Goal: Task Accomplishment & Management: Manage account settings

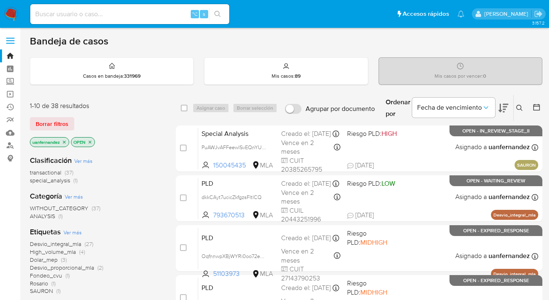
drag, startPoint x: 54, startPoint y: 118, endPoint x: 54, endPoint y: 105, distance: 13.3
click at [54, 118] on span "Borrar filtros" at bounding box center [52, 124] width 33 height 12
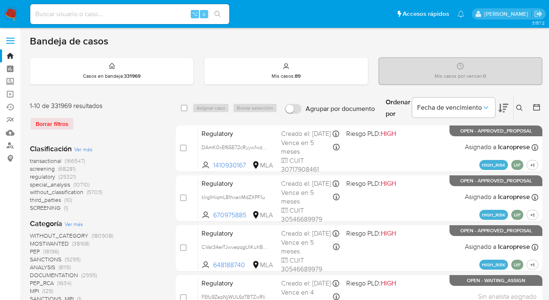
click at [520, 108] on icon at bounding box center [520, 108] width 7 height 7
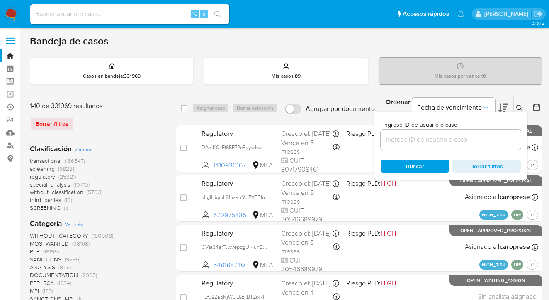
click at [444, 135] on input at bounding box center [451, 139] width 140 height 11
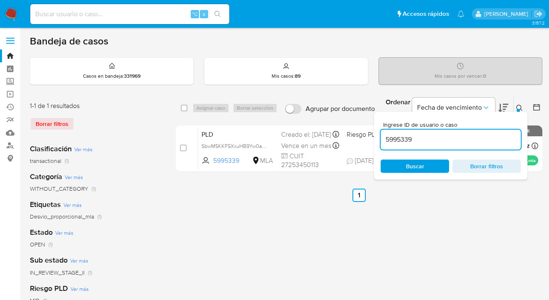
click at [521, 108] on icon at bounding box center [520, 108] width 7 height 7
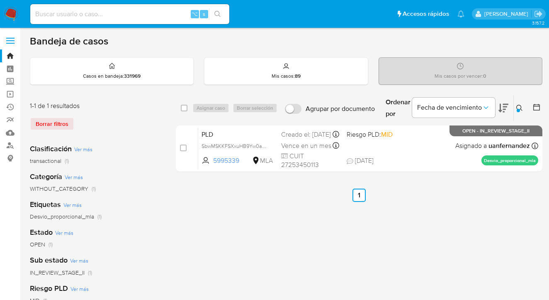
click at [518, 107] on icon at bounding box center [520, 108] width 7 height 7
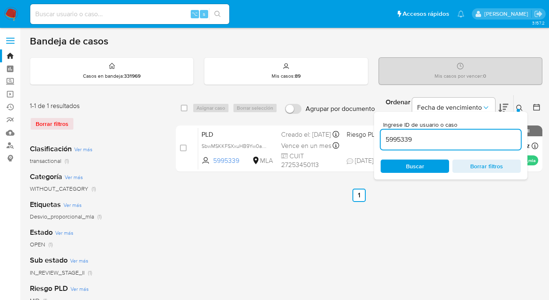
drag, startPoint x: 443, startPoint y: 139, endPoint x: 385, endPoint y: 137, distance: 58.6
click at [385, 137] on input "5995339" at bounding box center [451, 139] width 140 height 11
click at [521, 106] on icon at bounding box center [520, 108] width 6 height 6
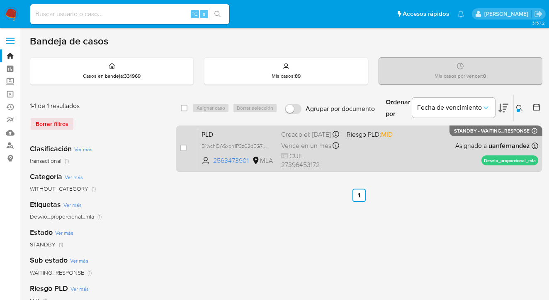
click at [419, 149] on div "PLD B1wchOASxph1P3z02dEG7MMp 2563473901 MLA Riesgo PLD: MID Creado el: 12/08/20…" at bounding box center [368, 148] width 340 height 42
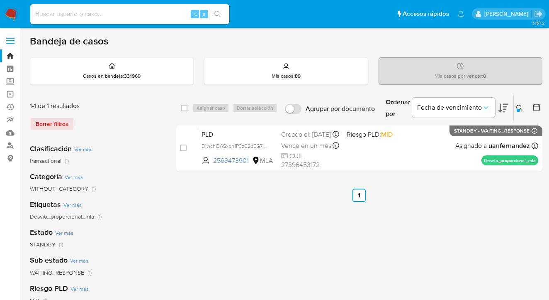
click at [520, 107] on icon at bounding box center [520, 108] width 7 height 7
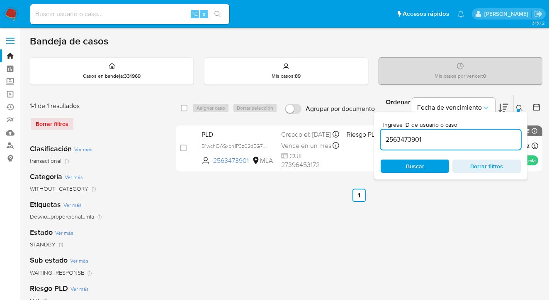
drag, startPoint x: 432, startPoint y: 137, endPoint x: 395, endPoint y: 138, distance: 36.5
click at [385, 137] on input "2563473901" at bounding box center [451, 139] width 140 height 11
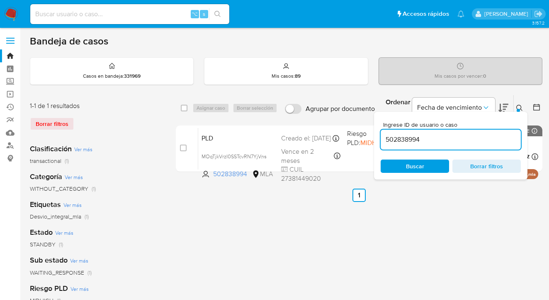
click at [519, 106] on icon at bounding box center [520, 108] width 7 height 7
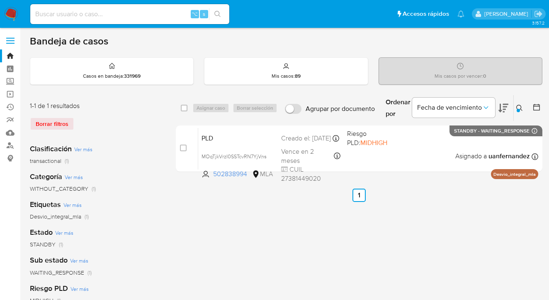
click at [519, 106] on icon at bounding box center [520, 108] width 7 height 7
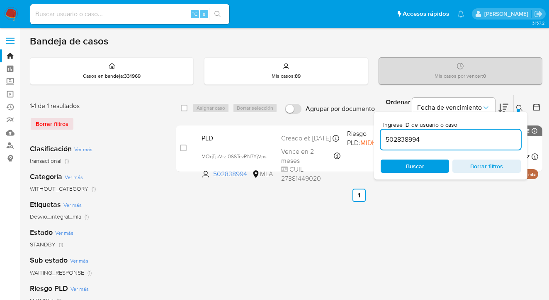
drag, startPoint x: 438, startPoint y: 139, endPoint x: 378, endPoint y: 137, distance: 59.8
click at [378, 137] on div "Ingrese ID de usuario o caso 502838994 Buscar Borrar filtros" at bounding box center [451, 146] width 154 height 68
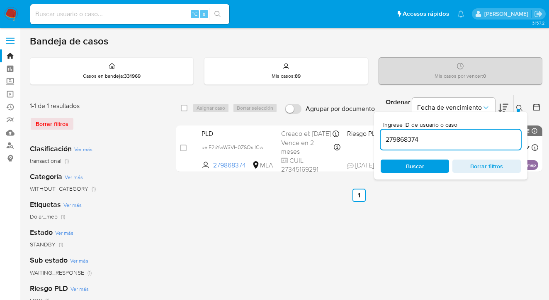
click at [520, 107] on icon at bounding box center [520, 108] width 7 height 7
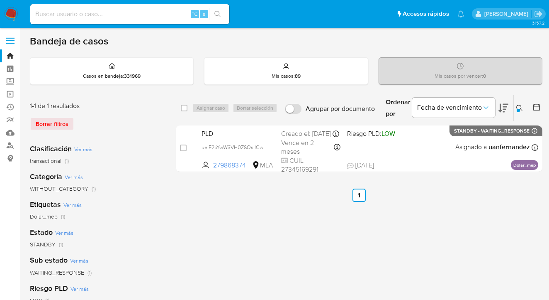
drag, startPoint x: 522, startPoint y: 107, endPoint x: 513, endPoint y: 110, distance: 9.5
click at [522, 107] on icon at bounding box center [520, 108] width 7 height 7
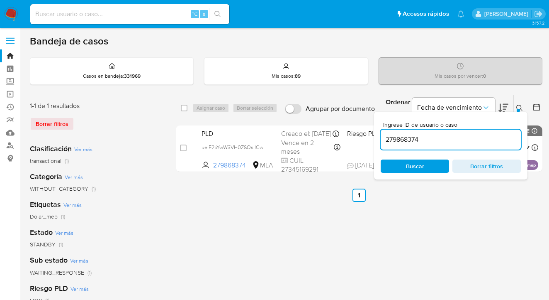
drag, startPoint x: 427, startPoint y: 139, endPoint x: 381, endPoint y: 135, distance: 46.7
click at [381, 136] on input "279868374" at bounding box center [451, 139] width 140 height 11
click at [521, 107] on icon at bounding box center [520, 108] width 7 height 7
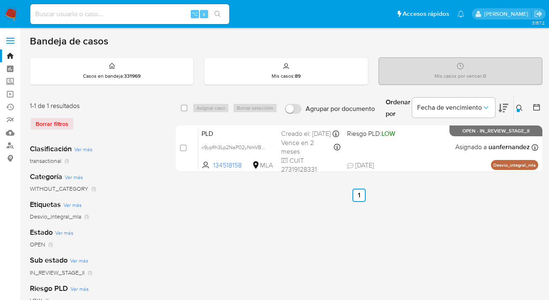
click at [521, 107] on icon at bounding box center [520, 108] width 7 height 7
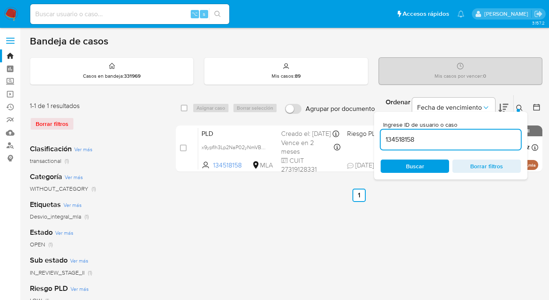
drag, startPoint x: 422, startPoint y: 139, endPoint x: 393, endPoint y: 135, distance: 29.4
click at [380, 135] on div "Ingrese ID de usuario o caso 134518158 Buscar Borrar filtros" at bounding box center [451, 146] width 154 height 68
type input "57352394"
click at [520, 107] on icon at bounding box center [520, 108] width 7 height 7
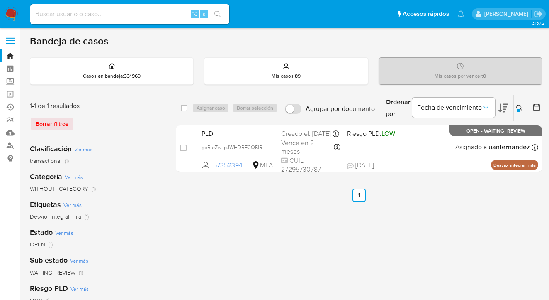
drag, startPoint x: 184, startPoint y: 107, endPoint x: 188, endPoint y: 105, distance: 4.5
click at [184, 107] on input "checkbox" at bounding box center [184, 108] width 7 height 7
checkbox input "true"
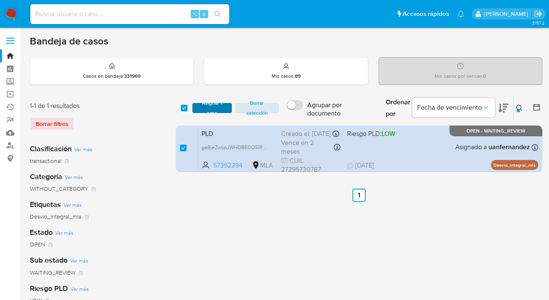
click at [198, 104] on span "Asignar 1 caso" at bounding box center [212, 108] width 31 height 8
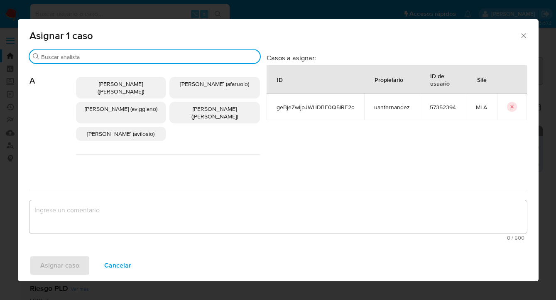
click at [175, 56] on input "Buscar" at bounding box center [148, 56] width 215 height 7
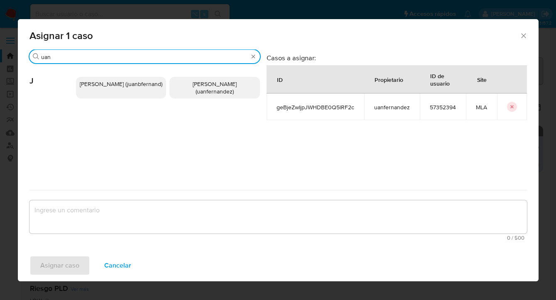
type input "uan"
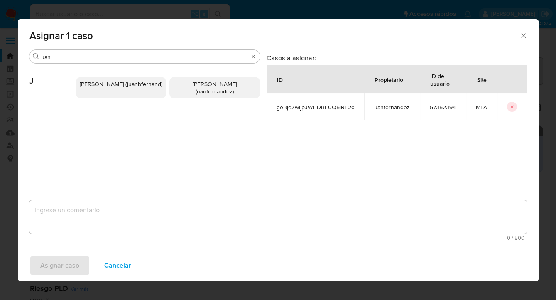
click at [210, 90] on span "Juan Pablo Fernandez (uanfernandez)" at bounding box center [215, 88] width 44 height 16
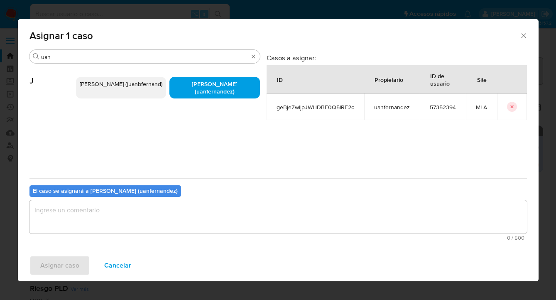
click at [148, 216] on textarea "assign-modal" at bounding box center [277, 216] width 497 height 33
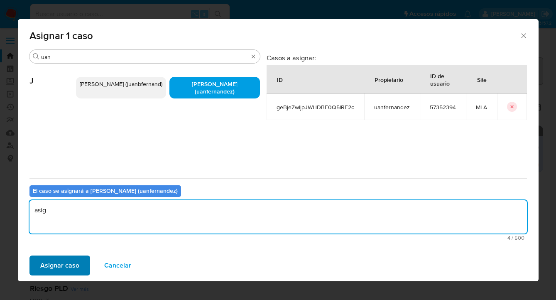
type textarea "asig"
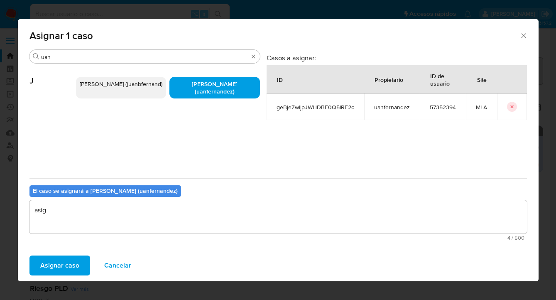
click at [68, 266] on span "Asignar caso" at bounding box center [59, 265] width 39 height 18
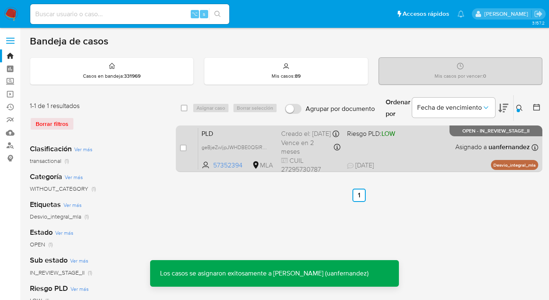
click at [420, 157] on div "PLD geBjeZwIjpJWHDBE0Q5lRF2c 57352394 MLA Riesgo PLD: LOW Creado el: 12/08/2025…" at bounding box center [368, 148] width 340 height 42
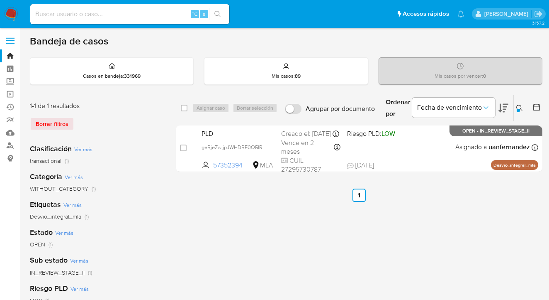
click at [519, 108] on icon at bounding box center [520, 108] width 7 height 7
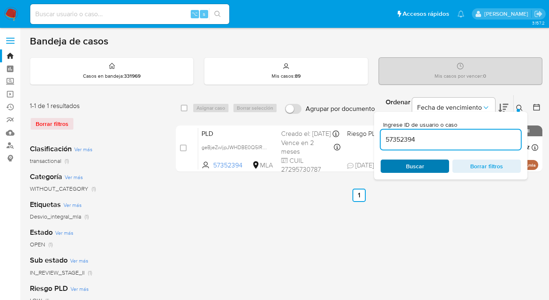
click at [433, 170] on span "Buscar" at bounding box center [415, 166] width 57 height 12
click at [518, 107] on icon at bounding box center [520, 108] width 7 height 7
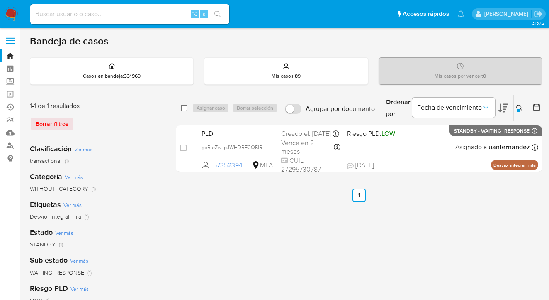
click at [185, 107] on input "checkbox" at bounding box center [184, 108] width 7 height 7
checkbox input "true"
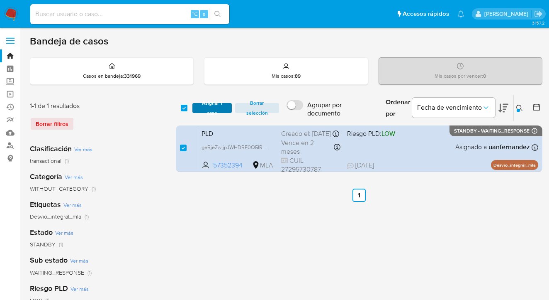
click at [201, 107] on span "Asignar 1 caso" at bounding box center [212, 108] width 31 height 8
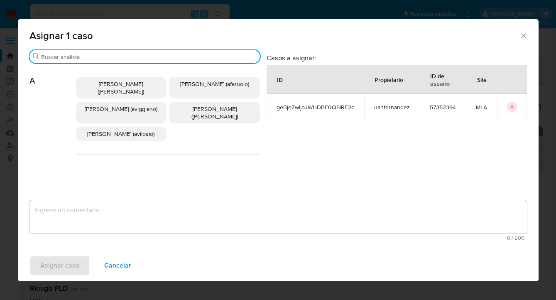
click at [138, 59] on input "Buscar" at bounding box center [148, 56] width 215 height 7
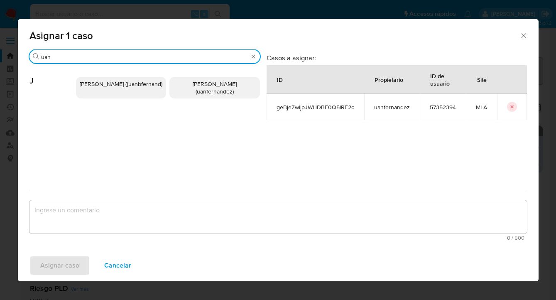
type input "uan"
click at [205, 87] on span "Juan Pablo Fernandez (uanfernandez)" at bounding box center [215, 88] width 44 height 16
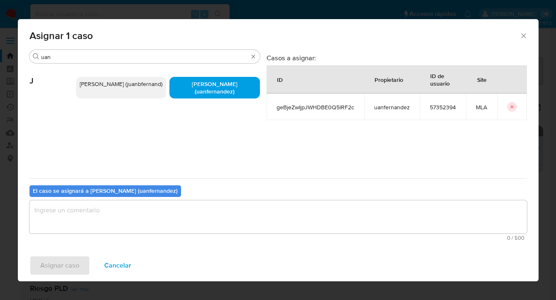
click at [174, 237] on span "0 / 500" at bounding box center [278, 237] width 492 height 5
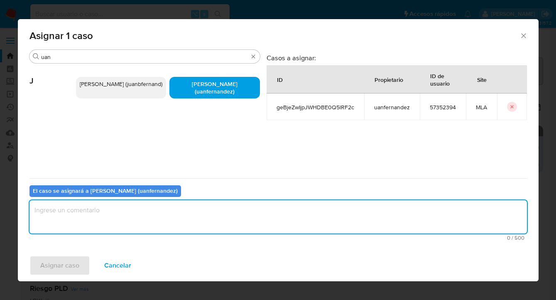
click at [174, 224] on textarea "assign-modal" at bounding box center [277, 216] width 497 height 33
type textarea "asig"
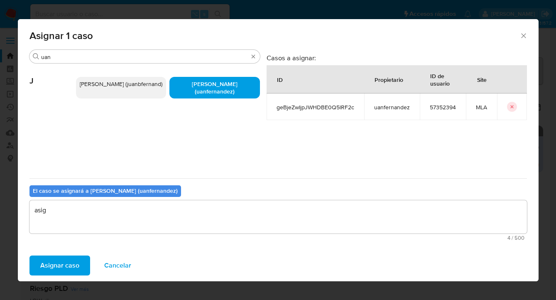
click at [67, 263] on span "Asignar caso" at bounding box center [59, 265] width 39 height 18
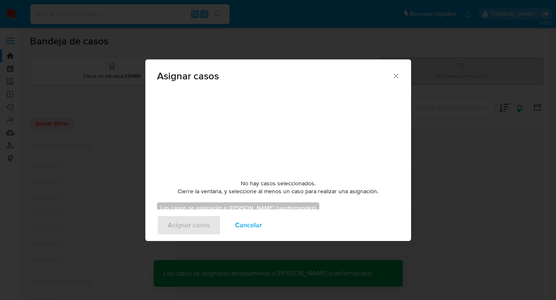
checkbox input "false"
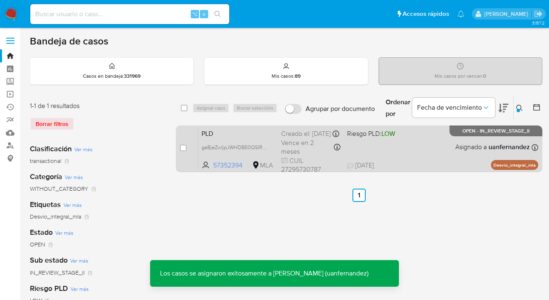
click at [401, 157] on div "PLD geBjeZwIjpJWHDBE0Q5lRF2c 57352394 MLA Riesgo PLD: LOW Creado el: 12/08/2025…" at bounding box center [368, 148] width 340 height 42
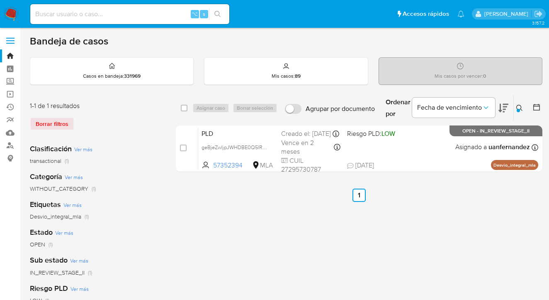
click at [522, 106] on icon at bounding box center [520, 108] width 7 height 7
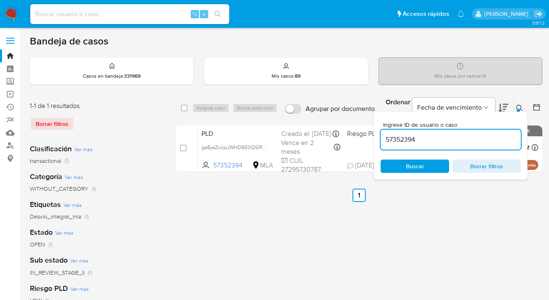
drag, startPoint x: 420, startPoint y: 167, endPoint x: 518, endPoint y: 120, distance: 108.2
click at [421, 167] on span "Buscar" at bounding box center [415, 165] width 18 height 13
click at [521, 106] on icon at bounding box center [520, 108] width 7 height 7
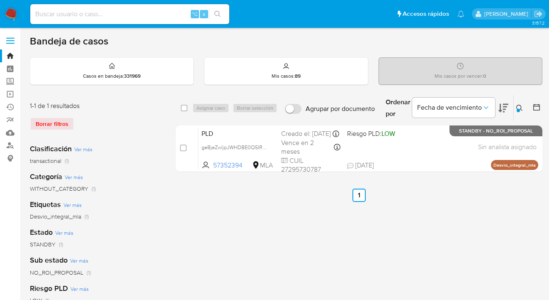
click at [520, 106] on icon at bounding box center [520, 108] width 7 height 7
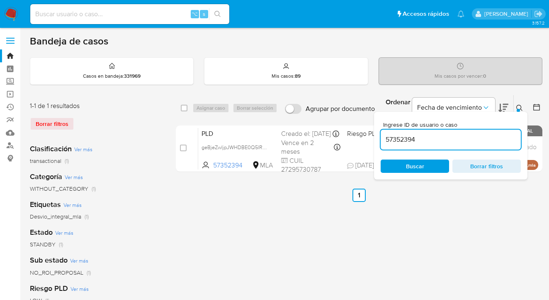
drag, startPoint x: 433, startPoint y: 139, endPoint x: 400, endPoint y: 135, distance: 32.6
click at [383, 135] on input "57352394" at bounding box center [451, 139] width 140 height 11
type input "376759646"
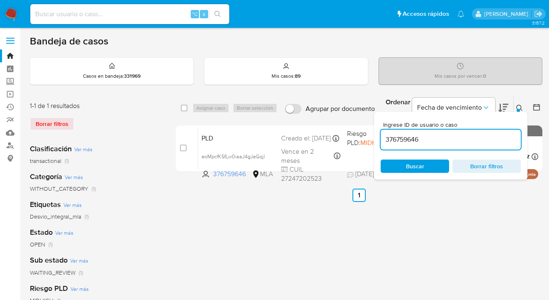
click at [519, 107] on icon at bounding box center [520, 108] width 7 height 7
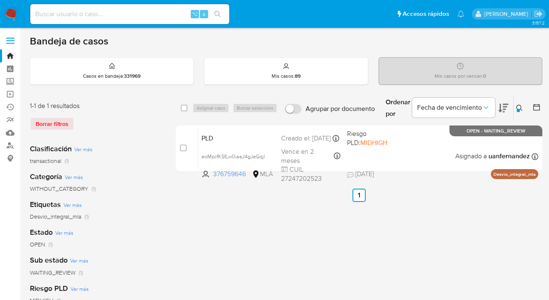
click at [184, 106] on input "checkbox" at bounding box center [184, 108] width 7 height 7
checkbox input "true"
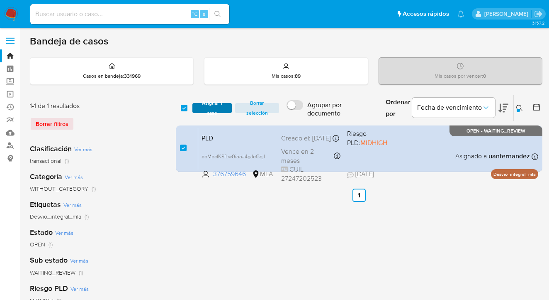
click at [199, 110] on span "Asignar 1 caso" at bounding box center [212, 108] width 31 height 8
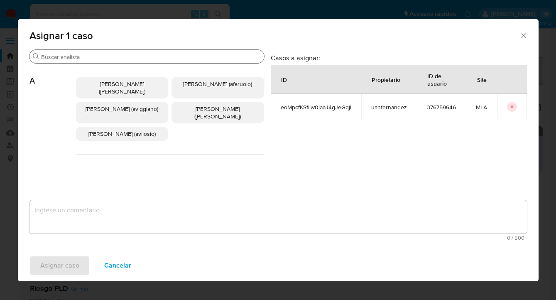
click at [175, 56] on input "Buscar" at bounding box center [151, 56] width 220 height 7
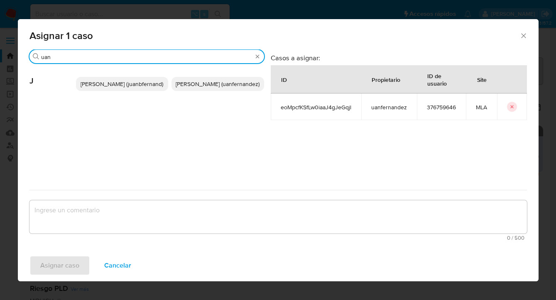
type input "uan"
click at [204, 82] on span "Juan Pablo Fernandez (uanfernandez)" at bounding box center [218, 84] width 84 height 8
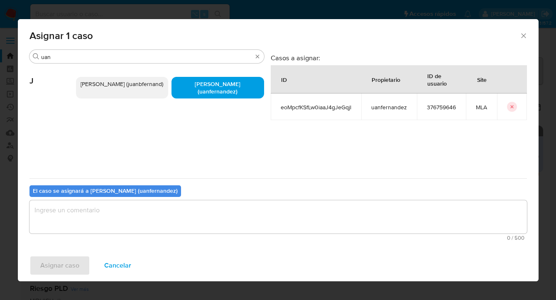
drag, startPoint x: 168, startPoint y: 236, endPoint x: 168, endPoint y: 226, distance: 10.0
click at [167, 236] on span "0 / 500" at bounding box center [278, 237] width 492 height 5
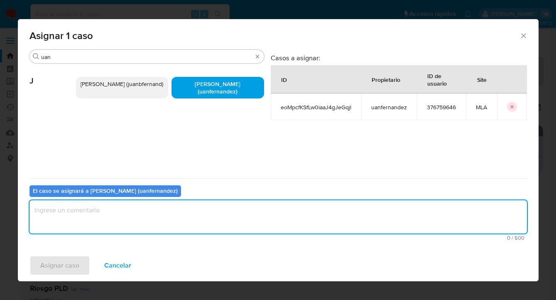
click at [167, 222] on textarea "assign-modal" at bounding box center [277, 216] width 497 height 33
type textarea "asig"
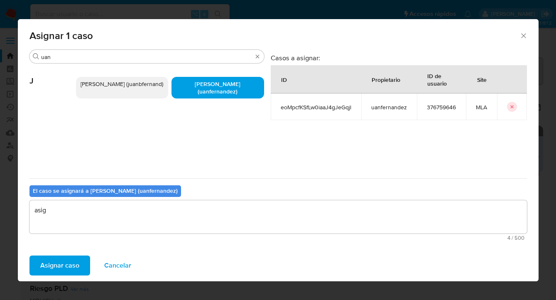
click at [61, 270] on span "Asignar caso" at bounding box center [59, 265] width 39 height 18
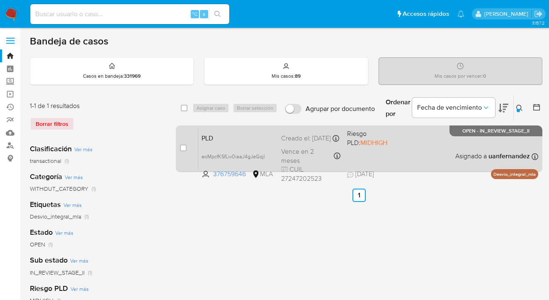
click at [418, 149] on div "PLD eoMpcfKSfLw0iaaJ4gJeGqjl 376759646 MLA Riesgo PLD: MIDHIGH Creado el: 12/08…" at bounding box center [368, 148] width 340 height 42
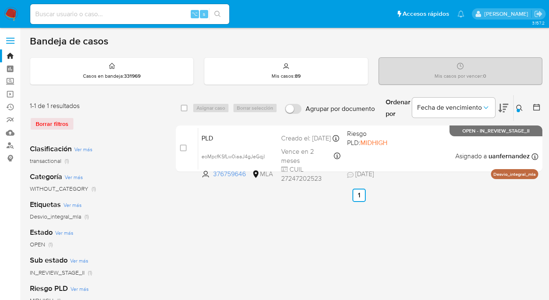
click at [519, 109] on div at bounding box center [518, 110] width 3 height 3
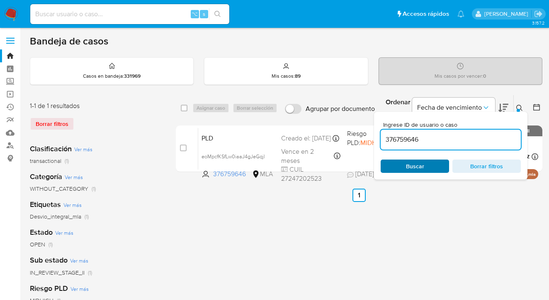
click at [432, 166] on span "Buscar" at bounding box center [415, 166] width 57 height 12
click at [519, 107] on icon at bounding box center [520, 108] width 7 height 7
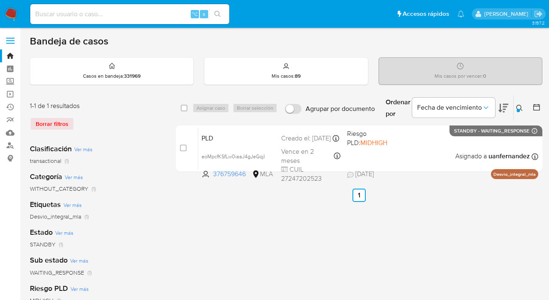
drag, startPoint x: 187, startPoint y: 107, endPoint x: 194, endPoint y: 106, distance: 7.2
click at [186, 106] on input "checkbox" at bounding box center [184, 108] width 7 height 7
checkbox input "true"
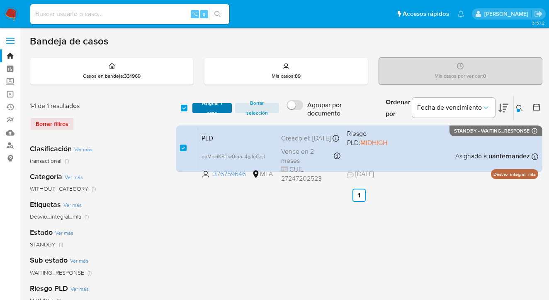
click at [197, 106] on span "Asignar 1 caso" at bounding box center [212, 108] width 31 height 8
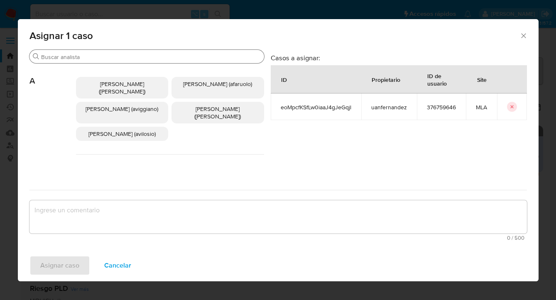
click at [178, 57] on input "Buscar" at bounding box center [151, 56] width 220 height 7
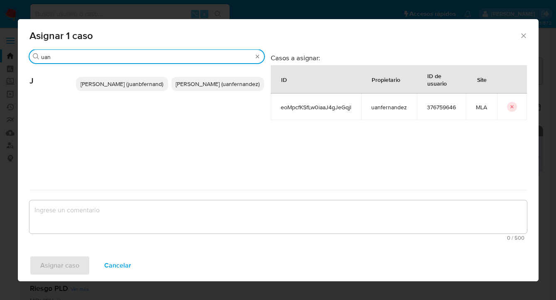
type input "uan"
drag, startPoint x: 221, startPoint y: 88, endPoint x: 198, endPoint y: 195, distance: 109.0
click at [220, 88] on span "Juan Pablo Fernandez (uanfernandez)" at bounding box center [218, 84] width 84 height 8
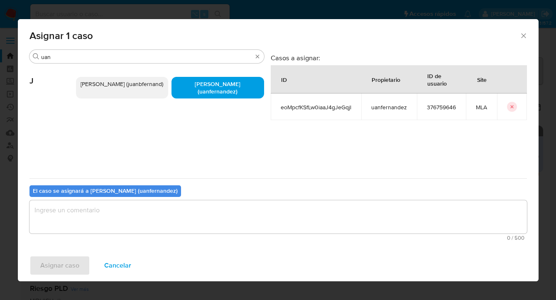
drag, startPoint x: 192, startPoint y: 252, endPoint x: 189, endPoint y: 247, distance: 5.8
click at [191, 250] on div "Asignar caso Cancelar" at bounding box center [278, 265] width 520 height 32
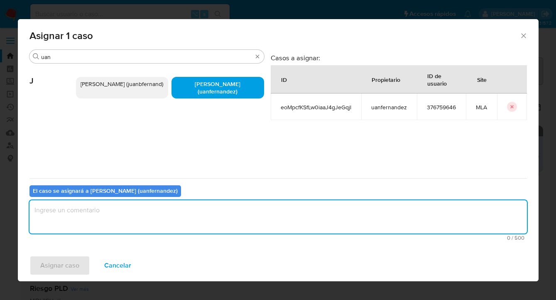
click at [190, 225] on textarea "assign-modal" at bounding box center [277, 216] width 497 height 33
type textarea "asig"
click at [61, 261] on span "Asignar caso" at bounding box center [59, 265] width 39 height 18
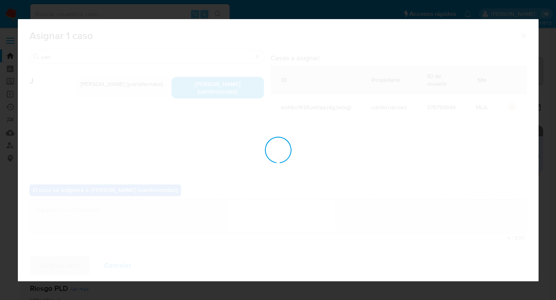
checkbox input "false"
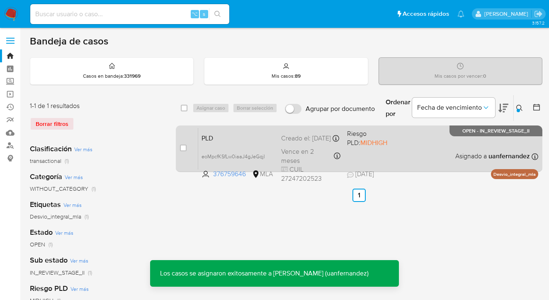
click at [391, 146] on span "Riesgo PLD: MIDHIGH" at bounding box center [376, 137] width 59 height 20
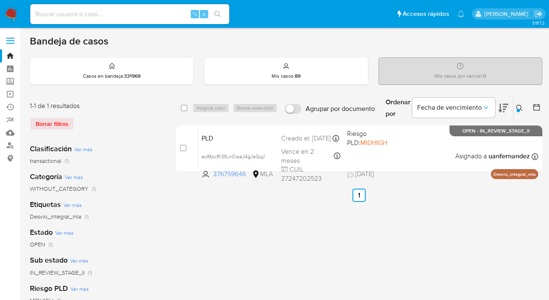
click at [521, 106] on icon at bounding box center [520, 108] width 6 height 6
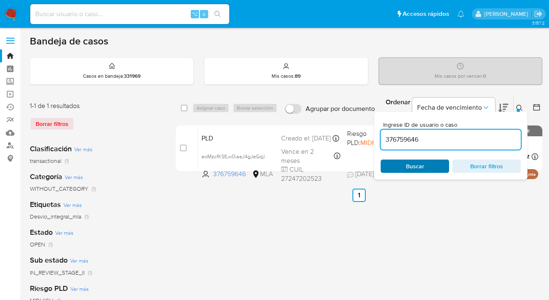
click at [434, 171] on span "Buscar" at bounding box center [415, 166] width 57 height 12
click at [521, 107] on icon at bounding box center [520, 108] width 6 height 6
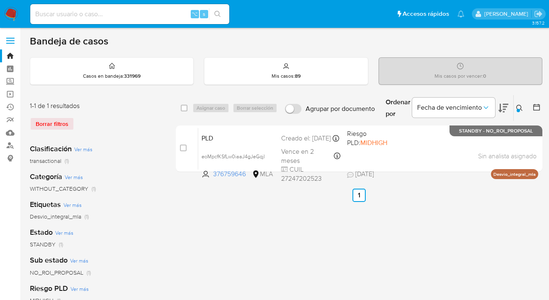
click at [518, 106] on icon at bounding box center [520, 108] width 7 height 7
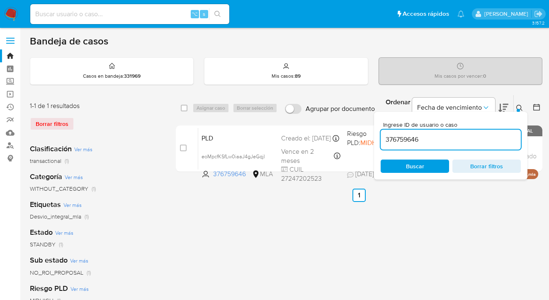
drag, startPoint x: 444, startPoint y: 142, endPoint x: 377, endPoint y: 130, distance: 67.8
click at [374, 133] on div "select-all-cases-checkbox Asignar caso Borrar selección Agrupar por documento O…" at bounding box center [359, 135] width 367 height 81
type input "1035477498"
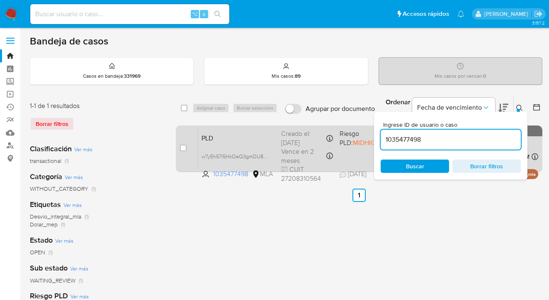
drag, startPoint x: 520, startPoint y: 108, endPoint x: 474, endPoint y: 131, distance: 51.4
click at [520, 108] on icon at bounding box center [520, 108] width 7 height 7
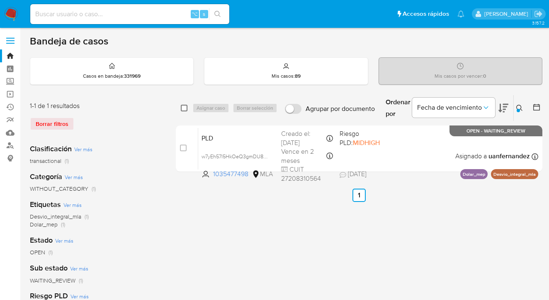
click at [186, 105] on input "checkbox" at bounding box center [184, 108] width 7 height 7
checkbox input "true"
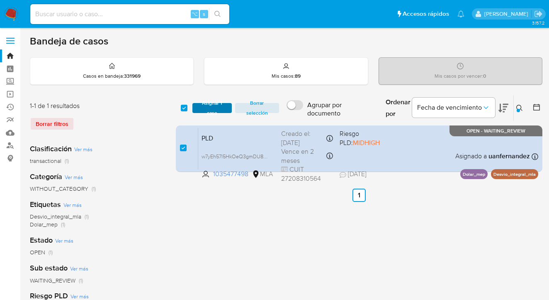
click at [198, 109] on span "Asignar 1 caso" at bounding box center [212, 108] width 31 height 8
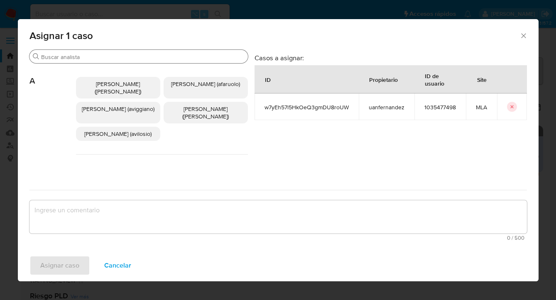
click at [179, 54] on input "Buscar" at bounding box center [142, 56] width 203 height 7
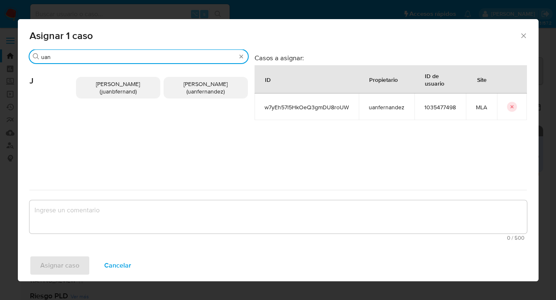
type input "uan"
drag, startPoint x: 217, startPoint y: 84, endPoint x: 200, endPoint y: 119, distance: 38.8
click at [217, 84] on span "Juan Pablo Fernandez (uanfernandez)" at bounding box center [205, 88] width 44 height 16
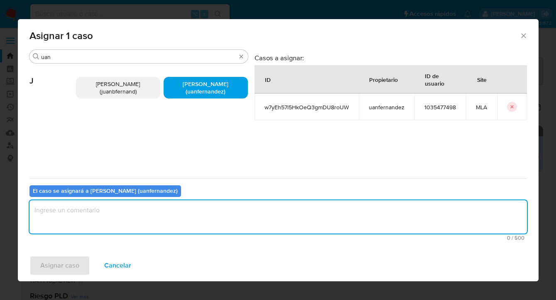
click at [166, 208] on textarea "assign-modal" at bounding box center [277, 216] width 497 height 33
type textarea "asig"
click at [79, 259] on button "Asignar caso" at bounding box center [59, 265] width 61 height 20
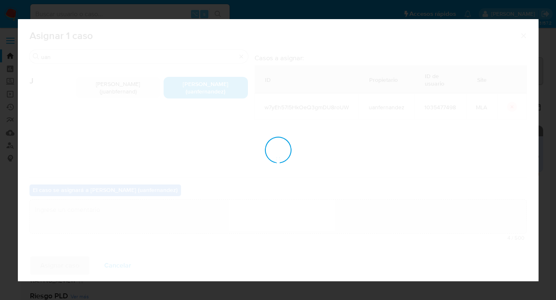
checkbox input "false"
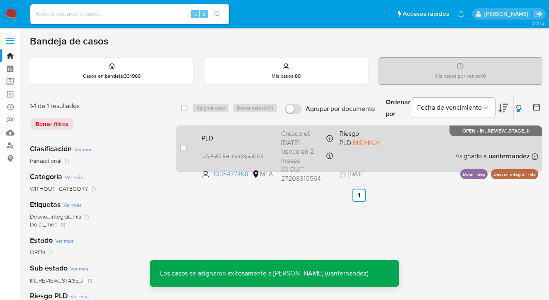
click at [404, 149] on div "PLD w7yEh57l5HkOeQ3gmDU8roUW 1035477498 MLA Riesgo PLD: MIDHIGH Creado el: 12/0…" at bounding box center [368, 148] width 340 height 42
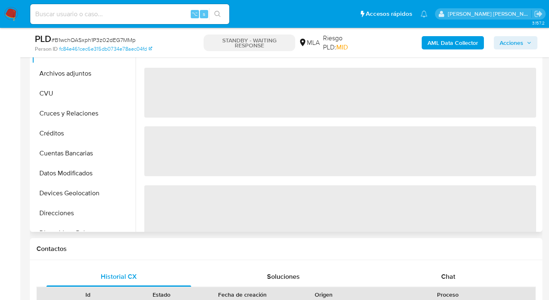
scroll to position [66, 0]
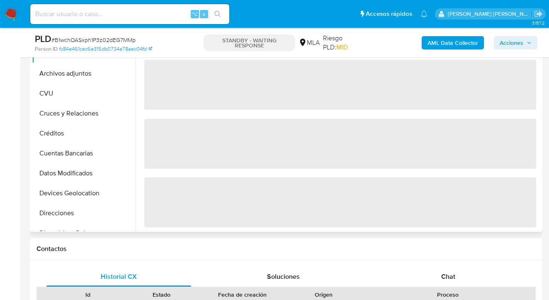
select select "10"
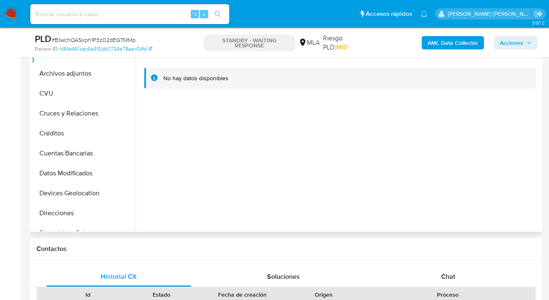
scroll to position [0, 0]
click at [452, 271] on div "Chat" at bounding box center [448, 276] width 145 height 20
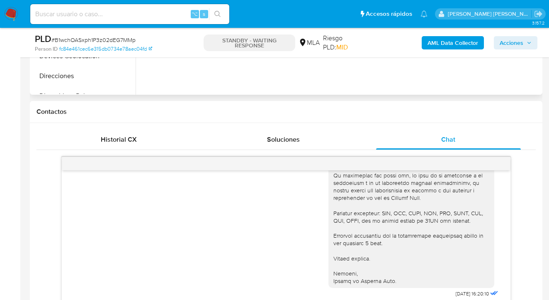
scroll to position [171, 0]
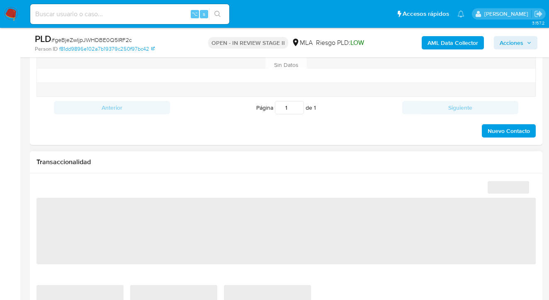
select select "10"
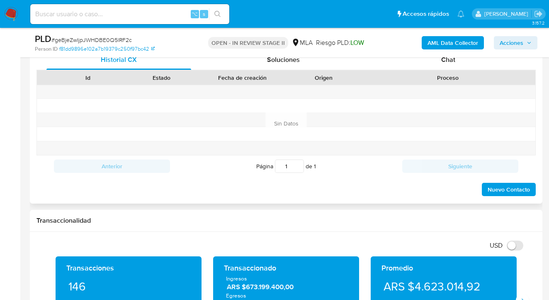
scroll to position [395, 0]
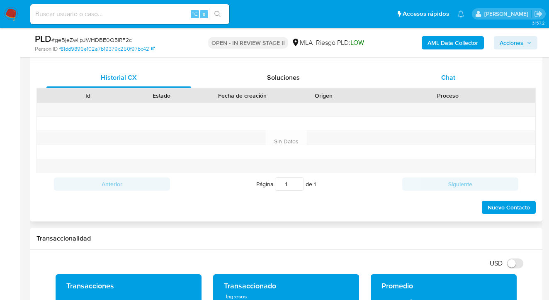
click at [444, 81] on span "Chat" at bounding box center [449, 78] width 14 height 10
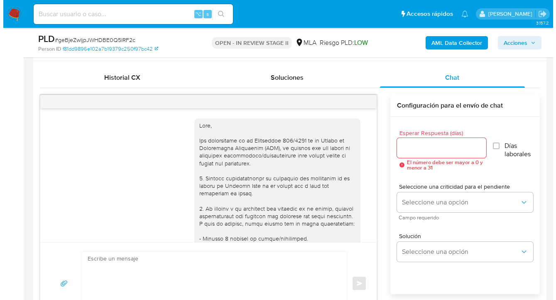
scroll to position [735, 0]
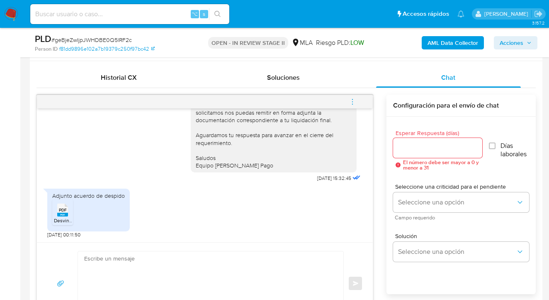
click at [63, 211] on span "PDF" at bounding box center [63, 209] width 8 height 5
click at [407, 145] on input "Esperar Respuesta (días)" at bounding box center [438, 147] width 90 height 11
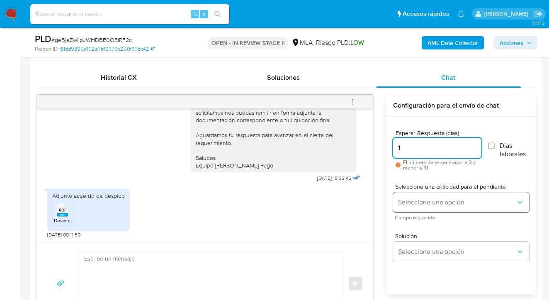
type input "1"
click at [424, 201] on span "Seleccione una opción" at bounding box center [457, 202] width 118 height 8
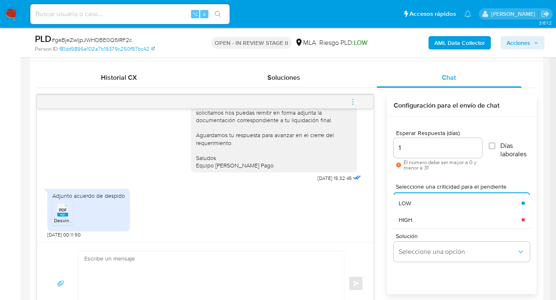
drag, startPoint x: 419, startPoint y: 204, endPoint x: 417, endPoint y: 237, distance: 33.7
click at [418, 204] on div "LOW" at bounding box center [457, 203] width 118 height 17
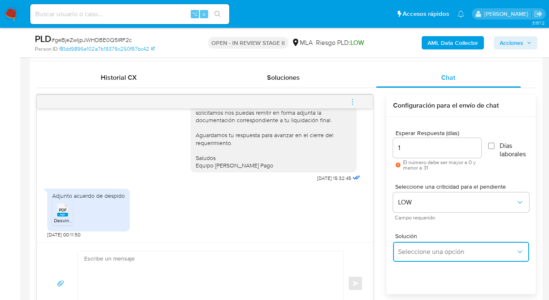
click at [416, 244] on button "Seleccione una opción" at bounding box center [461, 252] width 136 height 20
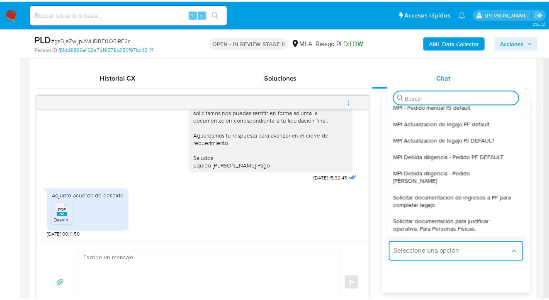
scroll to position [71, 0]
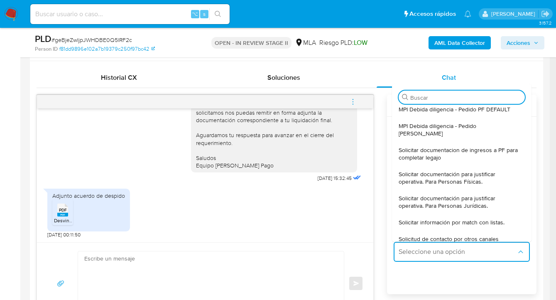
click at [457, 174] on span "Solicitar documentación para justificar operativa. Para Personas Físicas." at bounding box center [458, 177] width 121 height 15
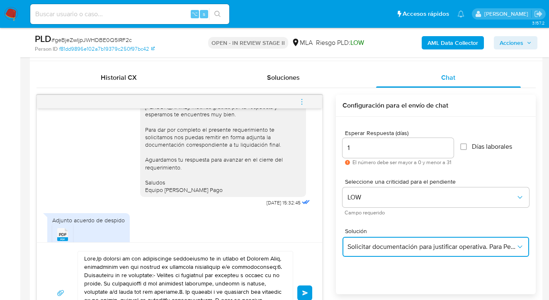
scroll to position [686, 0]
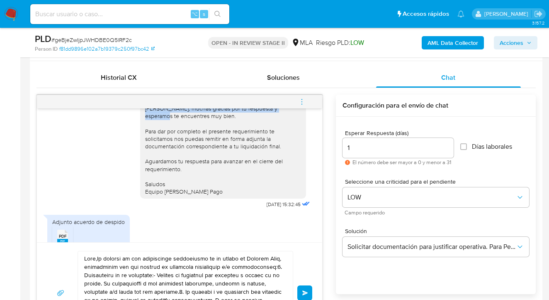
drag, startPoint x: 140, startPoint y: 130, endPoint x: 285, endPoint y: 133, distance: 145.3
click at [285, 133] on div "Hola Maria Lujan Yapura, muchas gracias por tu respuesta y esperamos te encuent…" at bounding box center [223, 150] width 156 height 90
copy div "Hola Maria Lujan Yapura, muchas gracias por tu respuesta"
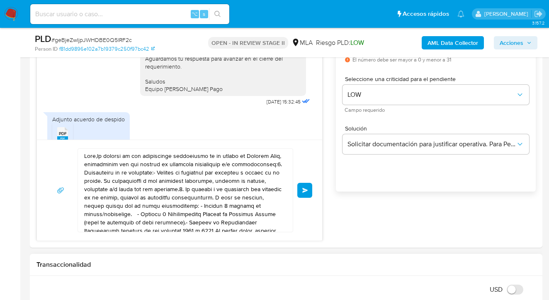
scroll to position [575, 0]
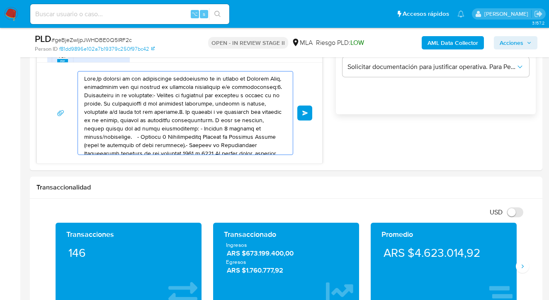
drag, startPoint x: 232, startPoint y: 142, endPoint x: 1, endPoint y: 62, distance: 244.9
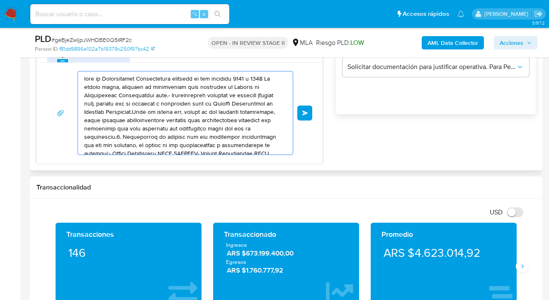
drag, startPoint x: 209, startPoint y: 144, endPoint x: 71, endPoint y: 64, distance: 160.1
click at [71, 64] on div "Enviar" at bounding box center [180, 112] width 286 height 101
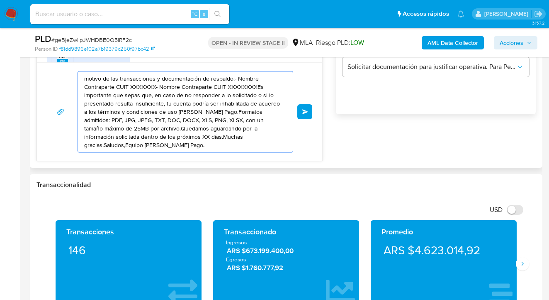
drag, startPoint x: 234, startPoint y: 133, endPoint x: 95, endPoint y: 72, distance: 152.0
type textarea "ipo de Mercado Pago."
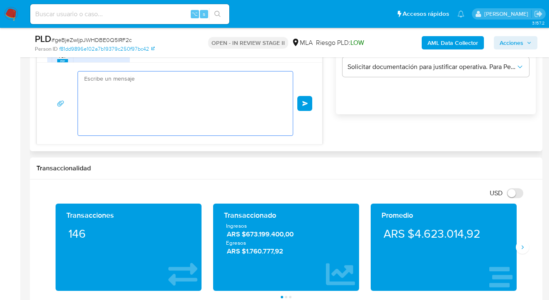
drag, startPoint x: 201, startPoint y: 116, endPoint x: 49, endPoint y: 67, distance: 160.4
paste textarea "Hola Maria Lujan Yapura, muchas gracias por tu respuesta"
paste textarea "Confirmamos la recepción de la documentación y en base a la misma damos por com…"
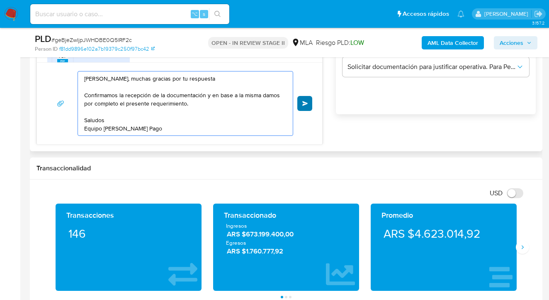
type textarea "Hola Maria Lujan Yapura, muchas gracias por tu respuesta Confirmamos la recepci…"
click at [305, 106] on button "Enviar" at bounding box center [305, 103] width 15 height 15
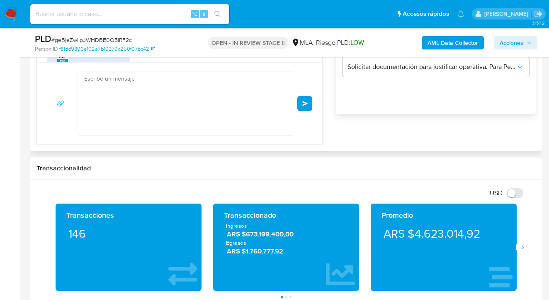
scroll to position [812, 0]
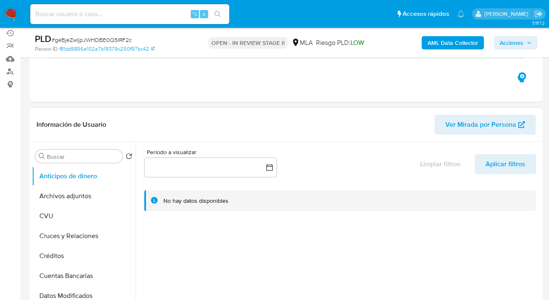
select select "10"
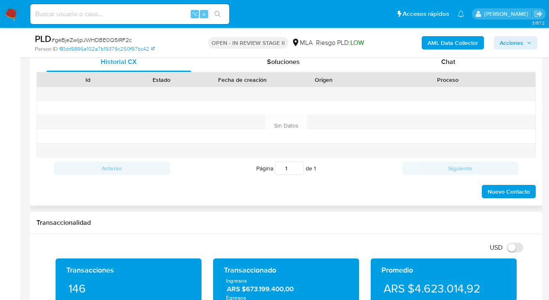
scroll to position [377, 0]
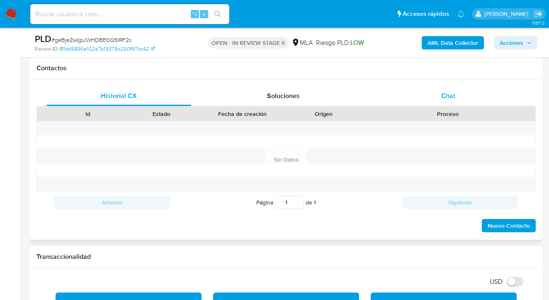
click at [451, 101] on div "Chat" at bounding box center [448, 96] width 145 height 20
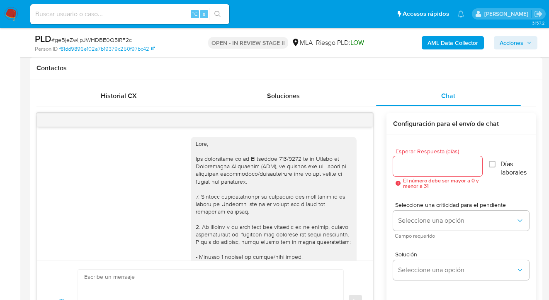
scroll to position [812, 0]
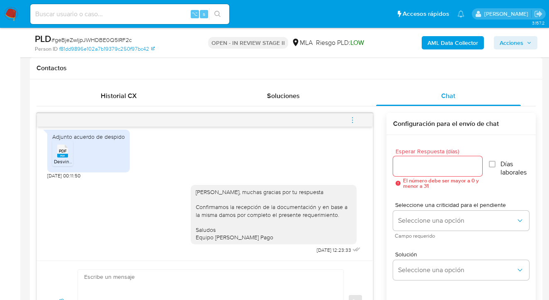
click at [353, 119] on icon "menu-action" at bounding box center [352, 119] width 7 height 7
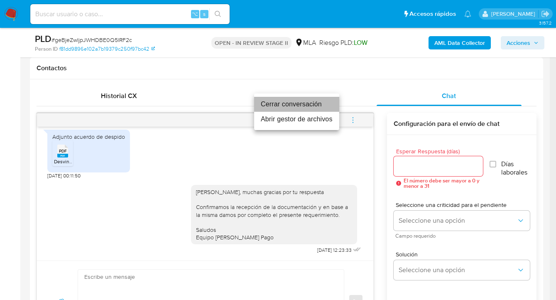
drag, startPoint x: 311, startPoint y: 105, endPoint x: 306, endPoint y: 105, distance: 5.0
click at [311, 105] on li "Cerrar conversación" at bounding box center [296, 104] width 85 height 15
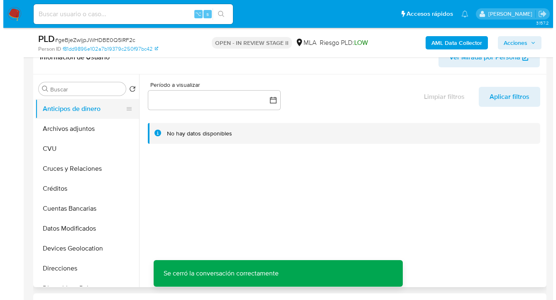
scroll to position [127, 0]
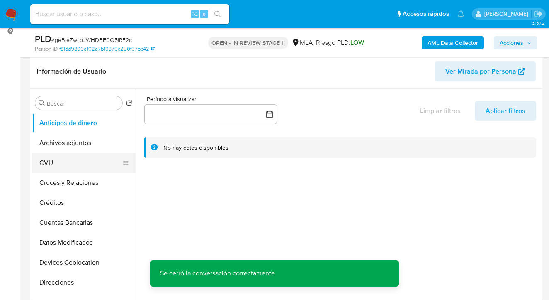
click at [84, 160] on button "CVU" at bounding box center [80, 163] width 97 height 20
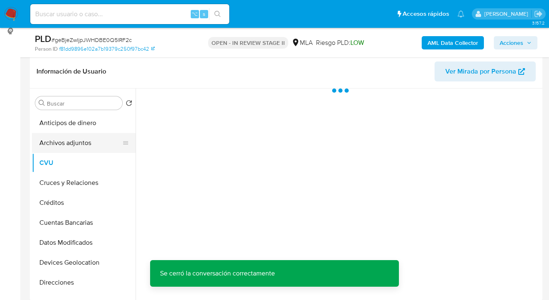
click at [84, 150] on button "Archivos adjuntos" at bounding box center [80, 143] width 97 height 20
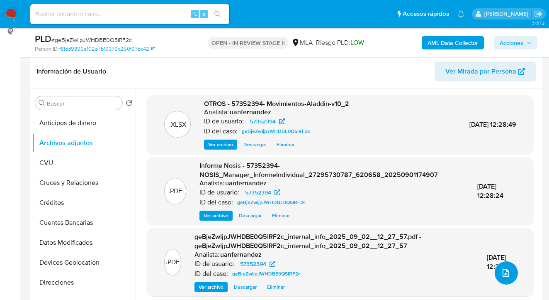
click at [503, 274] on icon "upload-file" at bounding box center [506, 273] width 10 height 10
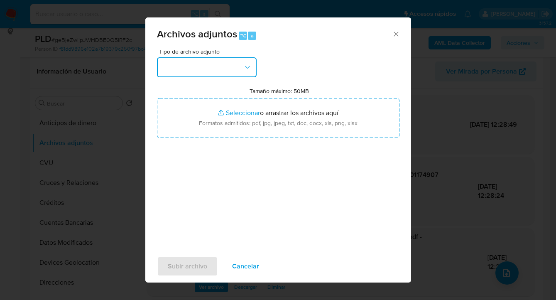
click at [251, 69] on button "button" at bounding box center [207, 67] width 100 height 20
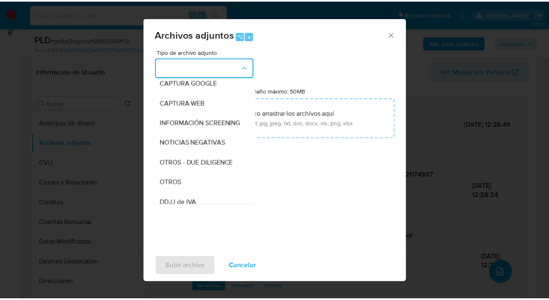
scroll to position [116, 0]
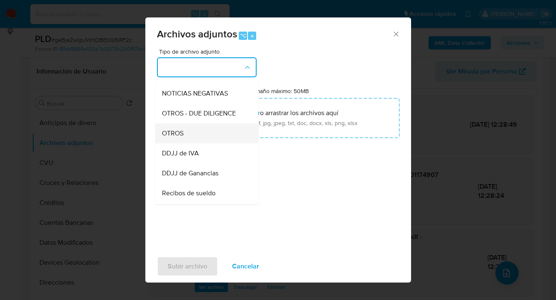
click at [195, 139] on div "OTROS" at bounding box center [204, 133] width 85 height 20
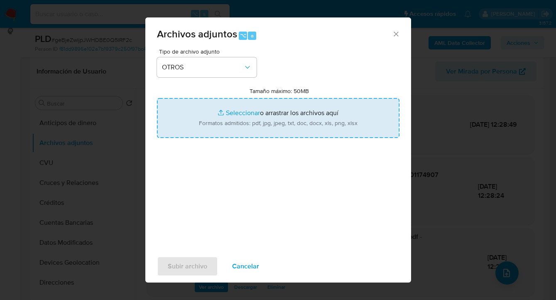
click at [241, 129] on input "Tamaño máximo: 50MB Seleccionar archivos" at bounding box center [278, 118] width 242 height 40
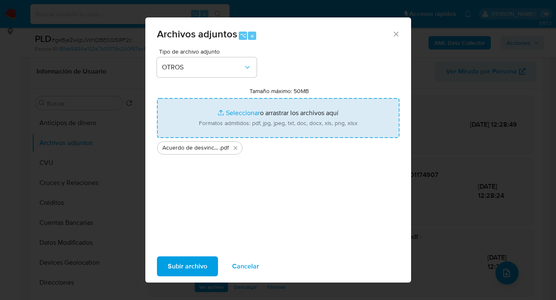
click at [262, 122] on input "Tamaño máximo: 50MB Seleccionar archivos" at bounding box center [278, 118] width 242 height 40
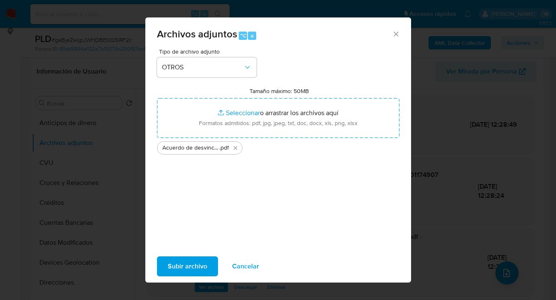
type input "C:\fakepath\57352394 analisis no roi Caselog geBjeZwIjpJWHDBE0Q5lRF2c_2025_08_1…"
click at [201, 262] on span "Subir archivo" at bounding box center [187, 266] width 39 height 18
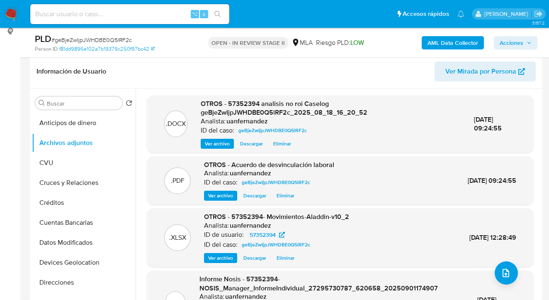
click at [513, 45] on span "Acciones" at bounding box center [512, 42] width 24 height 13
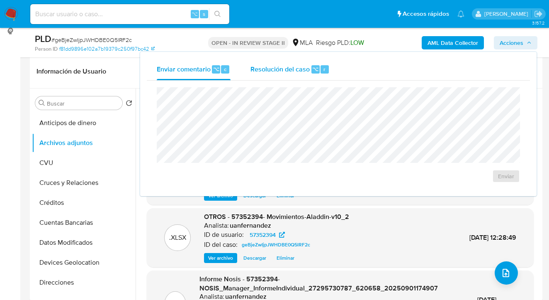
drag, startPoint x: 282, startPoint y: 65, endPoint x: 276, endPoint y: 76, distance: 12.6
click at [282, 65] on span "Resolución del caso" at bounding box center [280, 69] width 59 height 10
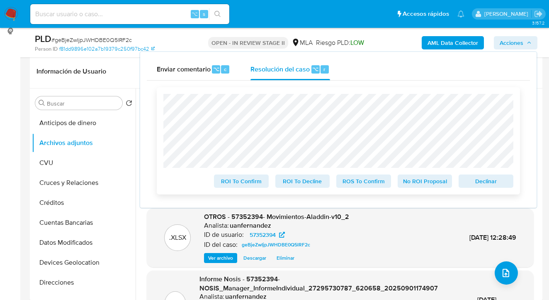
click at [430, 183] on span "No ROI Proposal" at bounding box center [425, 181] width 43 height 12
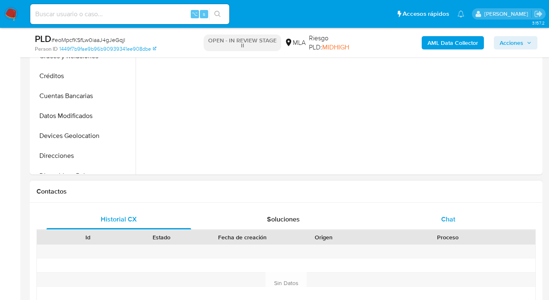
scroll to position [265, 0]
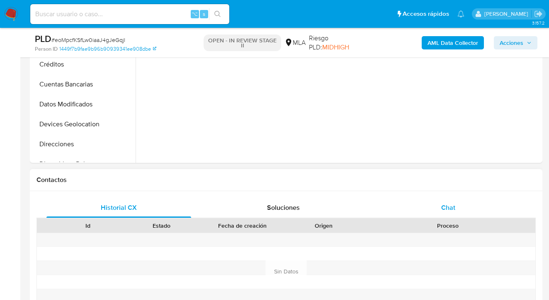
select select "10"
click at [444, 209] on span "Chat" at bounding box center [449, 208] width 14 height 10
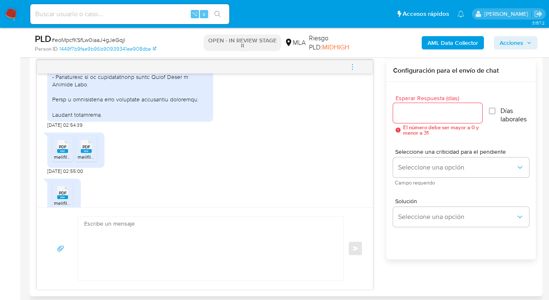
scroll to position [710, 0]
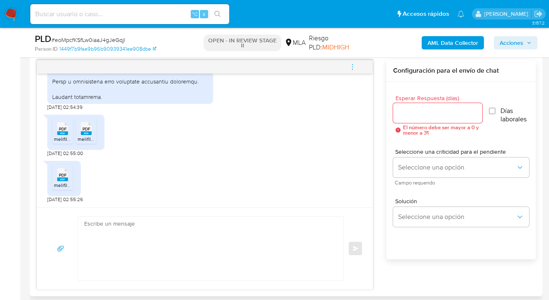
click at [62, 131] on span "PDF" at bounding box center [63, 128] width 8 height 5
click at [86, 131] on span "PDF" at bounding box center [87, 128] width 8 height 5
click at [65, 177] on span "PDF" at bounding box center [63, 174] width 8 height 5
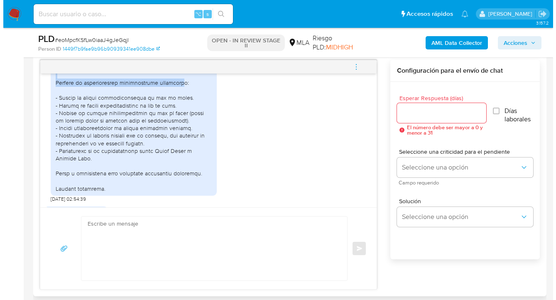
scroll to position [589, 0]
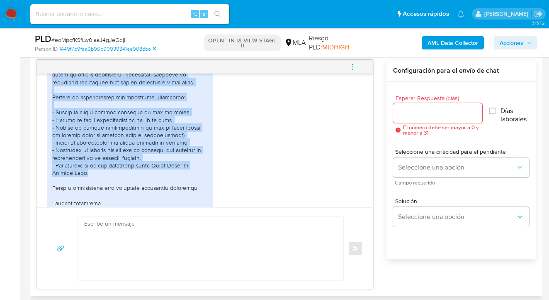
drag, startPoint x: 53, startPoint y: 136, endPoint x: 184, endPoint y: 191, distance: 141.9
click at [184, 191] on div at bounding box center [130, 78] width 156 height 256
copy div "Loremipsumdol sitamet co adipis elit seddo e temporinci utlab et do magnaa, eni…"
click at [421, 117] on input "Esperar Respuesta (días)" at bounding box center [438, 112] width 90 height 11
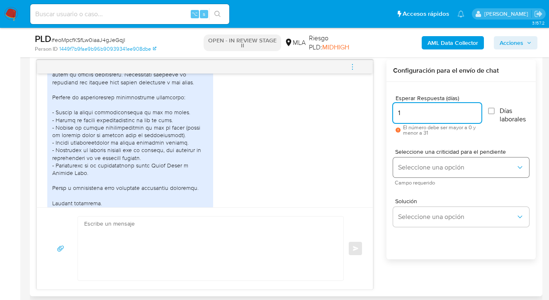
type input "1"
click at [425, 159] on button "Seleccione una opción" at bounding box center [461, 167] width 136 height 20
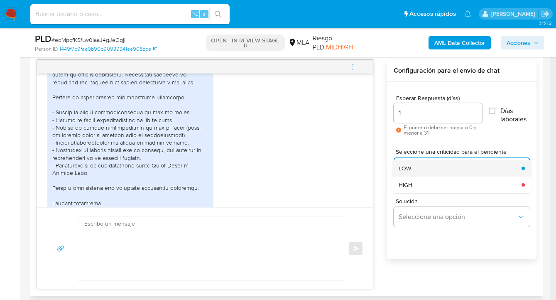
click at [421, 173] on div "LOW" at bounding box center [457, 168] width 118 height 17
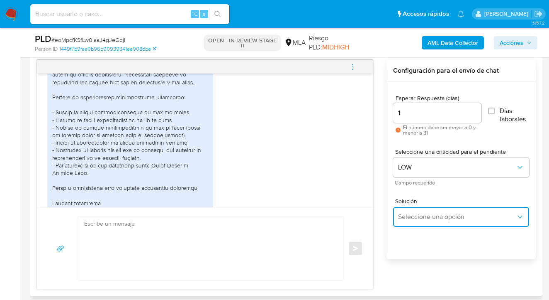
click at [417, 211] on button "Seleccione una opción" at bounding box center [461, 217] width 136 height 20
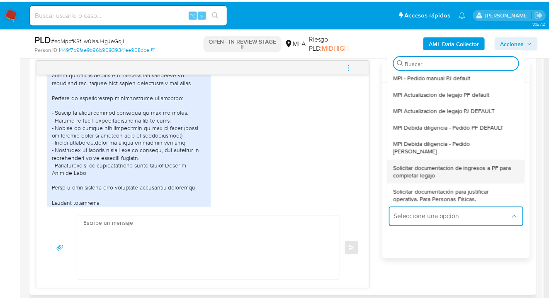
scroll to position [19, 0]
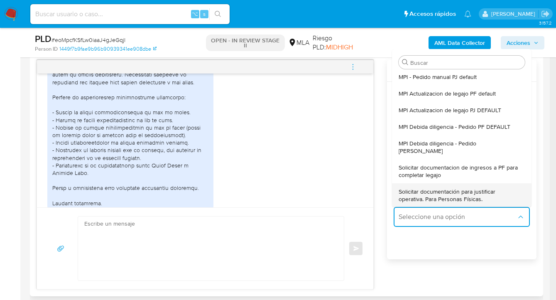
click at [439, 188] on span "Solicitar documentación para justificar operativa. Para Personas Físicas." at bounding box center [458, 195] width 121 height 15
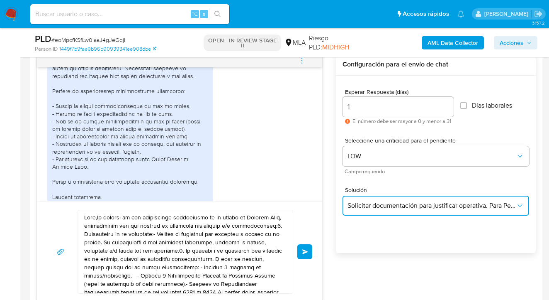
scroll to position [445, 0]
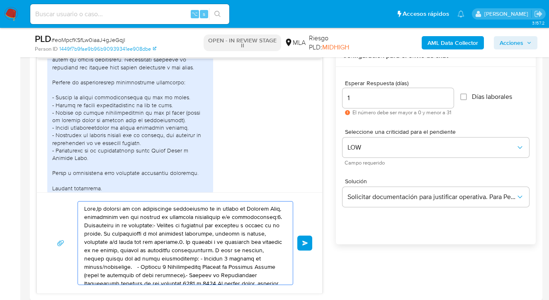
drag, startPoint x: 219, startPoint y: 263, endPoint x: 63, endPoint y: 190, distance: 172.3
click at [63, 190] on div "18/08/2025 17:23:20 20/08/2025 02:54:39 PDF PDF melifile4929201590625433405.pdf…" at bounding box center [180, 169] width 286 height 249
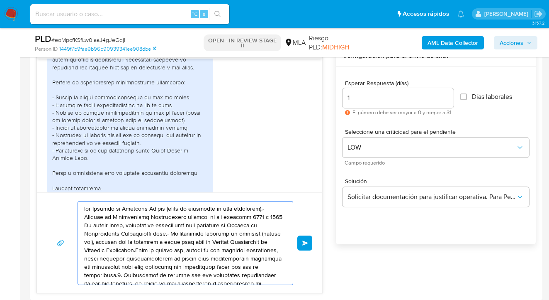
drag, startPoint x: 208, startPoint y: 245, endPoint x: 108, endPoint y: 225, distance: 101.7
click at [54, 207] on div "Enviar" at bounding box center [180, 243] width 266 height 84
drag, startPoint x: 160, startPoint y: 242, endPoint x: 97, endPoint y: 217, distance: 67.3
click at [95, 219] on textarea at bounding box center [183, 242] width 198 height 83
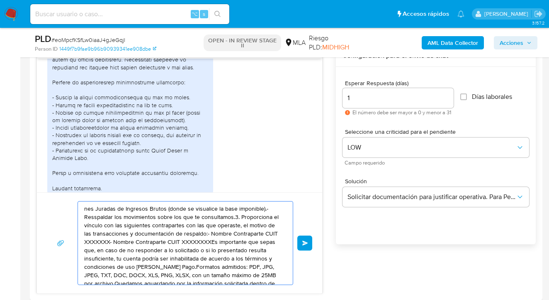
drag, startPoint x: 228, startPoint y: 261, endPoint x: 110, endPoint y: 216, distance: 126.8
click at [104, 217] on textarea "nes Juradas de Ingresos Brutos (donde se visualice la base imponible).- Resspal…" at bounding box center [183, 242] width 198 height 83
type textarea "nes Juradas de Ingresos Brutos (donde se visualice la base imponible).- Resspal…"
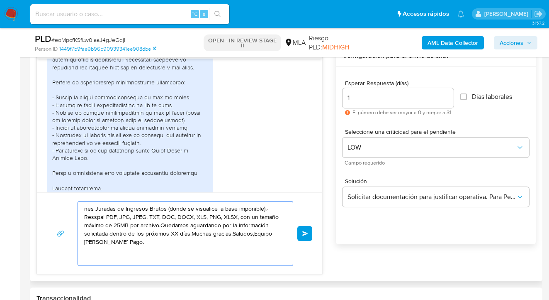
drag, startPoint x: 161, startPoint y: 235, endPoint x: 59, endPoint y: 201, distance: 107.6
click at [30, 199] on div "Historial CX Soluciones Chat Id Estado Fecha de creación Origen Proceso Anterio…" at bounding box center [286, 146] width 513 height 270
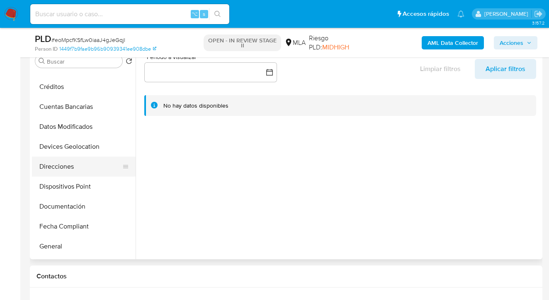
scroll to position [82, 0]
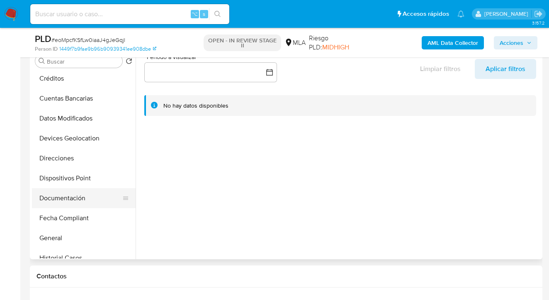
click at [82, 193] on button "Documentación" at bounding box center [80, 198] width 97 height 20
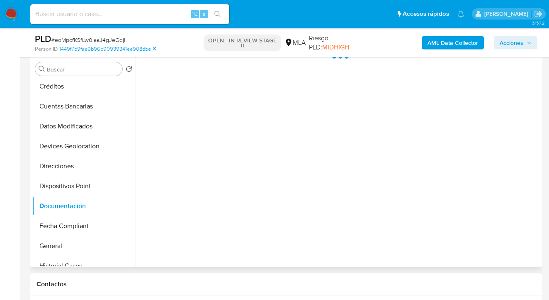
scroll to position [151, 0]
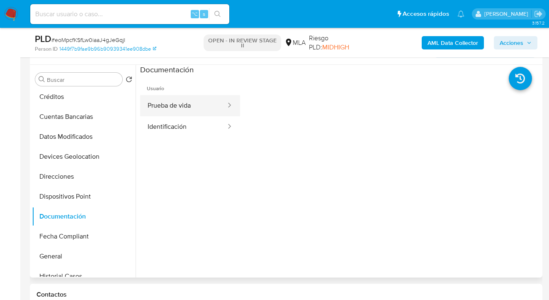
click at [182, 107] on button "Prueba de vida" at bounding box center [183, 105] width 87 height 21
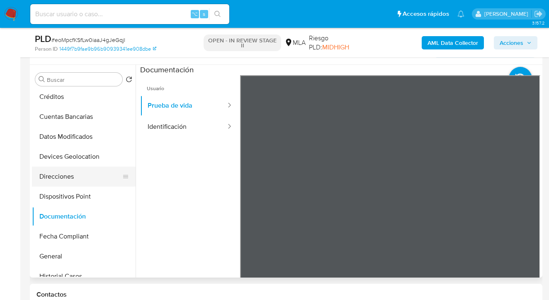
click at [61, 174] on button "Direcciones" at bounding box center [80, 176] width 97 height 20
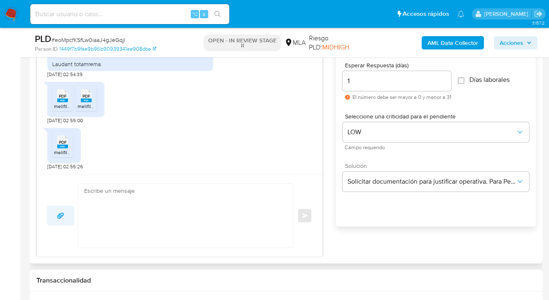
scroll to position [493, 0]
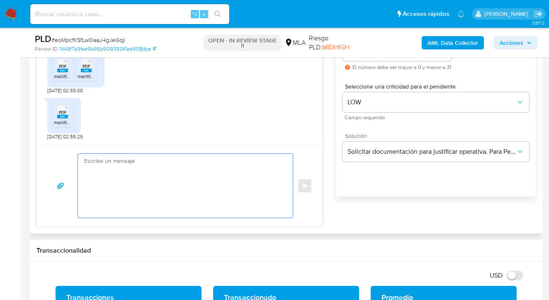
click at [104, 170] on textarea at bounding box center [183, 186] width 198 height 64
paste textarea "Hola, esperamos te encuentres muy bien. Confirmamos la recepción de la document…"
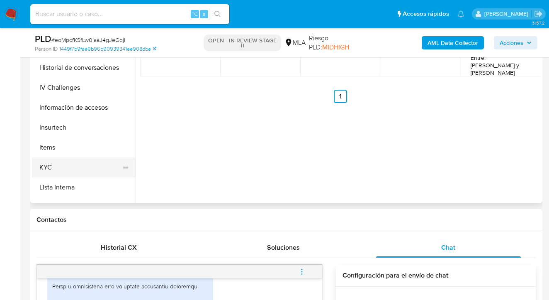
scroll to position [267, 0]
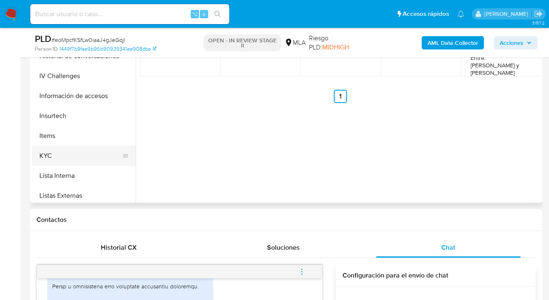
click at [71, 157] on button "KYC" at bounding box center [80, 156] width 97 height 20
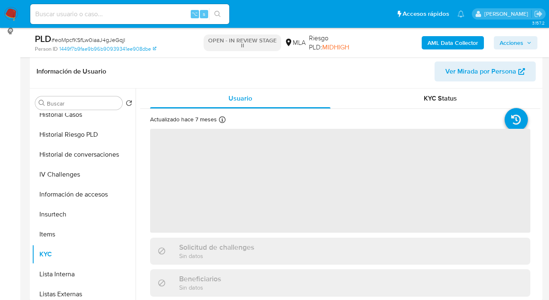
scroll to position [121, 0]
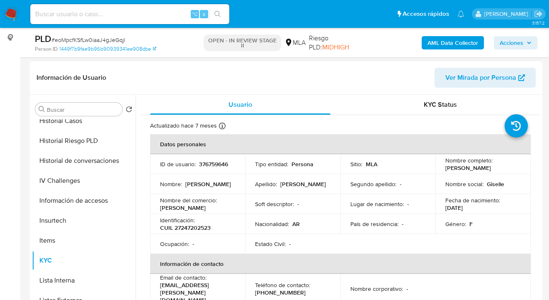
drag, startPoint x: 443, startPoint y: 166, endPoint x: 500, endPoint y: 168, distance: 56.9
click at [500, 168] on div "Nombre completo : Giselle Erica Barreiro" at bounding box center [484, 163] width 76 height 15
copy p "Giselle Erica Barreiro"
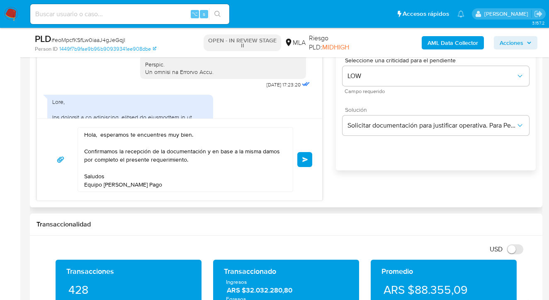
scroll to position [517, 0]
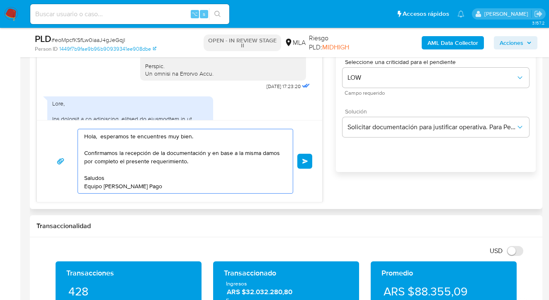
drag, startPoint x: 95, startPoint y: 137, endPoint x: 100, endPoint y: 144, distance: 8.0
click at [95, 138] on textarea "Hola, esperamos te encuentres muy bien. Confirmamos la recepción de la document…" at bounding box center [183, 161] width 198 height 64
paste textarea "Giselle Erica Barreiro"
type textarea "Hola Giselle Erica Barreiro, esperamos te encuentres muy bien. Confirmamos la r…"
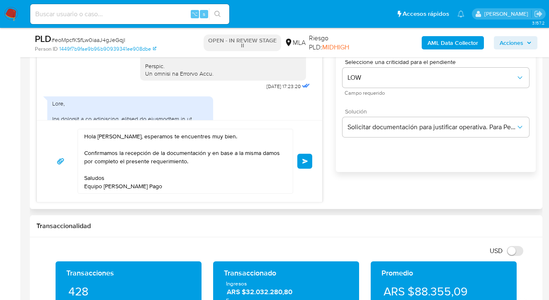
click at [303, 161] on span "Enviar" at bounding box center [306, 161] width 6 height 5
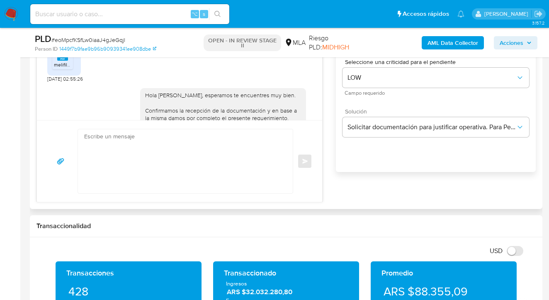
scroll to position [745, 0]
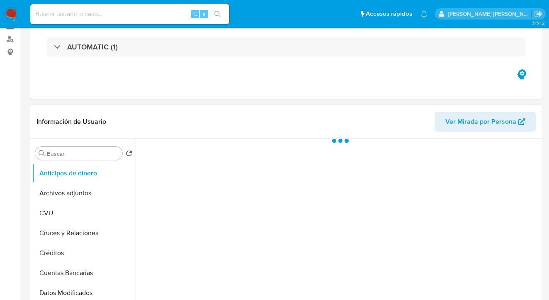
scroll to position [169, 0]
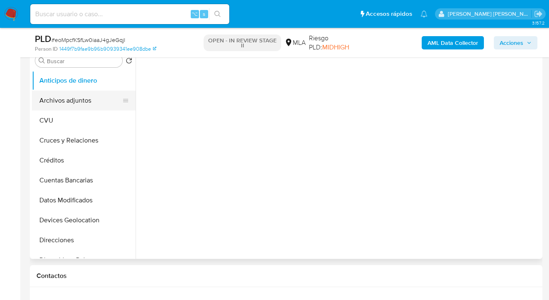
select select "10"
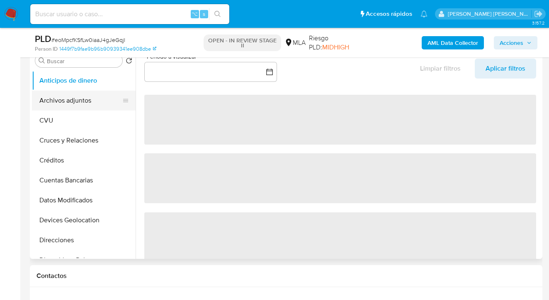
click at [72, 101] on button "Archivos adjuntos" at bounding box center [80, 100] width 97 height 20
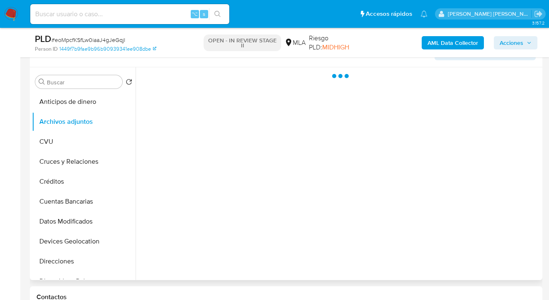
scroll to position [100, 0]
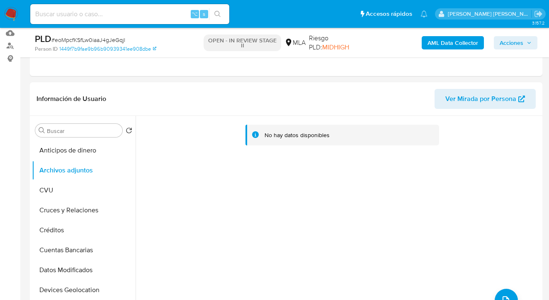
click at [462, 45] on b "AML Data Collector" at bounding box center [453, 42] width 51 height 13
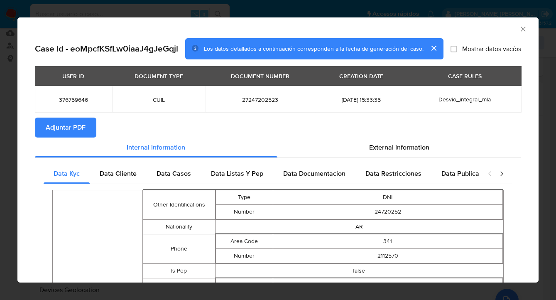
click at [65, 130] on span "Adjuntar PDF" at bounding box center [66, 127] width 40 height 18
click at [519, 30] on icon "Cerrar ventana" at bounding box center [523, 29] width 8 height 8
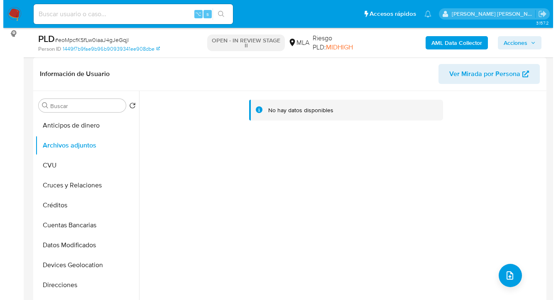
scroll to position [140, 0]
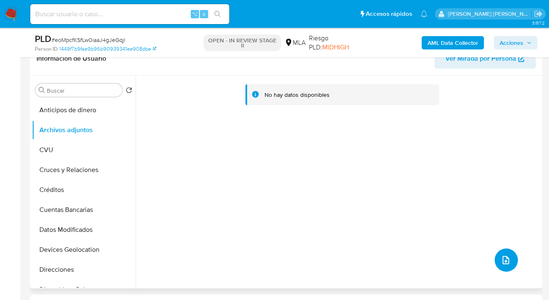
click at [501, 263] on icon "upload-file" at bounding box center [506, 260] width 10 height 10
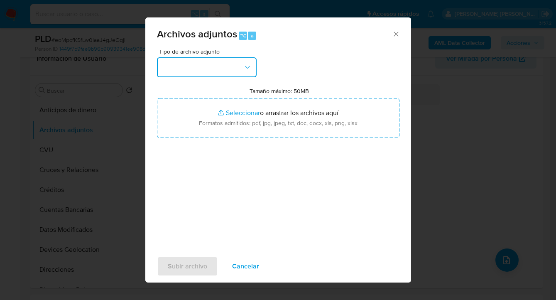
click at [246, 60] on button "button" at bounding box center [207, 67] width 100 height 20
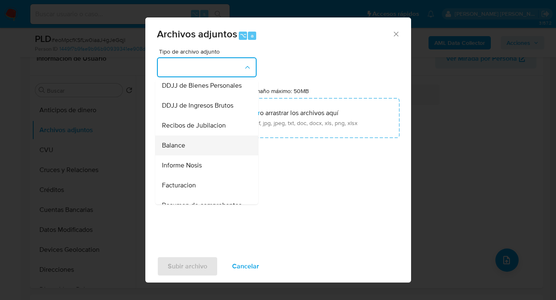
scroll to position [255, 0]
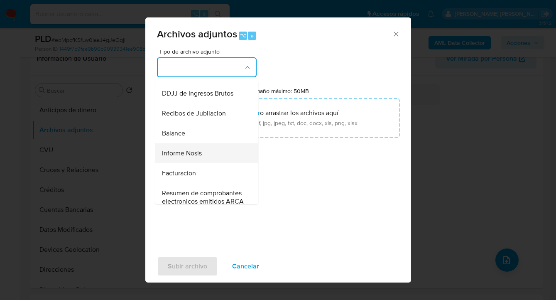
click at [214, 163] on div "Informe Nosis" at bounding box center [204, 153] width 85 height 20
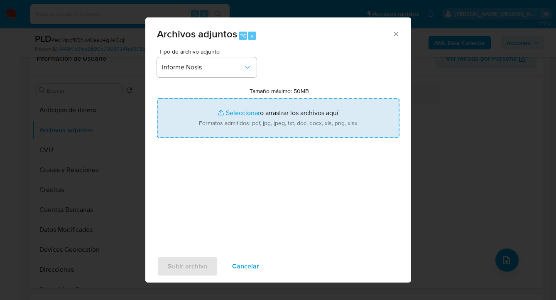
click at [276, 126] on input "Tamaño máximo: 50MB Seleccionar archivos" at bounding box center [278, 118] width 242 height 40
type input "C:\fakepath\376759646-NOSIS_Manager_InformeIndividual_27247202523_620658_202509…"
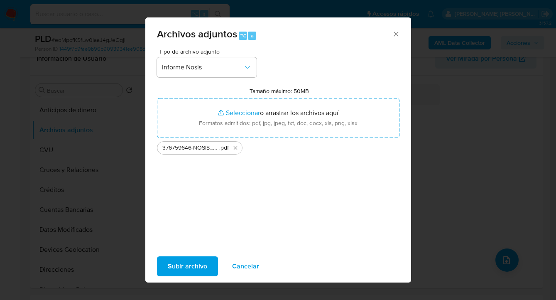
click at [174, 264] on span "Subir archivo" at bounding box center [187, 266] width 39 height 18
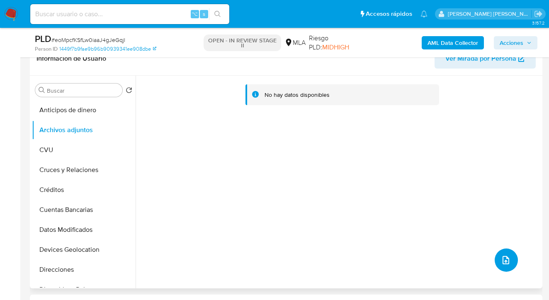
click at [505, 264] on button "upload-file" at bounding box center [506, 259] width 23 height 23
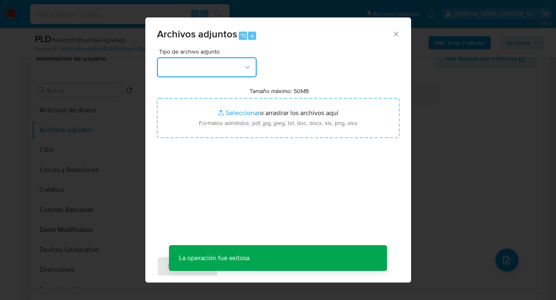
click at [242, 67] on button "button" at bounding box center [207, 67] width 100 height 20
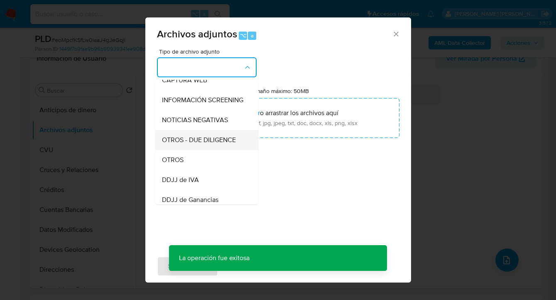
scroll to position [92, 0]
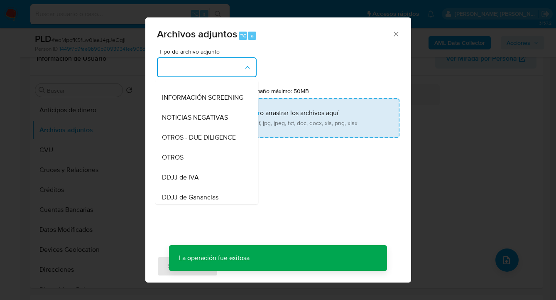
drag, startPoint x: 216, startPoint y: 157, endPoint x: 310, endPoint y: 123, distance: 100.4
click at [216, 157] on div "OTROS" at bounding box center [204, 157] width 85 height 20
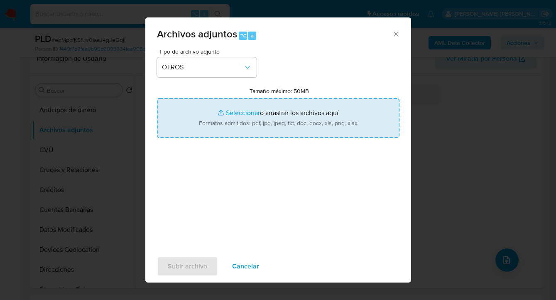
click at [267, 113] on input "Tamaño máximo: 50MB Seleccionar archivos" at bounding box center [278, 118] width 242 height 40
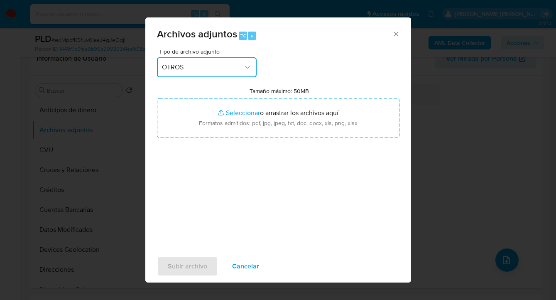
drag, startPoint x: 216, startPoint y: 69, endPoint x: 217, endPoint y: 75, distance: 6.3
click at [216, 69] on span "OTROS" at bounding box center [202, 67] width 81 height 8
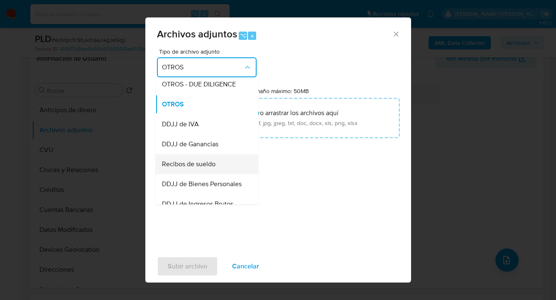
scroll to position [151, 0]
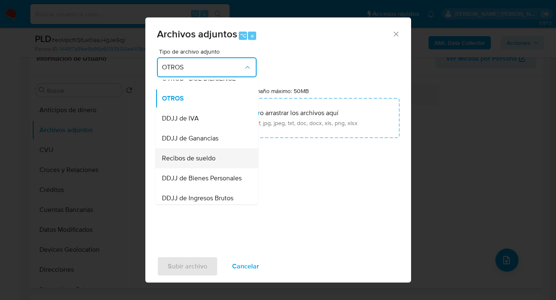
click at [218, 166] on div "Recibos de sueldo" at bounding box center [204, 158] width 85 height 20
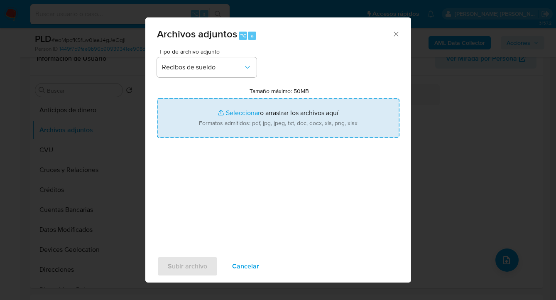
click at [270, 126] on input "Tamaño máximo: 50MB Seleccionar archivos" at bounding box center [278, 118] width 242 height 40
type input "C:\fakepath\Recibos de sueldo - Liquidacion final y telegrama.pdf"
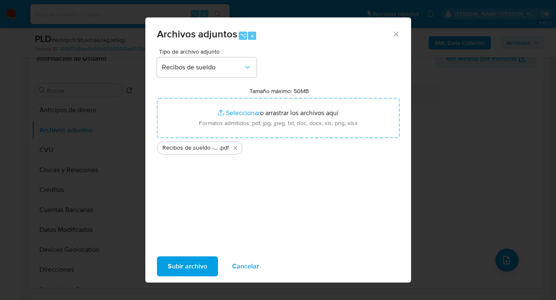
click at [192, 267] on span "Subir archivo" at bounding box center [187, 266] width 39 height 18
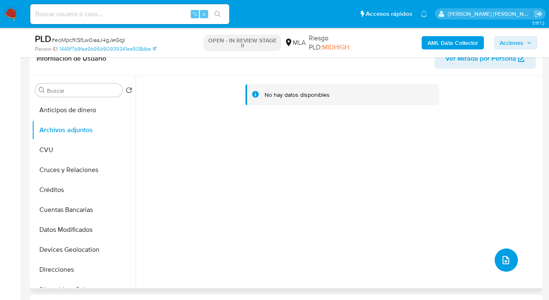
click at [508, 262] on button "upload-file" at bounding box center [506, 259] width 23 height 23
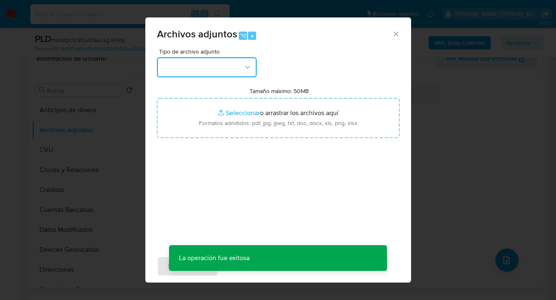
click at [241, 69] on button "button" at bounding box center [207, 67] width 100 height 20
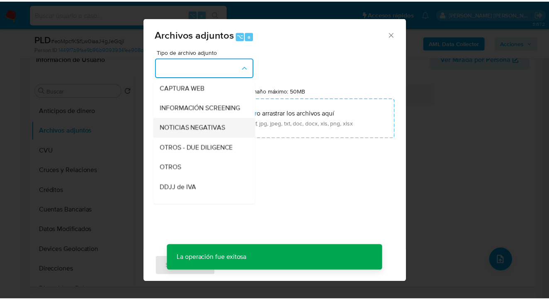
scroll to position [92, 0]
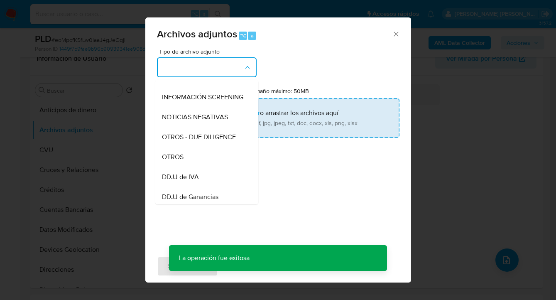
drag, startPoint x: 203, startPoint y: 159, endPoint x: 272, endPoint y: 125, distance: 77.4
click at [203, 159] on div "OTROS" at bounding box center [204, 157] width 85 height 20
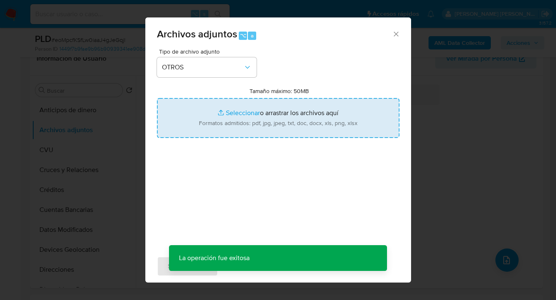
click at [273, 124] on input "Tamaño máximo: 50MB Seleccionar archivos" at bounding box center [278, 118] width 242 height 40
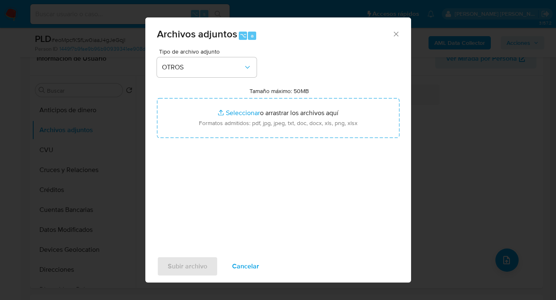
type input "C:\fakepath\376759646 - Movimientos.xlsx"
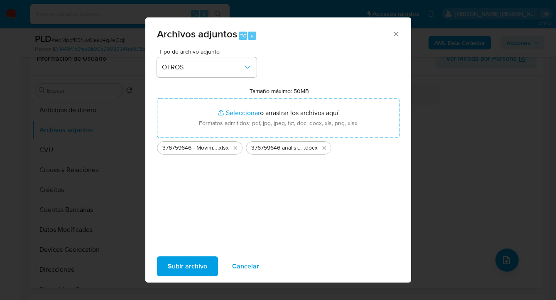
click at [197, 267] on span "Subir archivo" at bounding box center [187, 266] width 39 height 18
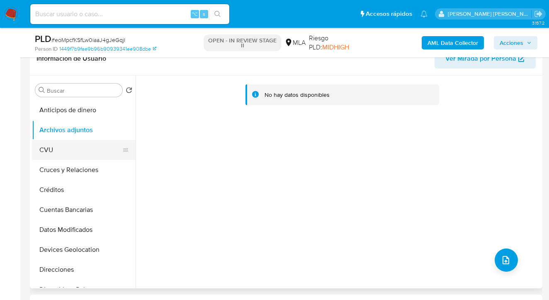
click at [57, 151] on button "CVU" at bounding box center [80, 150] width 97 height 20
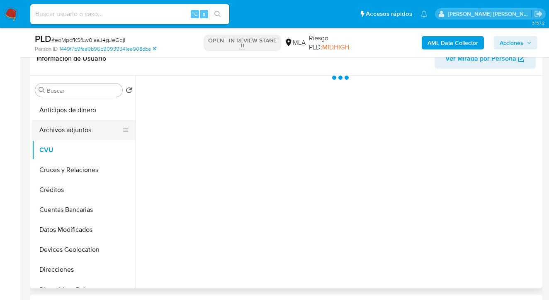
click at [70, 134] on button "Archivos adjuntos" at bounding box center [80, 130] width 97 height 20
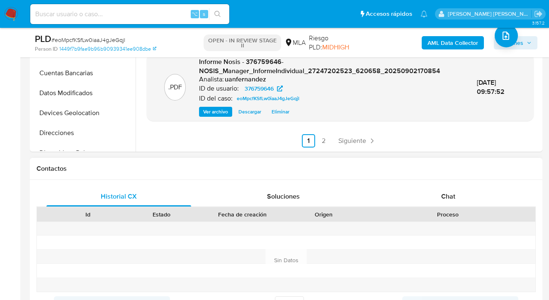
scroll to position [371, 0]
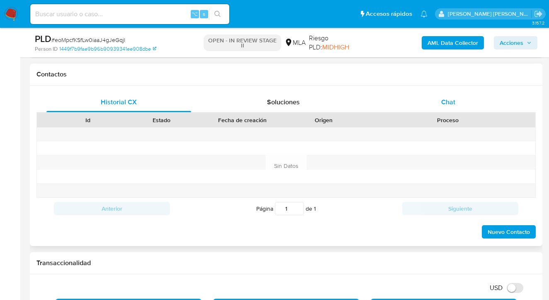
click at [449, 103] on span "Chat" at bounding box center [449, 102] width 14 height 10
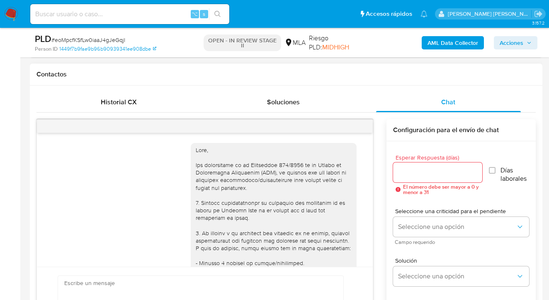
scroll to position [795, 0]
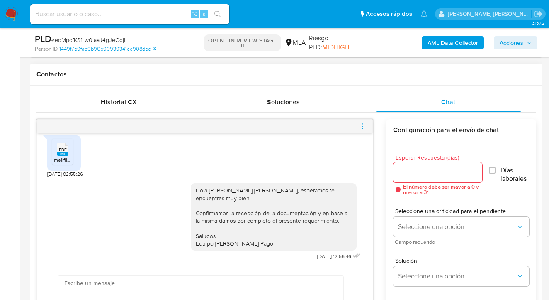
click at [364, 126] on icon "menu-action" at bounding box center [362, 125] width 7 height 7
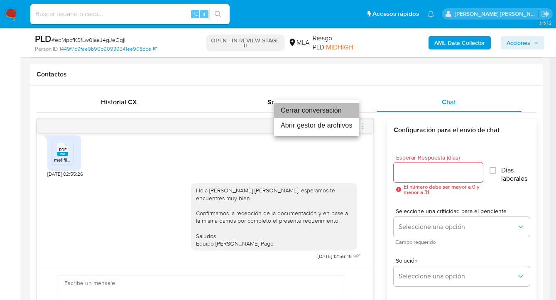
click at [306, 110] on li "Cerrar conversación" at bounding box center [316, 110] width 85 height 15
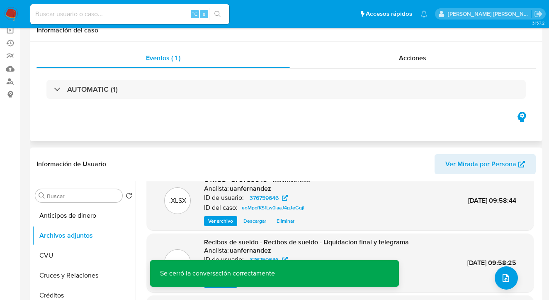
scroll to position [0, 0]
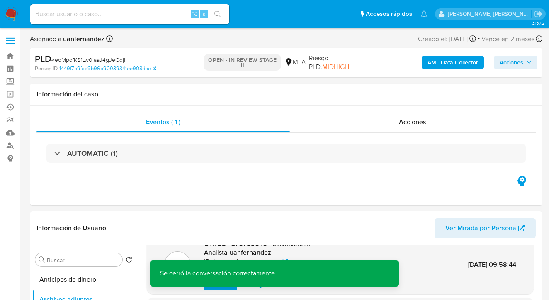
click at [512, 59] on span "Acciones" at bounding box center [512, 62] width 24 height 13
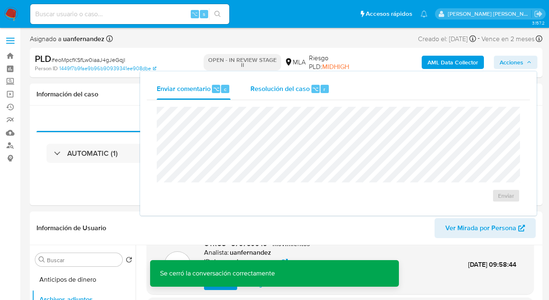
click at [264, 90] on span "Resolución del caso" at bounding box center [280, 89] width 59 height 10
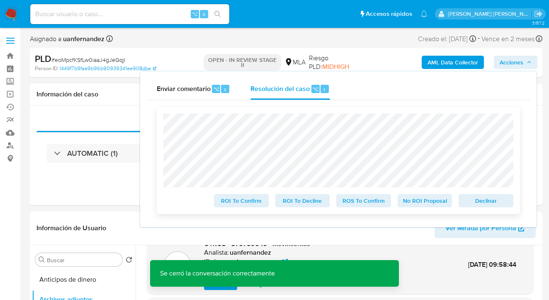
click at [420, 202] on span "No ROI Proposal" at bounding box center [425, 201] width 43 height 12
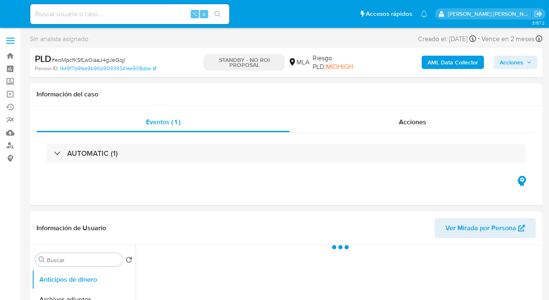
select select "10"
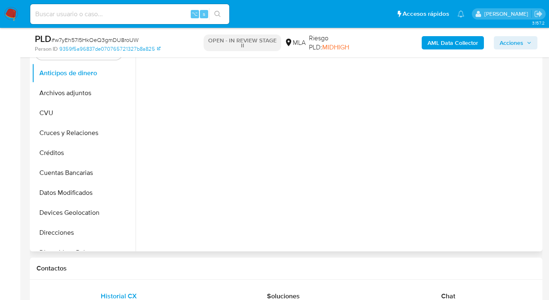
scroll to position [354, 0]
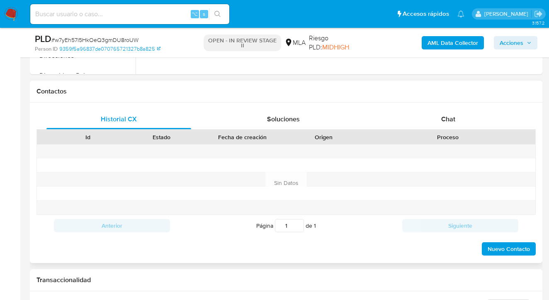
click at [451, 108] on div "Historial CX Soluciones Chat Id Estado Fecha de creación Origen Proceso Anterio…" at bounding box center [286, 183] width 513 height 160
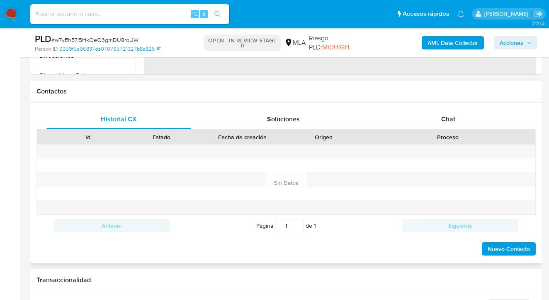
drag, startPoint x: 444, startPoint y: 120, endPoint x: 401, endPoint y: 131, distance: 45.0
click at [444, 120] on span "Chat" at bounding box center [449, 119] width 14 height 10
select select "10"
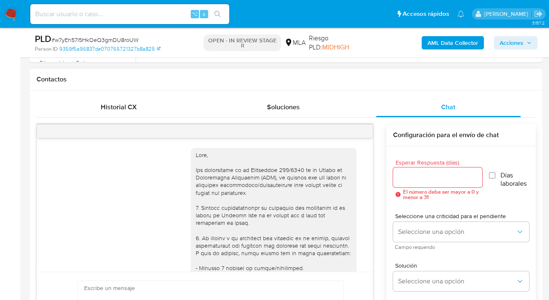
scroll to position [415, 0]
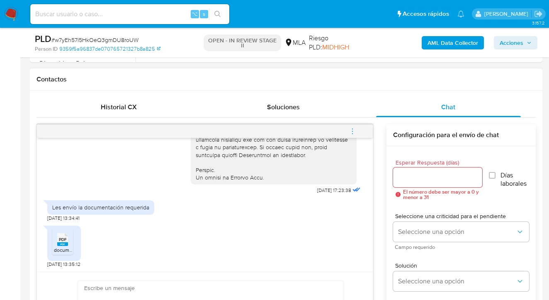
click at [57, 241] on icon at bounding box center [62, 239] width 11 height 13
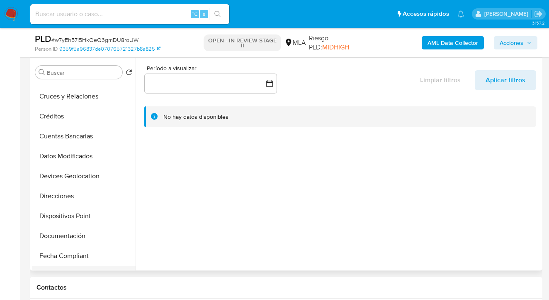
scroll to position [166, 0]
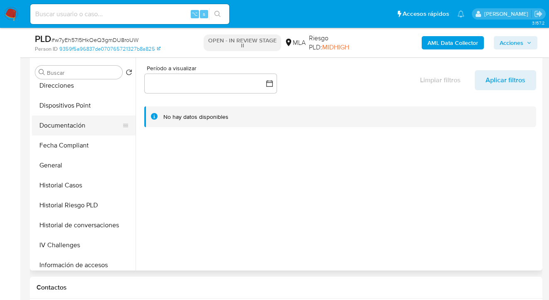
click at [86, 127] on button "Documentación" at bounding box center [80, 125] width 97 height 20
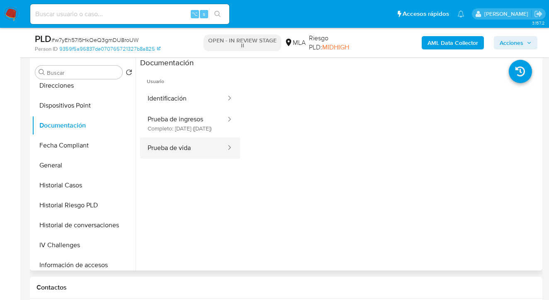
drag, startPoint x: 193, startPoint y: 157, endPoint x: 201, endPoint y: 159, distance: 8.9
click at [193, 157] on button "Prueba de vida" at bounding box center [183, 147] width 87 height 21
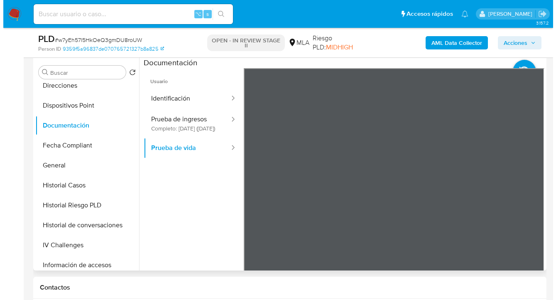
scroll to position [0, 0]
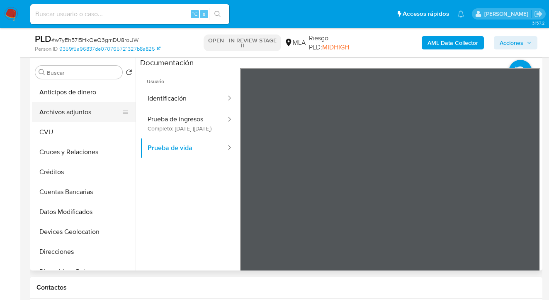
click at [105, 112] on button "Archivos adjuntos" at bounding box center [80, 112] width 97 height 20
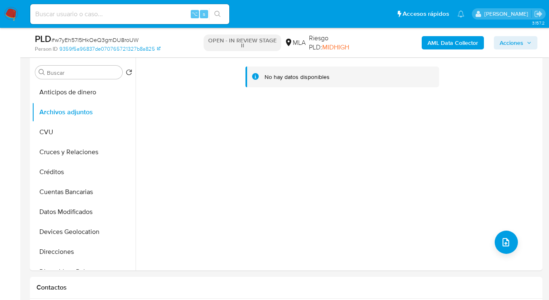
click at [454, 41] on b "AML Data Collector" at bounding box center [453, 42] width 51 height 13
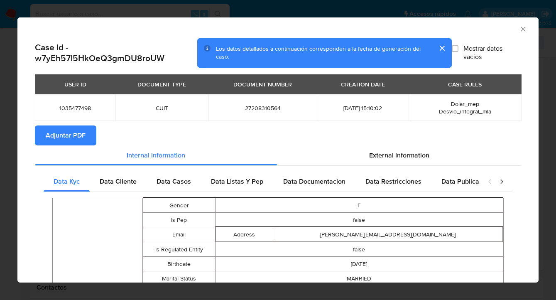
drag, startPoint x: 59, startPoint y: 133, endPoint x: 63, endPoint y: 134, distance: 4.2
click at [59, 133] on span "Adjuntar PDF" at bounding box center [66, 135] width 40 height 18
click at [520, 29] on icon "Cerrar ventana" at bounding box center [522, 29] width 5 height 5
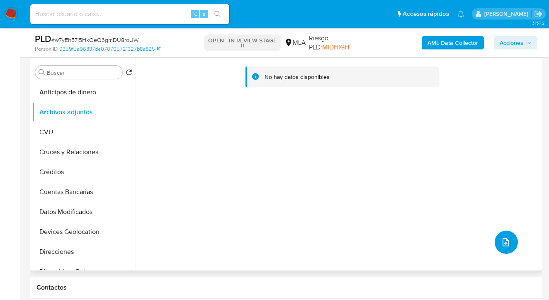
click at [504, 244] on icon "upload-file" at bounding box center [506, 242] width 10 height 10
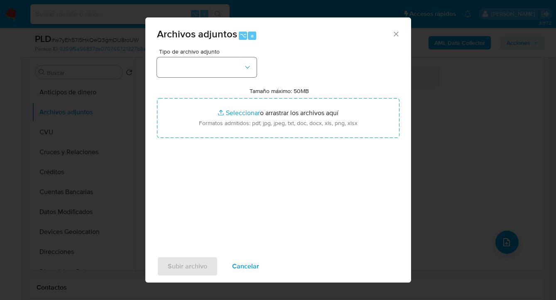
click at [232, 63] on button "button" at bounding box center [207, 67] width 100 height 20
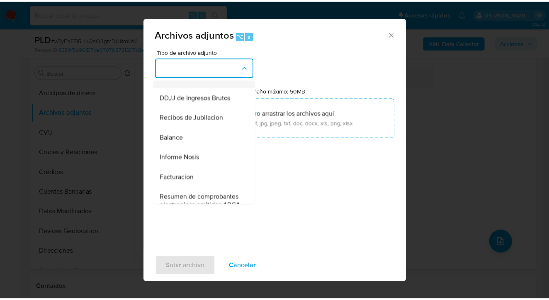
scroll to position [252, 0]
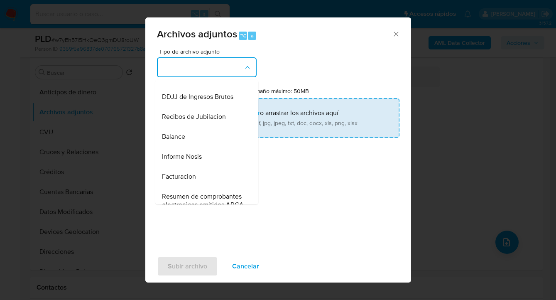
drag, startPoint x: 207, startPoint y: 170, endPoint x: 287, endPoint y: 131, distance: 88.7
click at [207, 166] on div "Informe Nosis" at bounding box center [204, 156] width 85 height 20
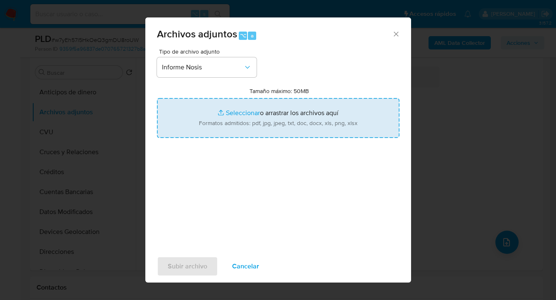
click at [313, 121] on input "Tamaño máximo: 50MB Seleccionar archivos" at bounding box center [278, 118] width 242 height 40
type input "C:\fakepath\1035477498-NOSIS_Manager_InformeIndividual_27208310564_620658_20250…"
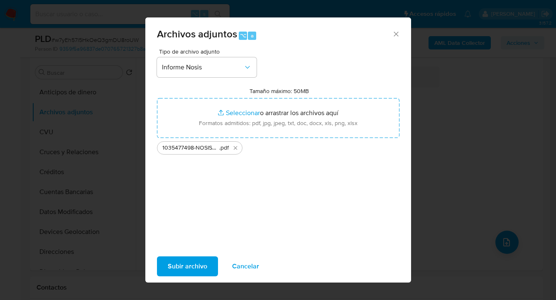
click at [192, 269] on span "Subir archivo" at bounding box center [187, 266] width 39 height 18
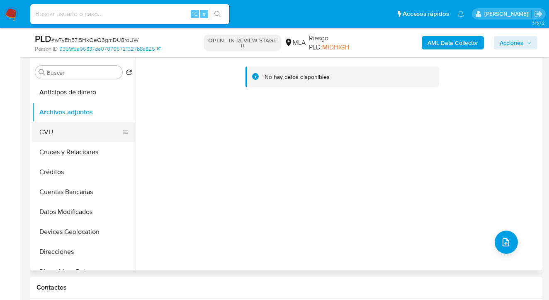
drag, startPoint x: 81, startPoint y: 135, endPoint x: 83, endPoint y: 125, distance: 10.6
click at [81, 135] on button "CVU" at bounding box center [80, 132] width 97 height 20
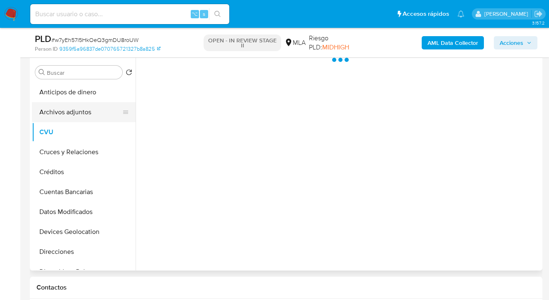
click at [85, 116] on button "Archivos adjuntos" at bounding box center [80, 112] width 97 height 20
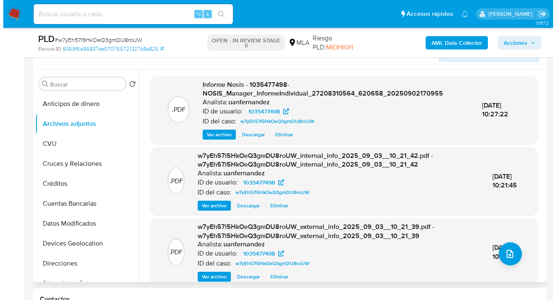
scroll to position [140, 0]
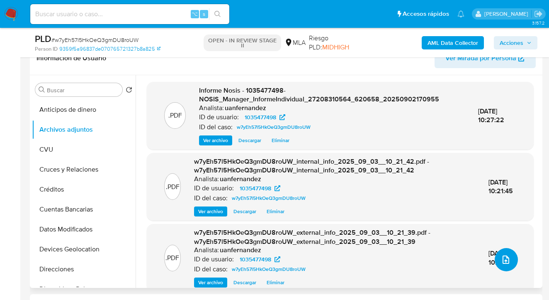
click at [501, 259] on icon "upload-file" at bounding box center [506, 259] width 10 height 10
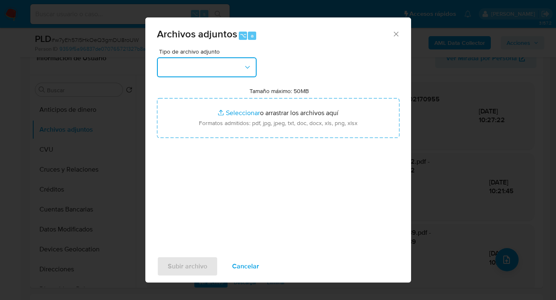
click at [247, 66] on icon "button" at bounding box center [247, 67] width 8 height 8
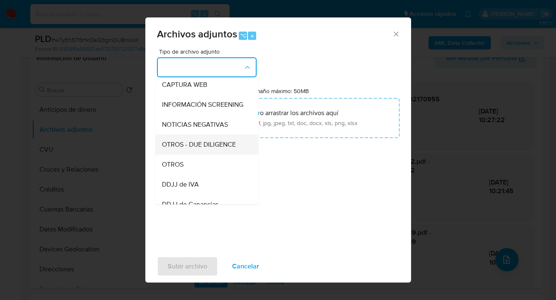
scroll to position [94, 0]
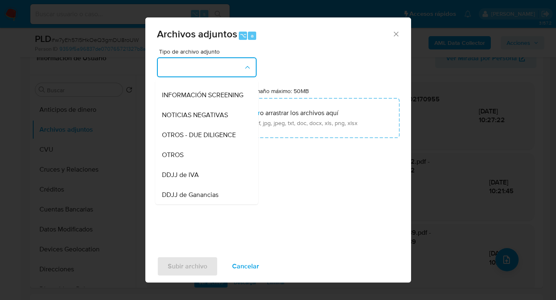
click at [205, 161] on div "OTROS" at bounding box center [204, 155] width 85 height 20
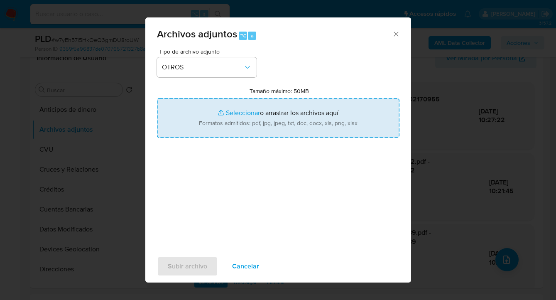
click at [270, 132] on input "Tamaño máximo: 50MB Seleccionar archivos" at bounding box center [278, 118] width 242 height 40
click at [242, 109] on input "Tamaño máximo: 50MB Seleccionar archivos" at bounding box center [278, 118] width 242 height 40
type input "C:\fakepath\Documentacion aportada.pdf"
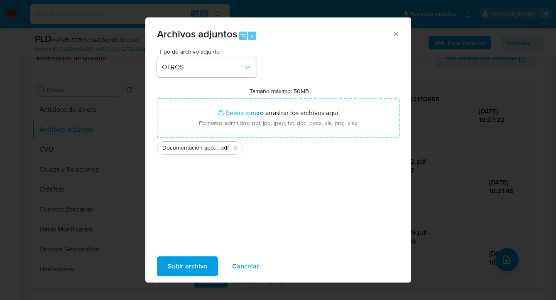
click at [195, 262] on span "Subir archivo" at bounding box center [187, 266] width 39 height 18
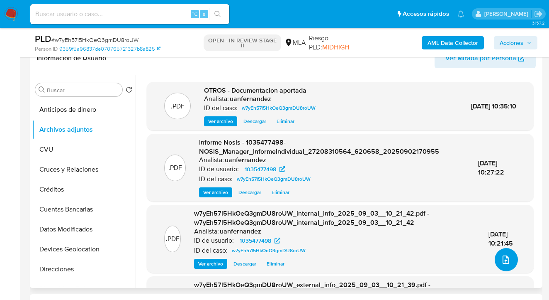
click at [503, 257] on icon "upload-file" at bounding box center [506, 259] width 10 height 10
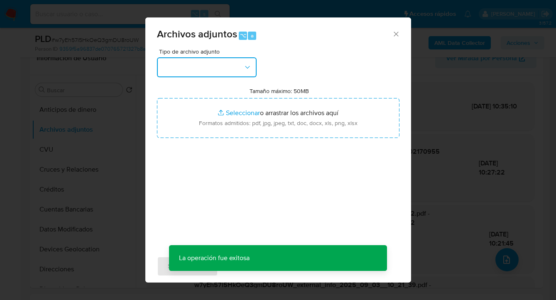
click at [248, 61] on button "button" at bounding box center [207, 67] width 100 height 20
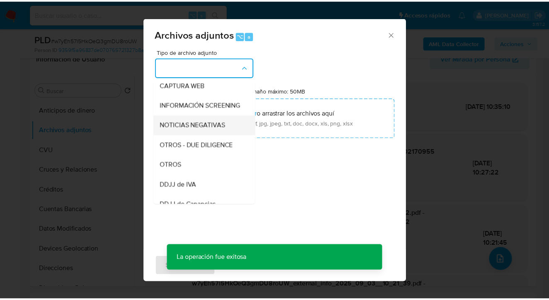
scroll to position [84, 0]
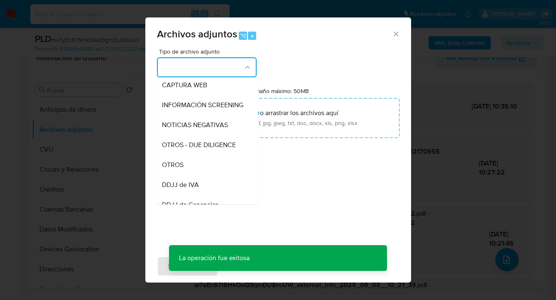
click at [201, 174] on div "OTROS" at bounding box center [204, 165] width 85 height 20
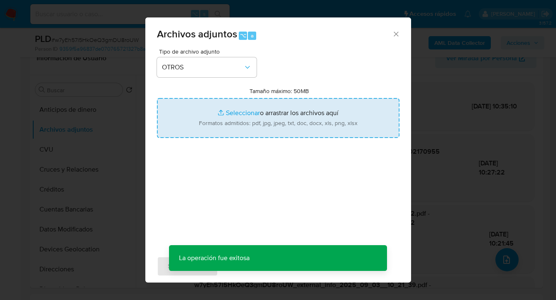
click at [254, 120] on input "Tamaño máximo: 50MB Seleccionar archivos" at bounding box center [278, 118] width 242 height 40
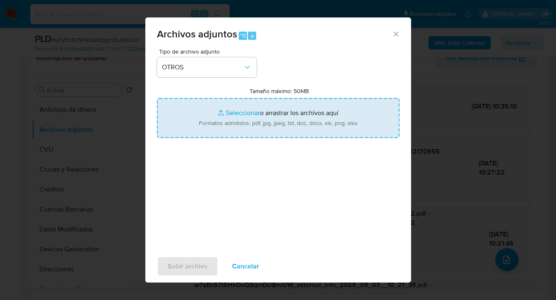
type input "C:\fakepath\1035477498 analisis no roi Caselog w7yEh57l5HkOeQ3gmDU8roUW_2025_08…"
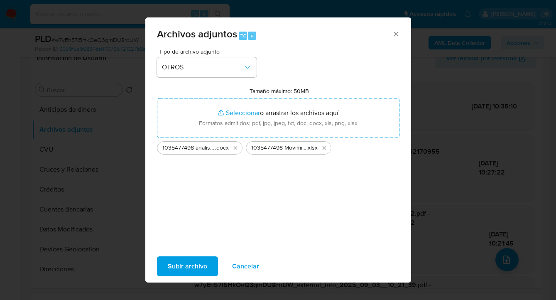
click at [179, 271] on span "Subir archivo" at bounding box center [187, 266] width 39 height 18
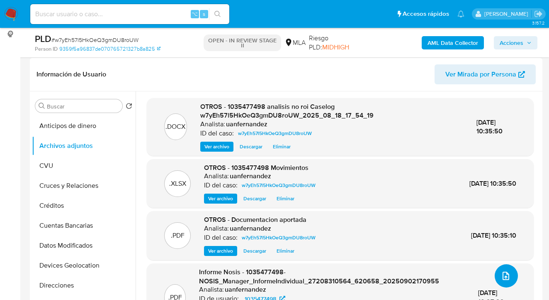
scroll to position [123, 0]
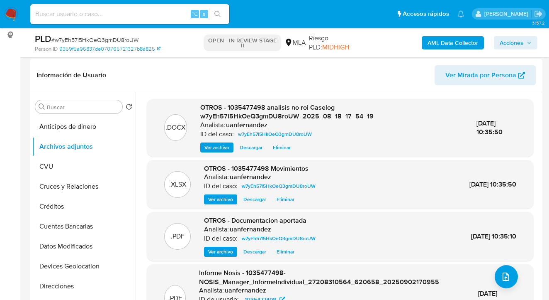
click at [513, 41] on span "Acciones" at bounding box center [512, 42] width 24 height 13
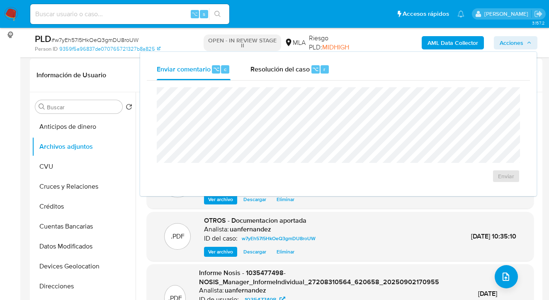
click at [125, 85] on div "Información de Usuario Ver Mirada por Persona" at bounding box center [286, 76] width 513 height 34
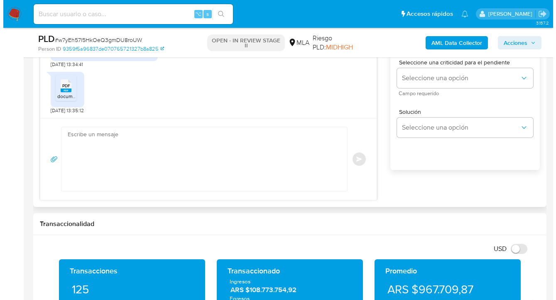
scroll to position [453, 0]
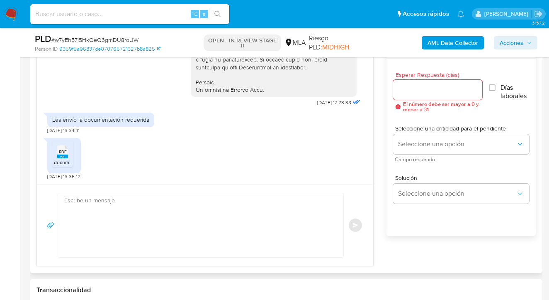
click at [408, 90] on input "Esperar Respuesta (días)" at bounding box center [438, 89] width 90 height 11
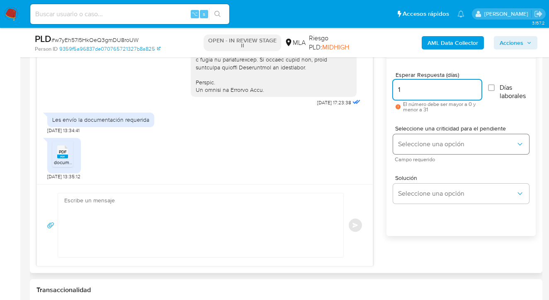
type input "1"
click at [412, 146] on span "Seleccione una opción" at bounding box center [457, 144] width 118 height 8
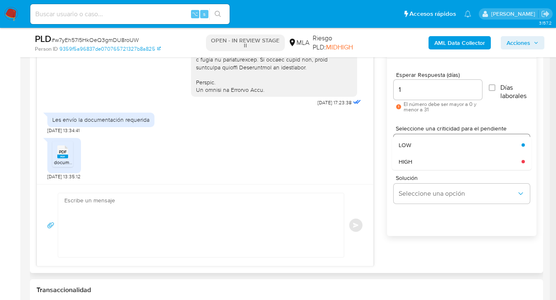
click at [411, 146] on div "LOW" at bounding box center [457, 145] width 118 height 17
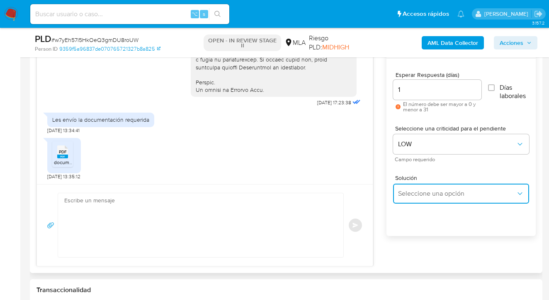
click at [410, 193] on span "Seleccione una opción" at bounding box center [457, 193] width 118 height 8
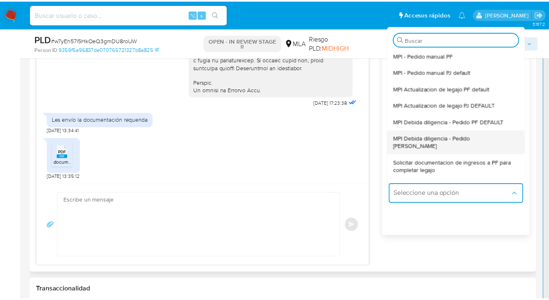
scroll to position [15, 0]
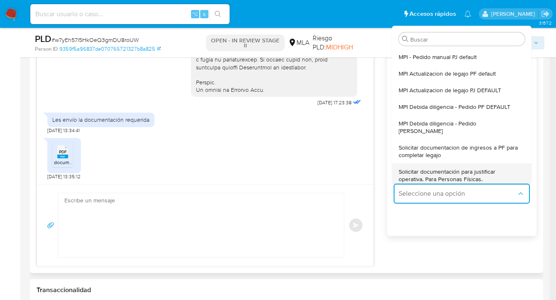
click at [436, 168] on span "Solicitar documentación para justificar operativa. Para Personas Físicas." at bounding box center [458, 175] width 121 height 15
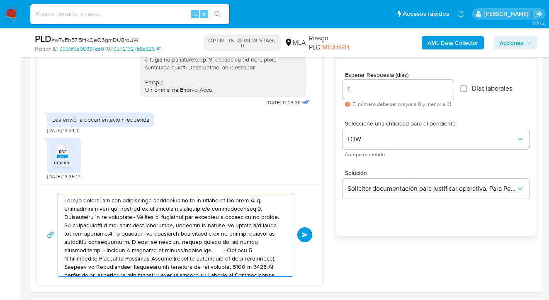
drag, startPoint x: 215, startPoint y: 256, endPoint x: 19, endPoint y: 170, distance: 213.7
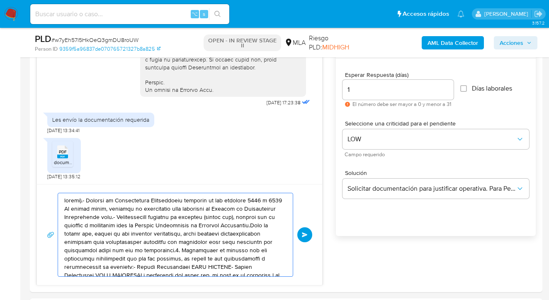
drag, startPoint x: 196, startPoint y: 247, endPoint x: 23, endPoint y: 188, distance: 183.1
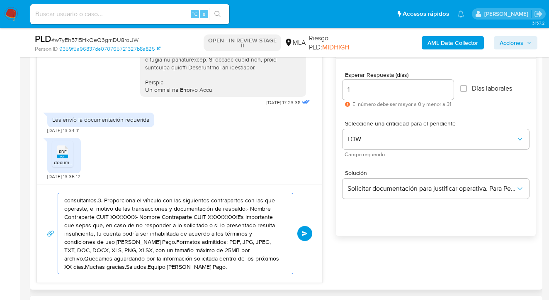
type textarea "DF, JPG, JPEG, TXT, DOC, DOCX, XLS, PNG, XLSX, con un tamaño máximo de 25MB por…"
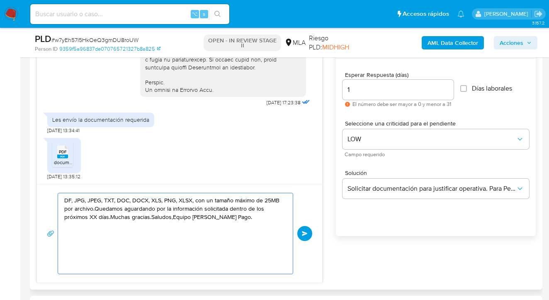
drag, startPoint x: 74, startPoint y: 212, endPoint x: 42, endPoint y: 203, distance: 33.2
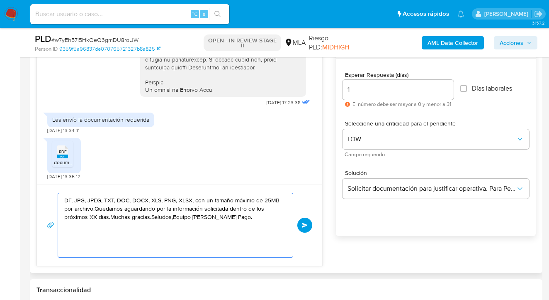
drag, startPoint x: 174, startPoint y: 239, endPoint x: 53, endPoint y: 202, distance: 126.7
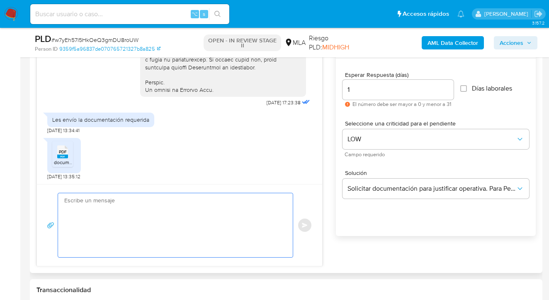
paste textarea "Hola, esperamos te encuentres muy bien. Confirmamos la recepción de la document…"
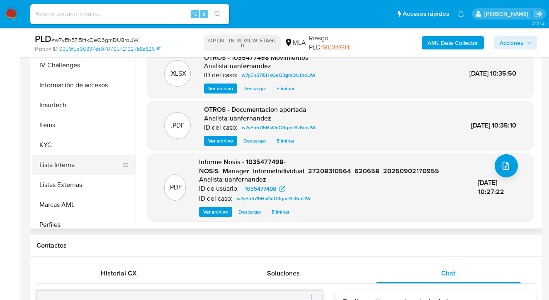
scroll to position [306, 0]
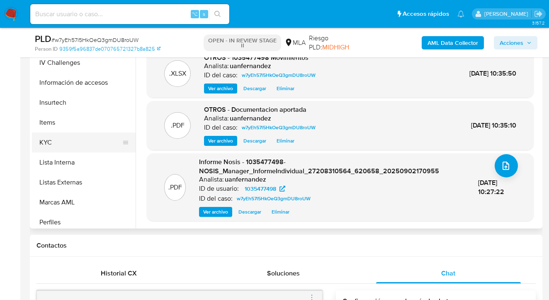
drag, startPoint x: 91, startPoint y: 147, endPoint x: 120, endPoint y: 146, distance: 29.5
click at [91, 147] on button "KYC" at bounding box center [80, 142] width 97 height 20
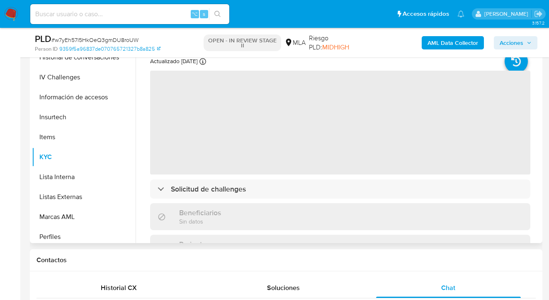
scroll to position [168, 0]
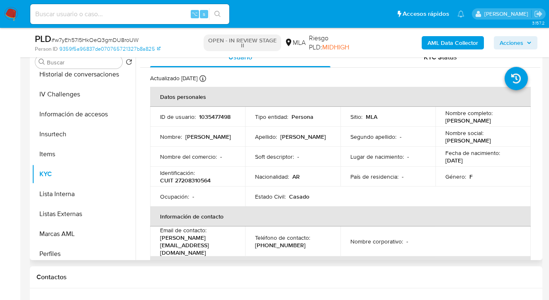
drag, startPoint x: 444, startPoint y: 122, endPoint x: 493, endPoint y: 122, distance: 49.4
click at [494, 122] on div "Nombre completo : Laura Beatriz Roch" at bounding box center [484, 116] width 76 height 15
copy p "Laura Beatriz Roch"
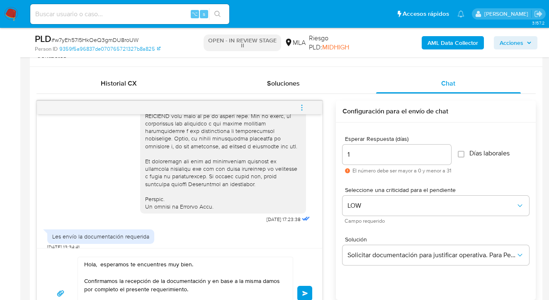
scroll to position [457, 0]
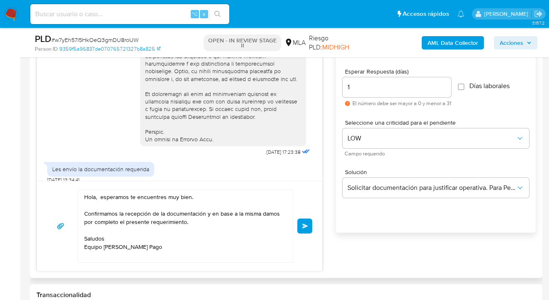
drag, startPoint x: 96, startPoint y: 197, endPoint x: 105, endPoint y: 205, distance: 11.8
click at [96, 197] on textarea "Hola, esperamos te encuentres muy bien. Confirmamos la recepción de la document…" at bounding box center [183, 226] width 198 height 72
paste textarea "Laura Beatriz Roch"
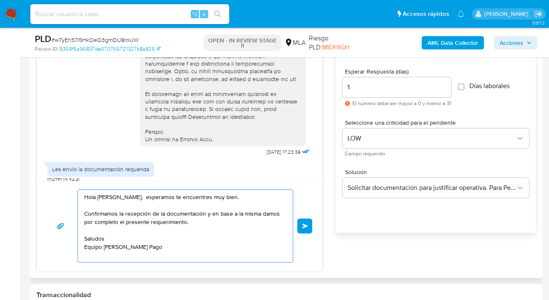
click at [159, 209] on textarea "Hola Laura Beatriz Roch, esperamos te encuentres muy bien. Confirmamos la recep…" at bounding box center [183, 226] width 198 height 72
type textarea "Hola Laura Beatriz Roch, esperamos te encuentres muy bien. Confirmamos la recep…"
click at [310, 227] on button "Enviar" at bounding box center [305, 225] width 15 height 15
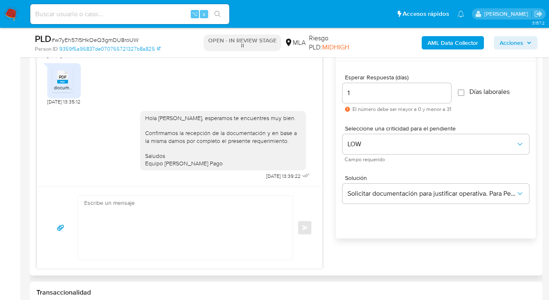
scroll to position [449, 0]
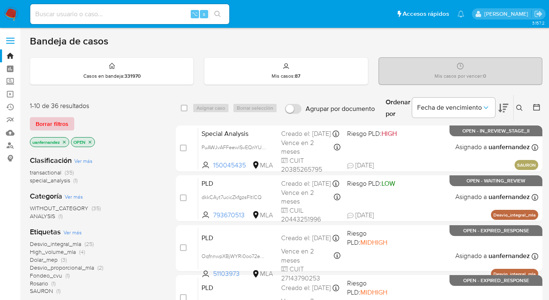
click at [54, 125] on span "Borrar filtros" at bounding box center [52, 124] width 33 height 12
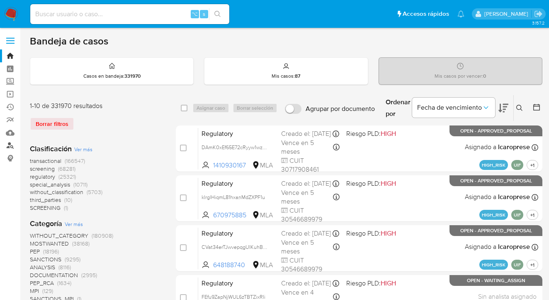
click at [9, 145] on link "Buscador de personas" at bounding box center [49, 145] width 99 height 13
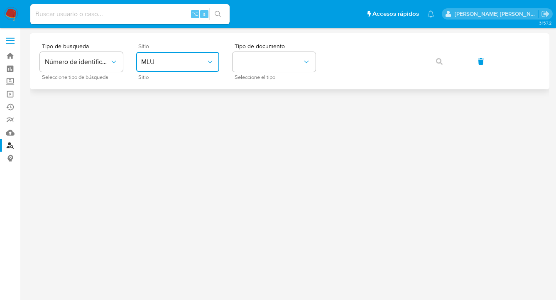
click at [179, 63] on span "MLU" at bounding box center [173, 62] width 65 height 8
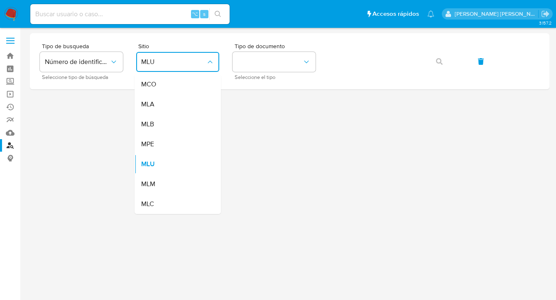
drag, startPoint x: 189, startPoint y: 108, endPoint x: 200, endPoint y: 101, distance: 13.2
click at [189, 108] on div "MLA" at bounding box center [175, 104] width 68 height 20
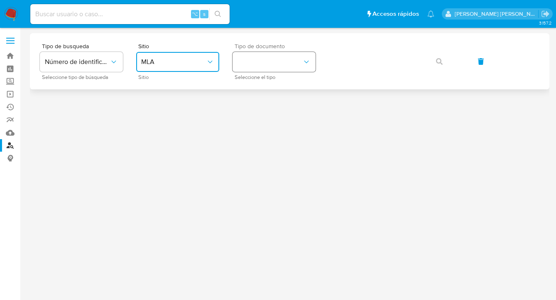
drag, startPoint x: 260, startPoint y: 59, endPoint x: 272, endPoint y: 66, distance: 14.4
click at [260, 59] on button "identificationType" at bounding box center [273, 62] width 83 height 20
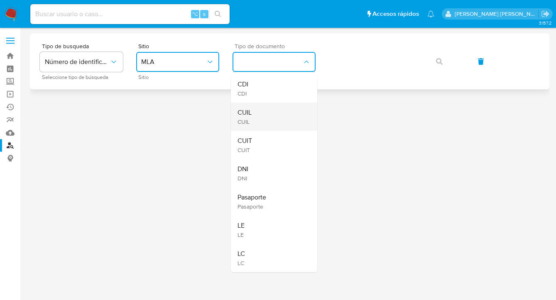
click at [263, 117] on div "CUIL CUIL" at bounding box center [271, 117] width 68 height 28
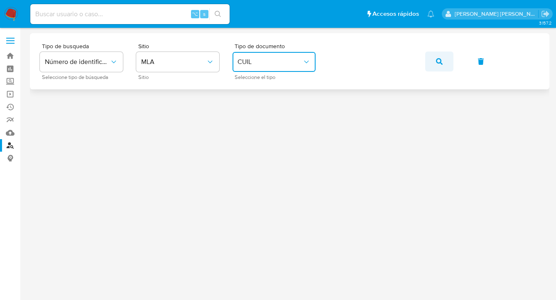
click at [442, 62] on icon "button" at bounding box center [439, 61] width 7 height 7
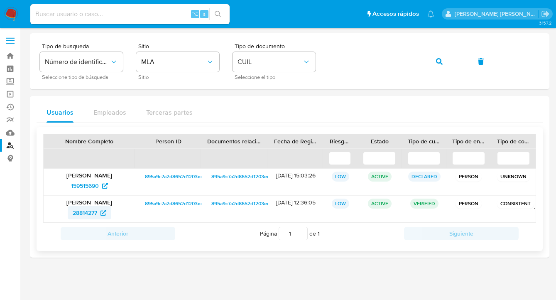
click at [81, 214] on span "28814277" at bounding box center [85, 212] width 24 height 13
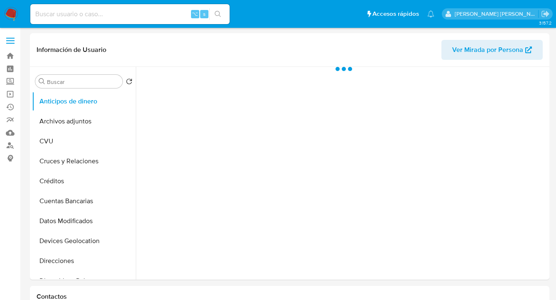
select select "10"
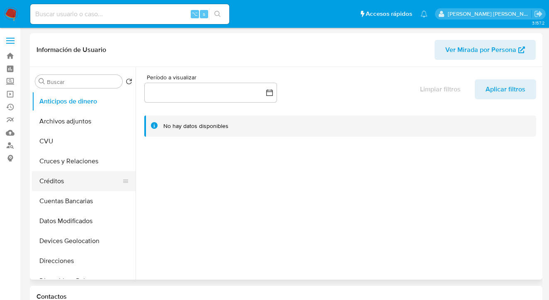
scroll to position [81, 0]
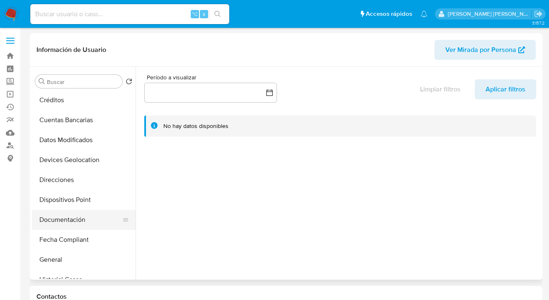
click at [98, 221] on button "Documentación" at bounding box center [80, 220] width 97 height 20
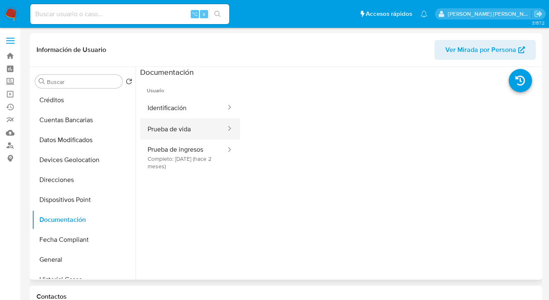
click at [195, 128] on button "Prueba de vida" at bounding box center [183, 128] width 87 height 21
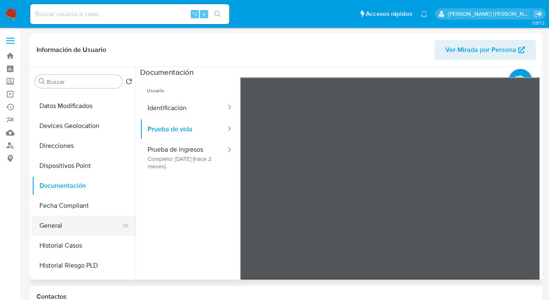
scroll to position [156, 0]
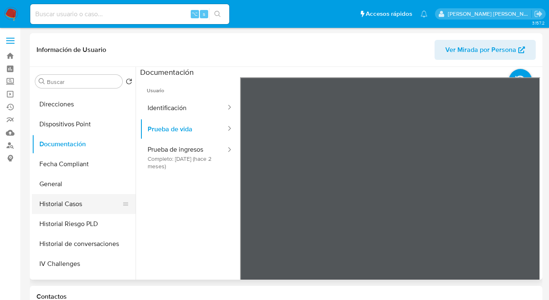
click at [87, 201] on button "Historial Casos" at bounding box center [80, 204] width 97 height 20
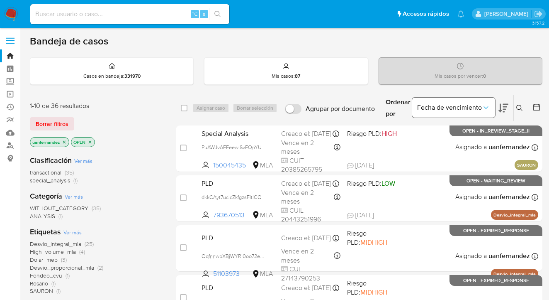
drag, startPoint x: 55, startPoint y: 125, endPoint x: 426, endPoint y: 105, distance: 372.0
click at [55, 125] on span "Borrar filtros" at bounding box center [52, 124] width 33 height 12
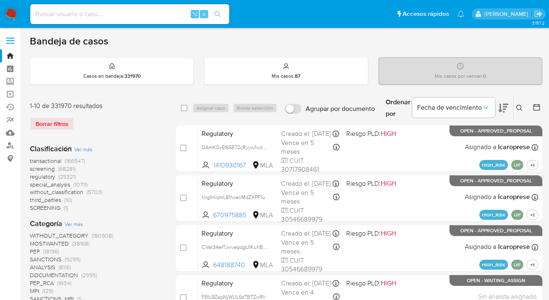
click at [517, 106] on icon at bounding box center [520, 108] width 7 height 7
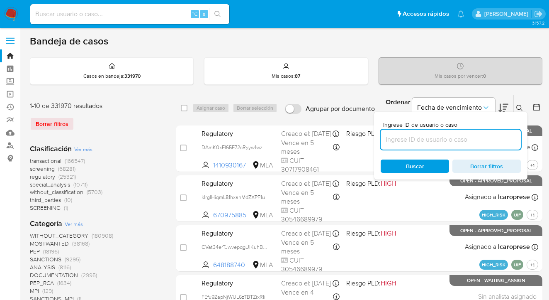
click at [429, 139] on input at bounding box center [451, 139] width 140 height 11
type input "KdHp2n1jgfhs5Q4L3Ns7985Y"
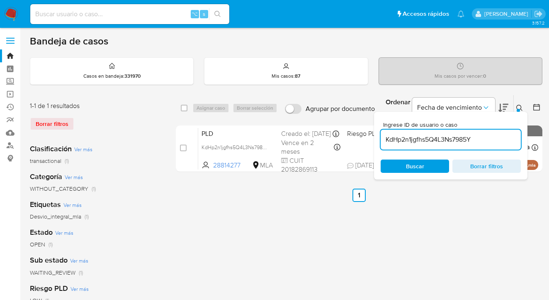
drag, startPoint x: 520, startPoint y: 106, endPoint x: 496, endPoint y: 115, distance: 26.7
click at [520, 107] on icon at bounding box center [520, 108] width 7 height 7
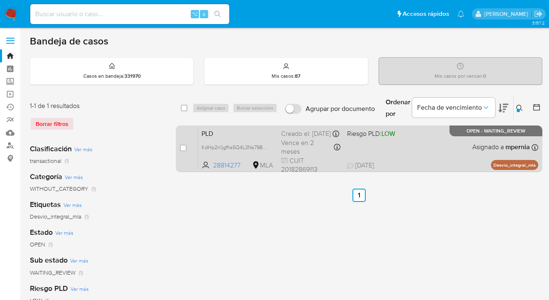
click at [427, 149] on div "PLD KdHp2n1jgfhs5Q4L3Ns7985Y 28814277 MLA Riesgo PLD: LOW Creado el: [DATE] Cre…" at bounding box center [368, 148] width 340 height 42
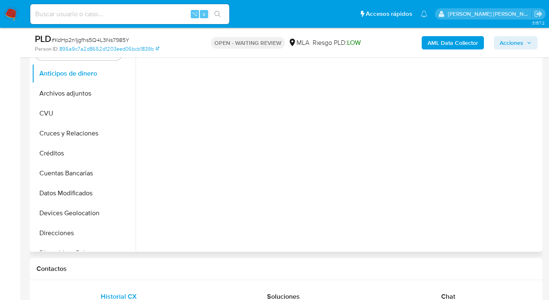
scroll to position [262, 0]
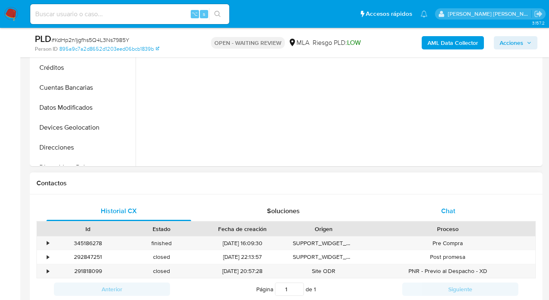
click at [468, 209] on div "Chat" at bounding box center [448, 211] width 145 height 20
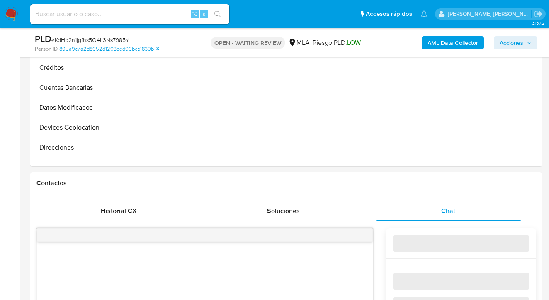
select select "10"
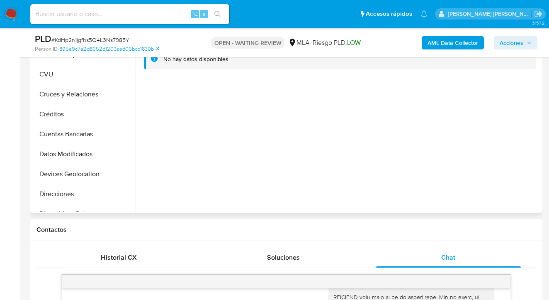
scroll to position [198, 0]
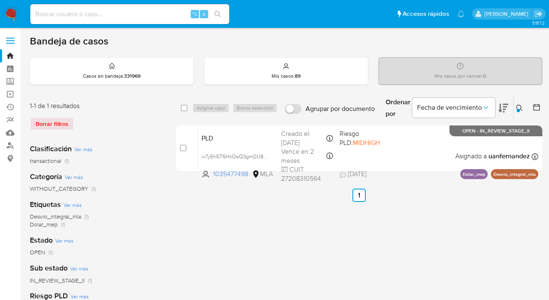
click at [519, 107] on icon at bounding box center [520, 108] width 7 height 7
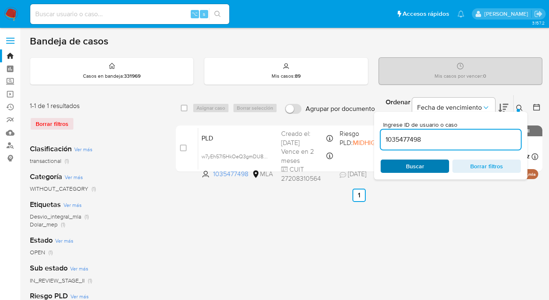
click at [438, 165] on span "Buscar" at bounding box center [415, 166] width 57 height 12
drag, startPoint x: 519, startPoint y: 106, endPoint x: 514, endPoint y: 109, distance: 5.4
click at [519, 106] on icon at bounding box center [520, 108] width 7 height 7
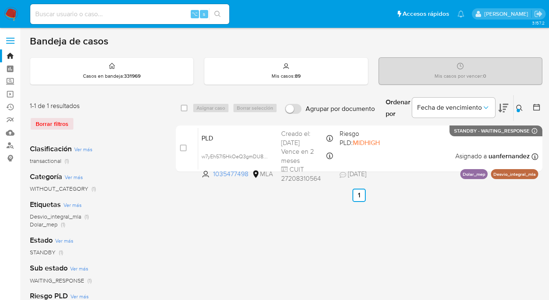
drag, startPoint x: 186, startPoint y: 107, endPoint x: 198, endPoint y: 107, distance: 12.9
click at [185, 107] on input "checkbox" at bounding box center [184, 108] width 7 height 7
checkbox input "true"
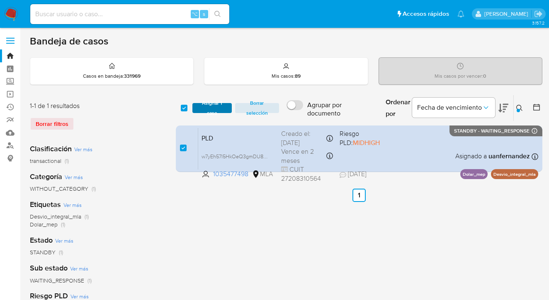
click at [200, 108] on span "Asignar 1 caso" at bounding box center [212, 108] width 31 height 8
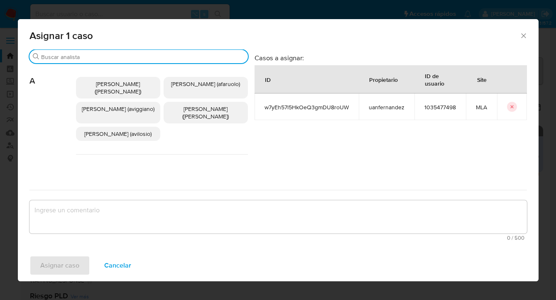
click at [155, 59] on input "Buscar" at bounding box center [142, 56] width 203 height 7
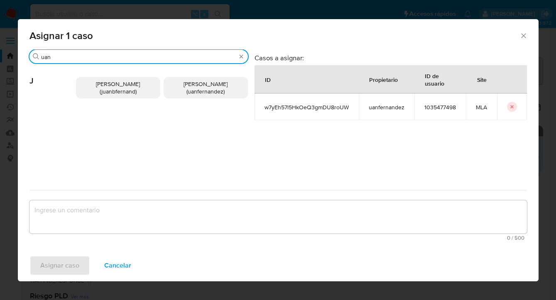
type input "uan"
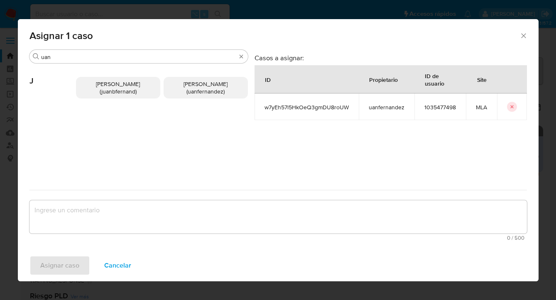
click at [183, 85] on span "Juan Pablo Fernandez (uanfernandez)" at bounding box center [205, 88] width 44 height 16
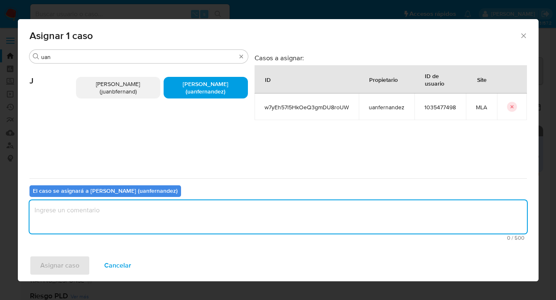
click at [171, 210] on textarea "assign-modal" at bounding box center [277, 216] width 497 height 33
type textarea "asig"
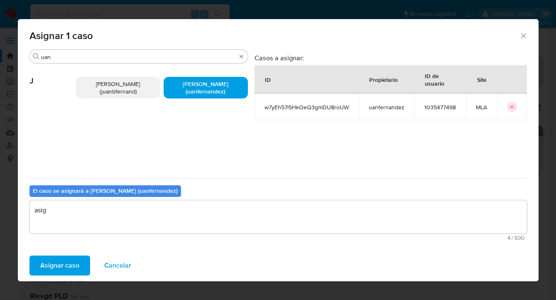
click at [68, 262] on span "Asignar caso" at bounding box center [59, 265] width 39 height 18
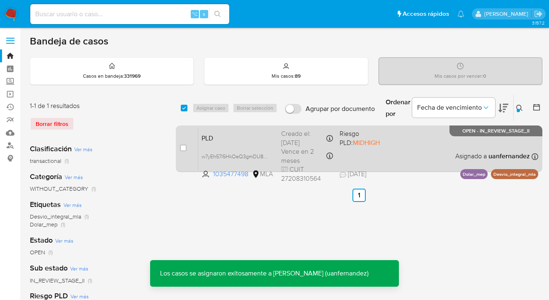
click at [403, 148] on div "PLD w7yEh57l5HkOeQ3gmDU8roUW 1035477498 MLA Riesgo PLD: MIDHIGH Creado el: 12/0…" at bounding box center [368, 148] width 340 height 42
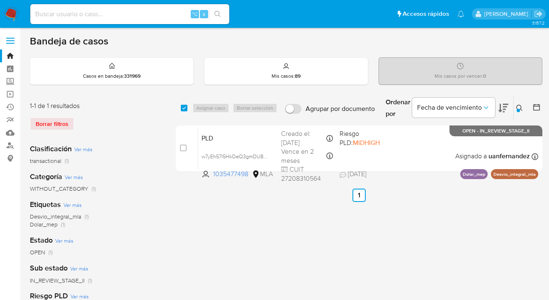
click at [519, 107] on icon at bounding box center [520, 108] width 7 height 7
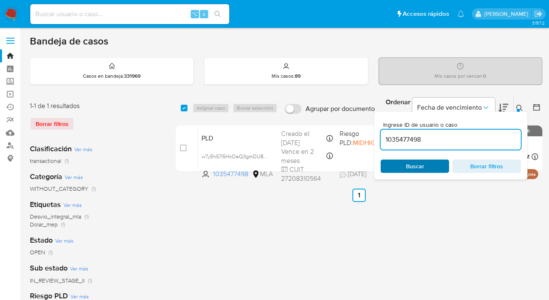
click at [436, 159] on div "Ingrese ID de usuario o caso 1035477498 Buscar Borrar filtros" at bounding box center [451, 146] width 154 height 68
click at [432, 164] on span "Buscar" at bounding box center [415, 166] width 57 height 12
click at [520, 108] on icon at bounding box center [520, 108] width 7 height 7
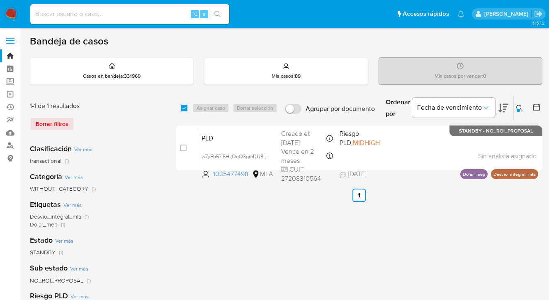
drag, startPoint x: 518, startPoint y: 106, endPoint x: 508, endPoint y: 113, distance: 12.5
click at [518, 106] on icon at bounding box center [520, 108] width 7 height 7
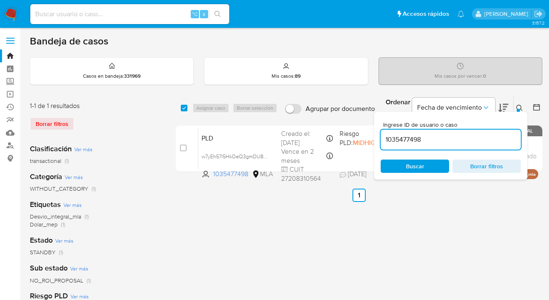
drag, startPoint x: 436, startPoint y: 136, endPoint x: 384, endPoint y: 138, distance: 51.5
click at [384, 138] on input "1035477498" at bounding box center [451, 139] width 140 height 11
type input "51103973"
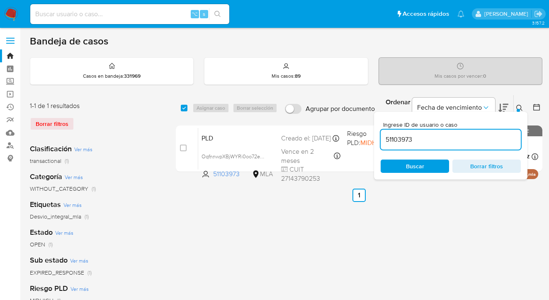
click at [520, 107] on icon at bounding box center [520, 108] width 7 height 7
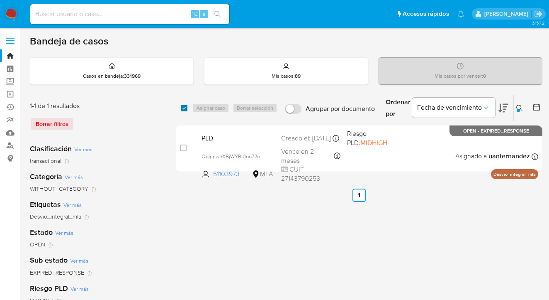
drag, startPoint x: 183, startPoint y: 108, endPoint x: 204, endPoint y: 110, distance: 20.8
click at [183, 108] on input "checkbox" at bounding box center [184, 108] width 7 height 7
checkbox input "true"
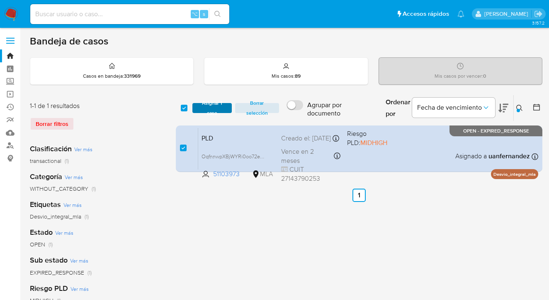
click at [204, 110] on span "Asignar 1 caso" at bounding box center [212, 108] width 31 height 8
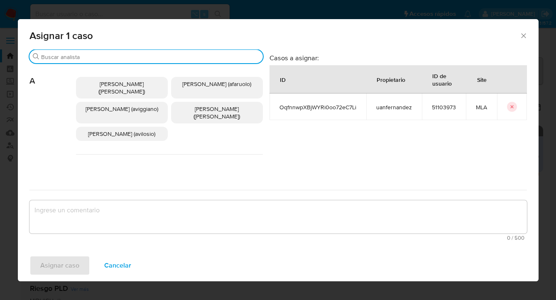
click at [136, 56] on input "Buscar" at bounding box center [150, 56] width 218 height 7
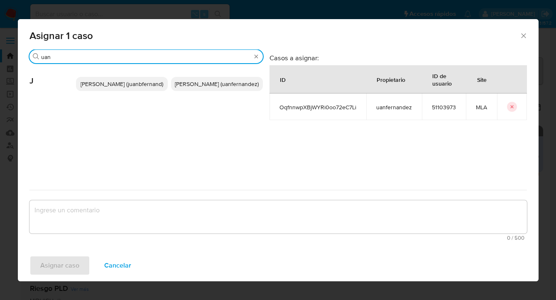
type input "uan"
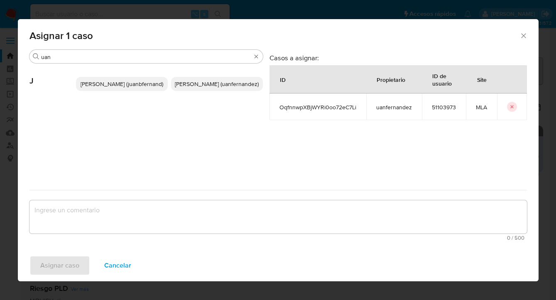
drag, startPoint x: 227, startPoint y: 93, endPoint x: 215, endPoint y: 110, distance: 22.0
click at [226, 88] on span "Juan Pablo Fernandez (uanfernandez)" at bounding box center [217, 84] width 84 height 8
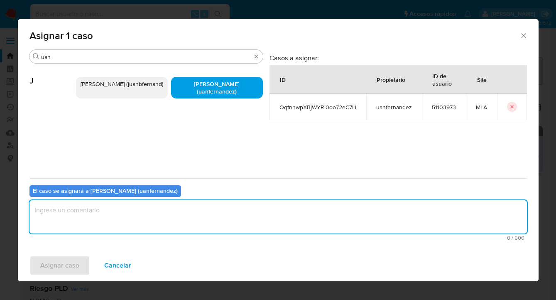
click at [186, 222] on textarea "assign-modal" at bounding box center [277, 216] width 497 height 33
type textarea "asig"
click at [58, 265] on span "Asignar caso" at bounding box center [59, 265] width 39 height 18
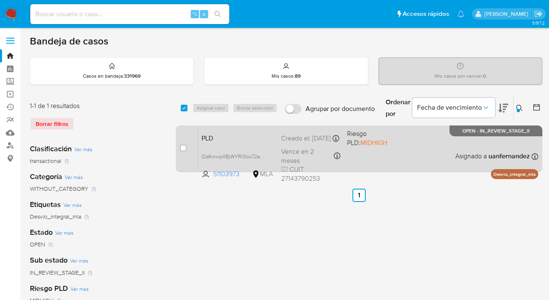
click at [420, 155] on div "PLD OqfnnwpXBjWYRi0oo72eC7Li 51103973 MLA Riesgo PLD: MIDHIGH Creado el: 12/08/…" at bounding box center [368, 148] width 340 height 42
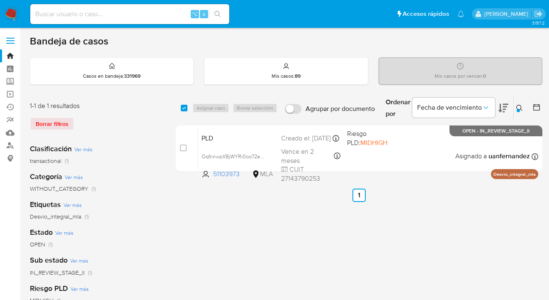
click at [518, 106] on icon at bounding box center [520, 108] width 7 height 7
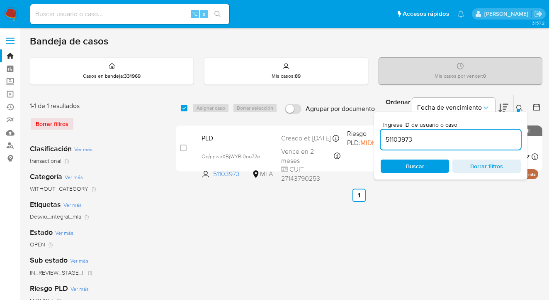
drag, startPoint x: 417, startPoint y: 136, endPoint x: 376, endPoint y: 133, distance: 40.7
click at [376, 133] on div "Ingrese ID de usuario o caso 51103973 Buscar Borrar filtros" at bounding box center [451, 146] width 154 height 68
type input "1566584059"
drag, startPoint x: 520, startPoint y: 107, endPoint x: 517, endPoint y: 110, distance: 4.7
click at [520, 107] on icon at bounding box center [520, 108] width 7 height 7
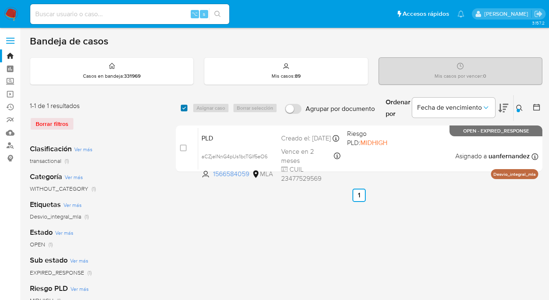
click at [183, 106] on input "checkbox" at bounding box center [184, 108] width 7 height 7
checkbox input "true"
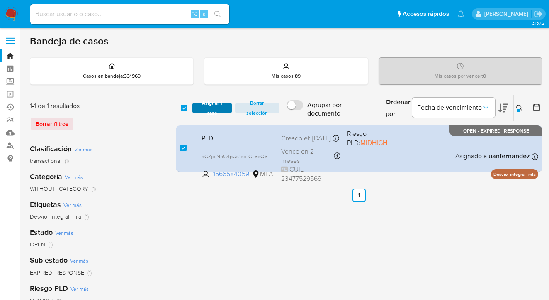
click at [201, 109] on span "Asignar 1 caso" at bounding box center [212, 108] width 31 height 8
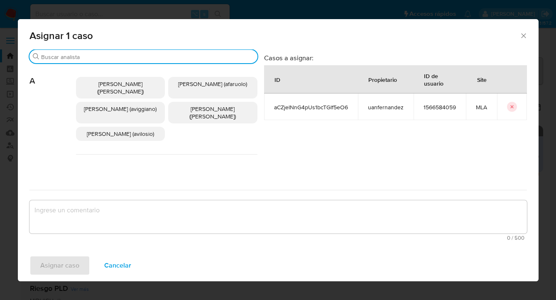
click at [182, 59] on input "Buscar" at bounding box center [147, 56] width 213 height 7
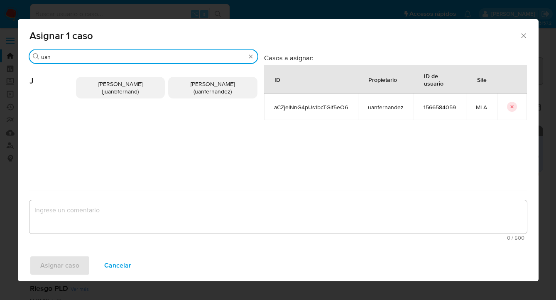
type input "uan"
click at [220, 93] on span "Juan Pablo Fernandez (uanfernandez)" at bounding box center [212, 88] width 44 height 16
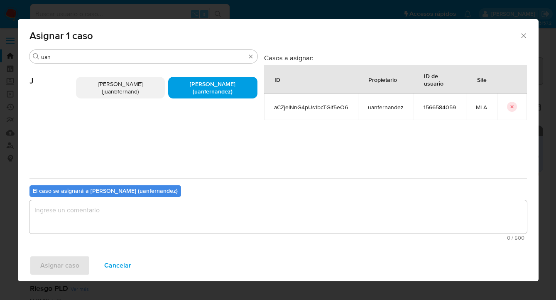
click at [157, 230] on textarea "assign-modal" at bounding box center [277, 216] width 497 height 33
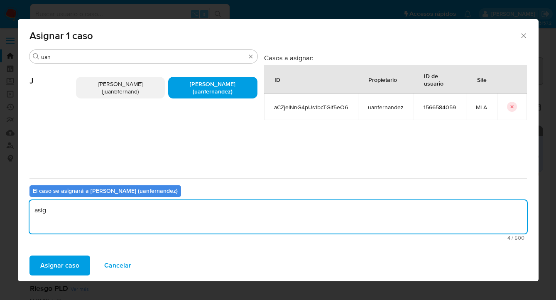
type textarea "asig"
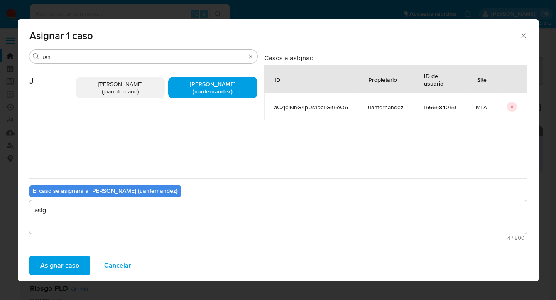
click at [74, 254] on div "Asignar caso Cancelar" at bounding box center [278, 265] width 520 height 32
click at [66, 262] on span "Asignar caso" at bounding box center [59, 265] width 39 height 18
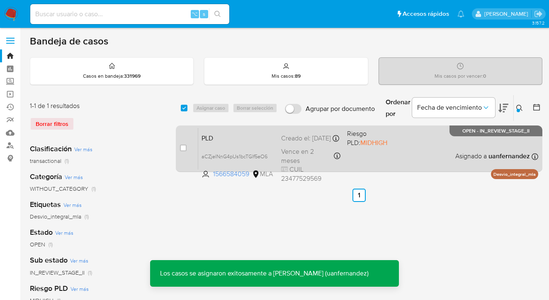
click at [439, 155] on div "PLD aCZjelNnG4pUs1bcTGlf5eO6 1566584059 MLA Riesgo PLD: MIDHIGH Creado el: 12/0…" at bounding box center [368, 148] width 340 height 42
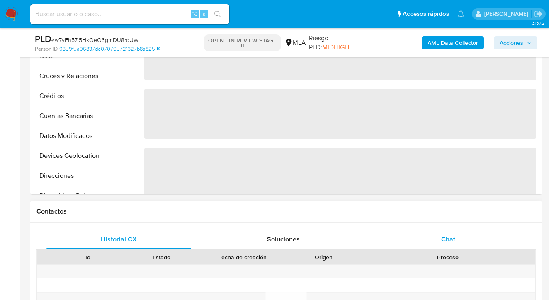
select select "10"
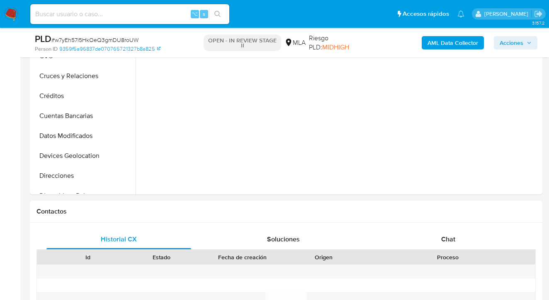
drag, startPoint x: 457, startPoint y: 239, endPoint x: 418, endPoint y: 195, distance: 59.1
click at [456, 238] on div "Chat" at bounding box center [448, 239] width 145 height 20
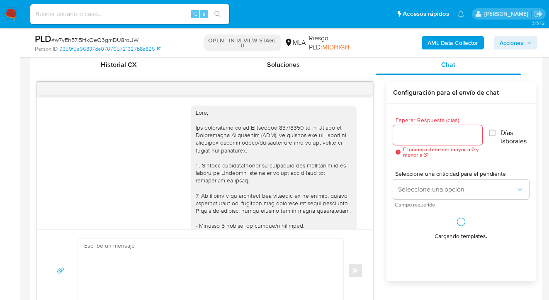
scroll to position [492, 0]
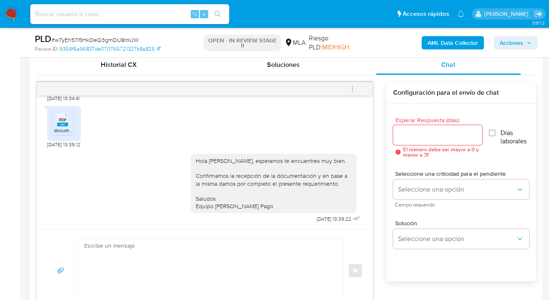
click at [354, 87] on icon "menu-action" at bounding box center [352, 88] width 7 height 7
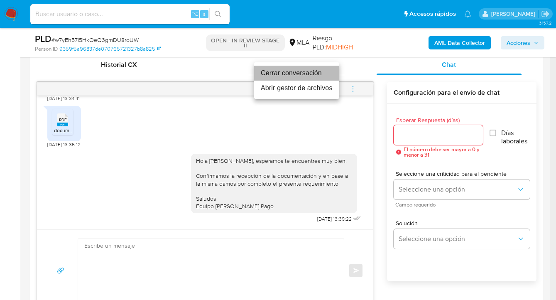
click at [287, 74] on li "Cerrar conversación" at bounding box center [296, 73] width 85 height 15
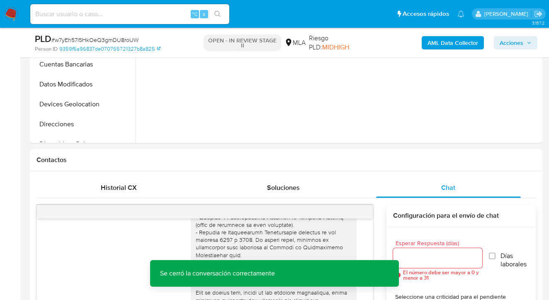
scroll to position [0, 0]
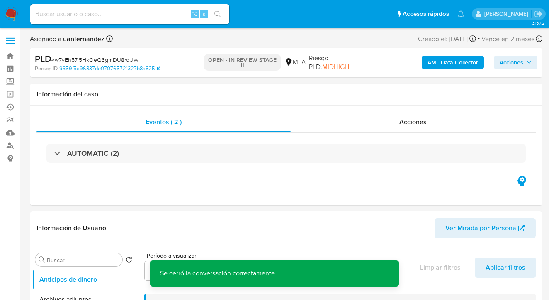
click at [505, 66] on span "Acciones" at bounding box center [512, 62] width 24 height 13
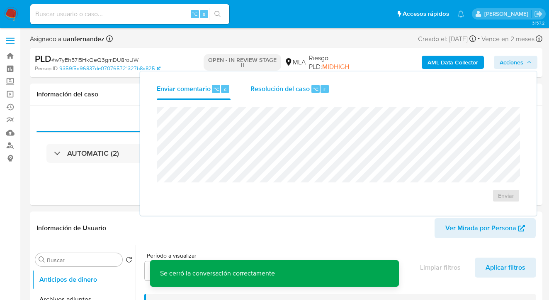
click at [276, 90] on span "Resolución del caso" at bounding box center [280, 89] width 59 height 10
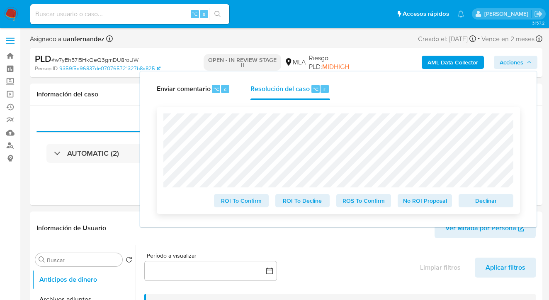
click at [427, 201] on span "No ROI Proposal" at bounding box center [425, 201] width 43 height 12
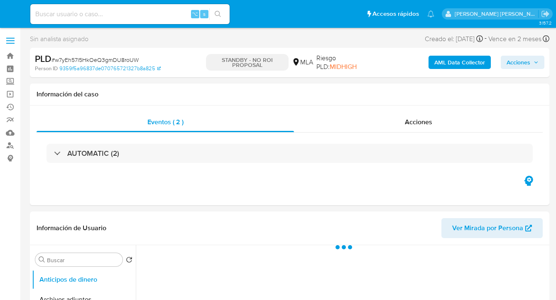
select select "10"
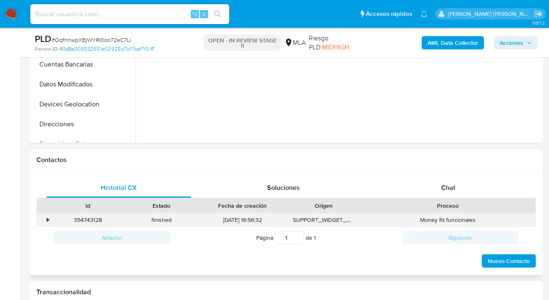
scroll to position [289, 0]
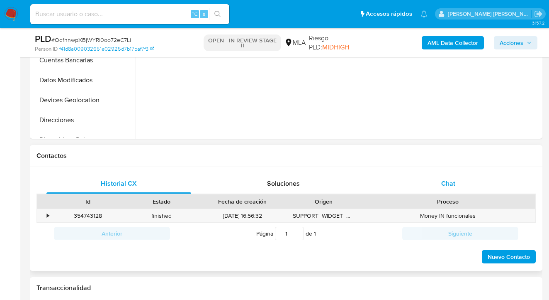
select select "10"
click at [453, 189] on div "Chat" at bounding box center [448, 183] width 145 height 20
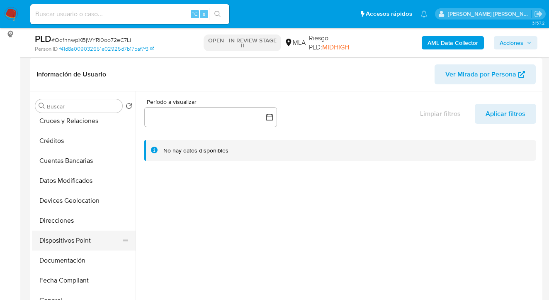
scroll to position [98, 0]
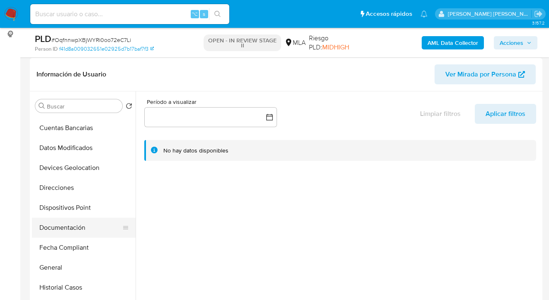
click at [74, 226] on button "Documentación" at bounding box center [80, 227] width 97 height 20
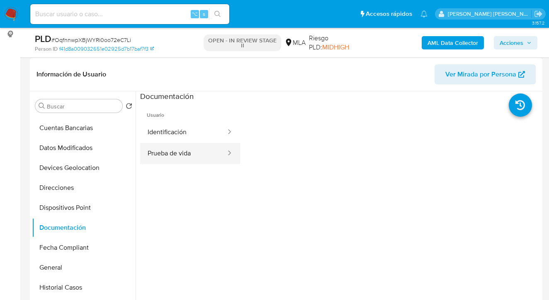
click at [195, 152] on button "Prueba de vida" at bounding box center [183, 153] width 87 height 21
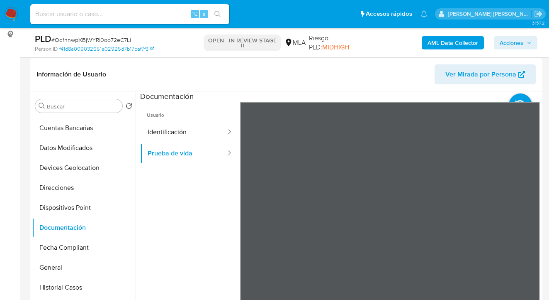
scroll to position [140, 0]
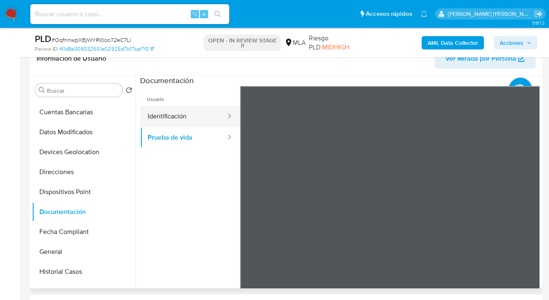
click at [177, 113] on button "Identificación" at bounding box center [183, 116] width 87 height 21
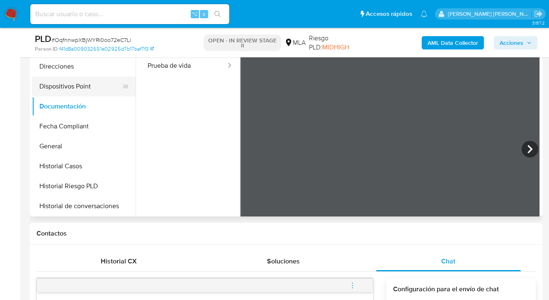
scroll to position [125, 0]
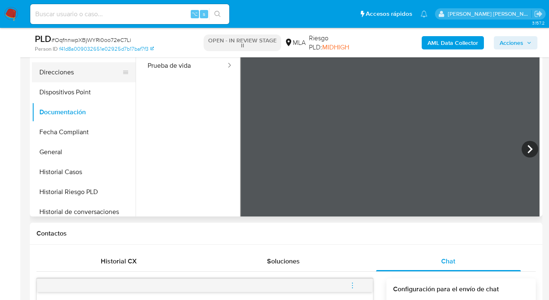
click at [80, 79] on button "Direcciones" at bounding box center [80, 72] width 97 height 20
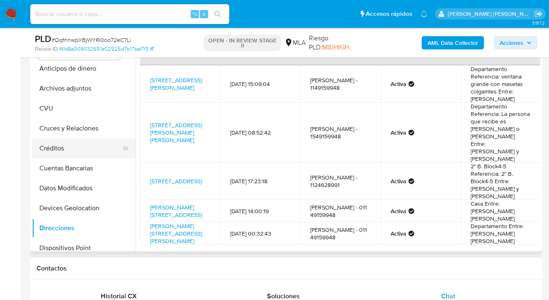
scroll to position [0, 0]
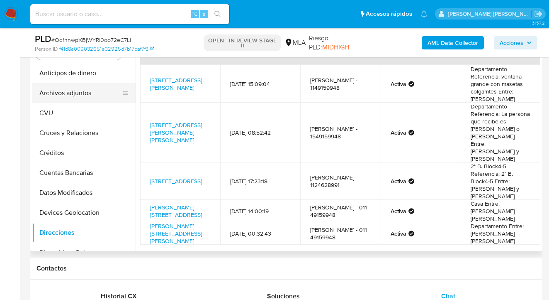
click at [83, 96] on button "Archivos adjuntos" at bounding box center [80, 93] width 97 height 20
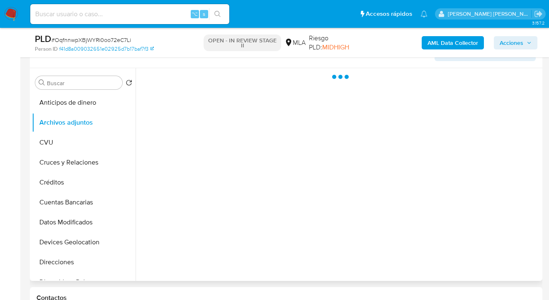
scroll to position [95, 0]
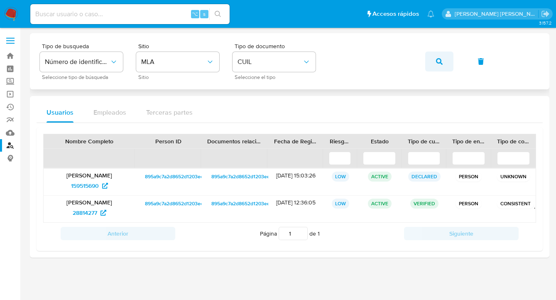
click at [445, 63] on button "button" at bounding box center [439, 61] width 28 height 20
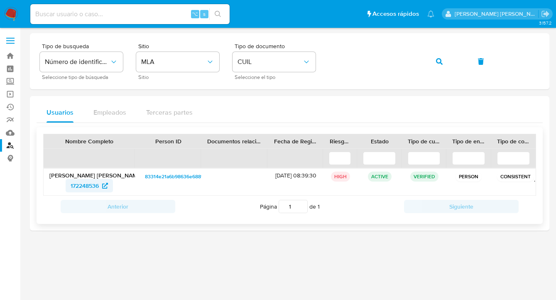
click at [86, 185] on span "172248536" at bounding box center [85, 185] width 28 height 13
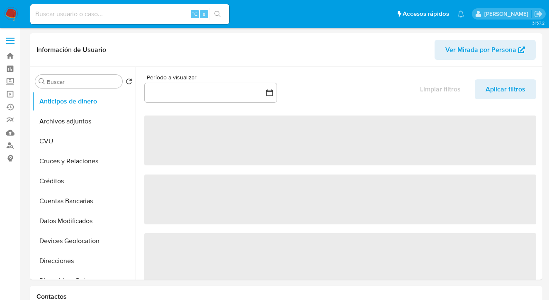
select select "10"
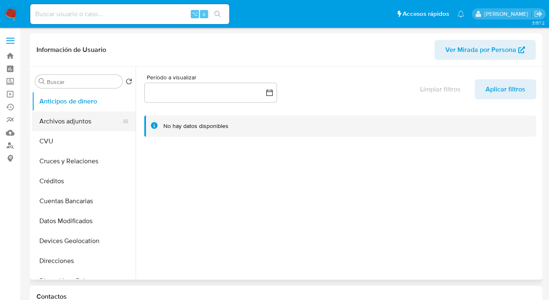
click at [105, 127] on button "Archivos adjuntos" at bounding box center [80, 121] width 97 height 20
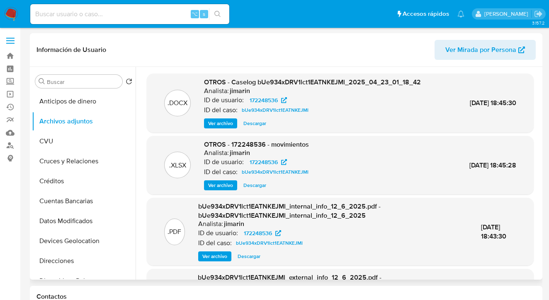
click at [222, 122] on span "Ver archivo" at bounding box center [220, 123] width 25 height 8
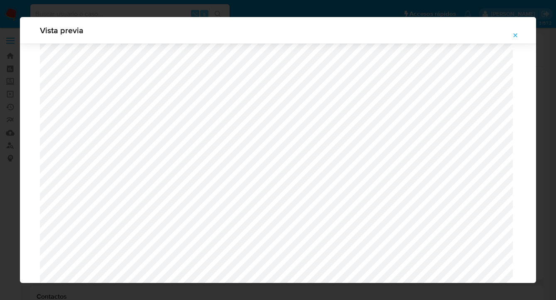
scroll to position [190, 0]
click at [517, 36] on icon "Attachment preview" at bounding box center [515, 35] width 7 height 7
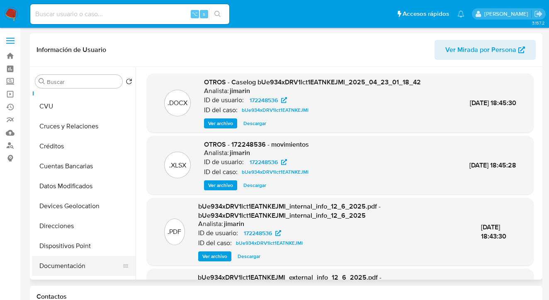
scroll to position [77, 0]
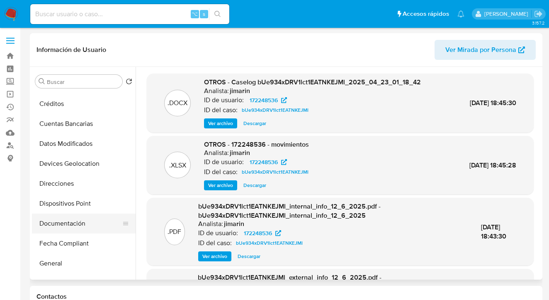
click at [83, 218] on button "Documentación" at bounding box center [80, 223] width 97 height 20
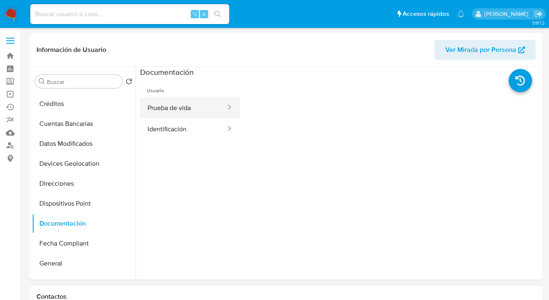
drag, startPoint x: 182, startPoint y: 112, endPoint x: 193, endPoint y: 108, distance: 10.9
click at [183, 111] on button "Prueba de vida" at bounding box center [183, 107] width 87 height 21
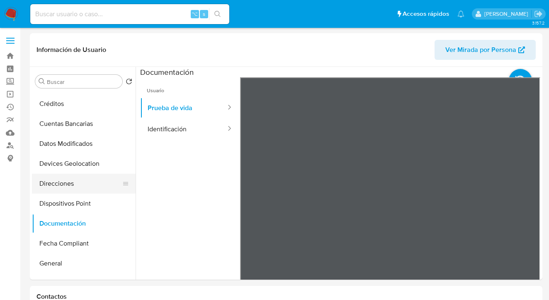
click at [87, 182] on button "Direcciones" at bounding box center [80, 183] width 97 height 20
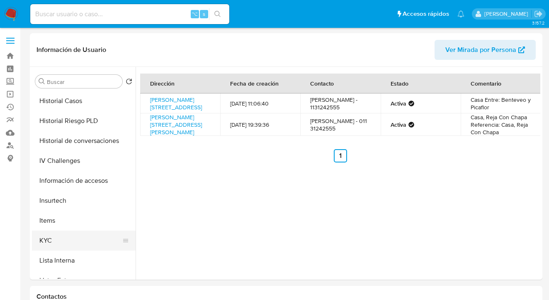
scroll to position [264, 0]
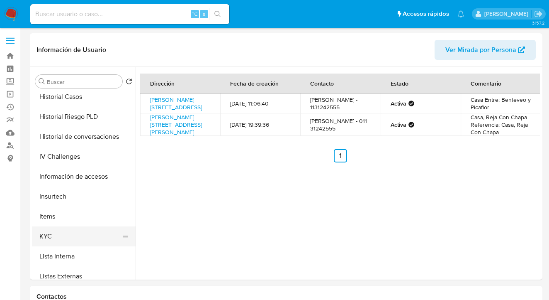
drag, startPoint x: 103, startPoint y: 232, endPoint x: 109, endPoint y: 231, distance: 6.2
click at [102, 232] on button "KYC" at bounding box center [80, 236] width 97 height 20
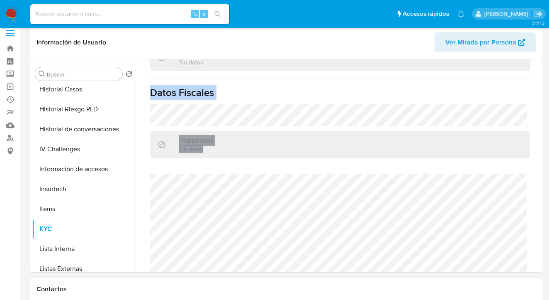
scroll to position [73, 0]
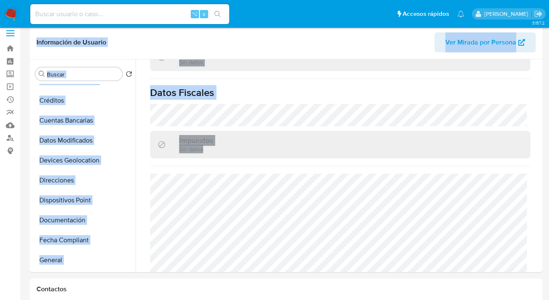
drag, startPoint x: 136, startPoint y: 176, endPoint x: 96, endPoint y: 100, distance: 85.6
click at [132, 29] on div "Información de Usuario Ver Mirada por Persona Buscar Volver al orden por defect…" at bounding box center [286, 149] width 513 height 246
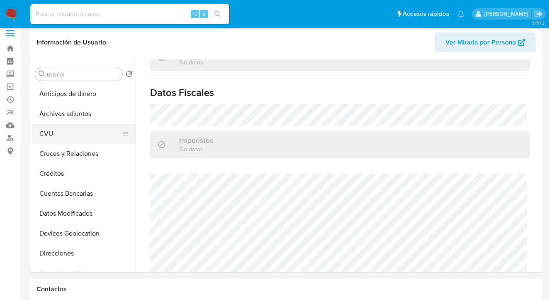
drag, startPoint x: 132, startPoint y: 129, endPoint x: 128, endPoint y: 139, distance: 10.1
click at [127, 149] on ul "Anticipos de dinero Archivos adjuntos CVU Cruces y Relaciones Créditos Cuentas …" at bounding box center [84, 177] width 104 height 187
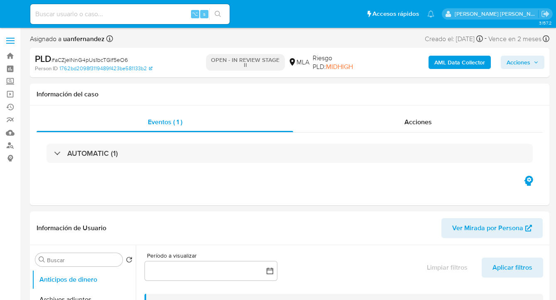
select select "10"
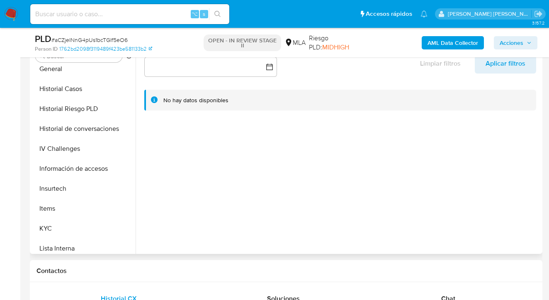
scroll to position [265, 0]
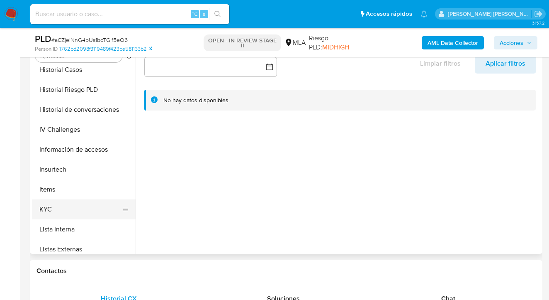
drag, startPoint x: 101, startPoint y: 199, endPoint x: 110, endPoint y: 205, distance: 10.2
click at [101, 199] on button "KYC" at bounding box center [80, 209] width 97 height 20
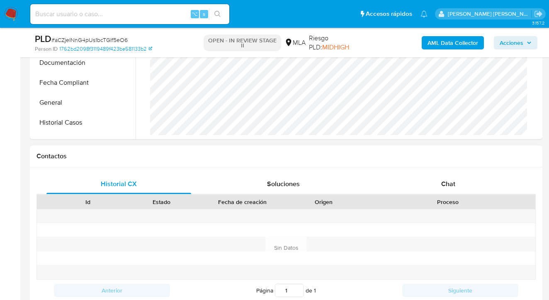
scroll to position [348, 0]
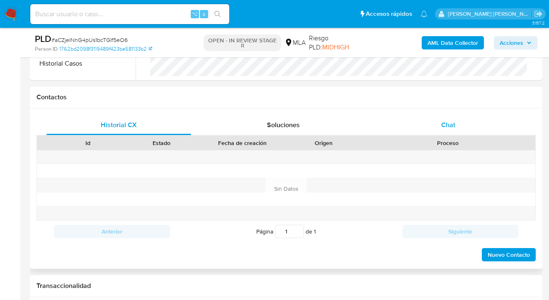
click at [454, 127] on span "Chat" at bounding box center [449, 125] width 14 height 10
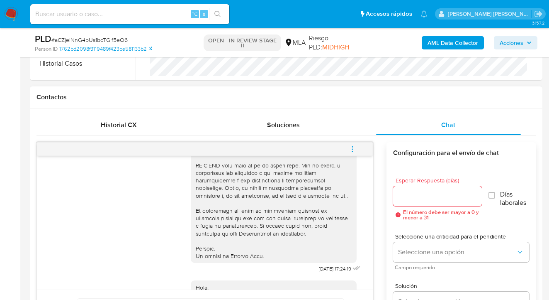
scroll to position [519, 0]
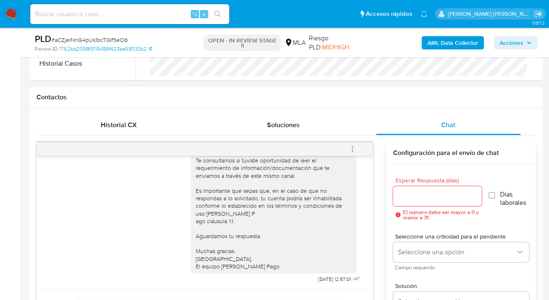
click at [352, 146] on icon "menu-action" at bounding box center [352, 148] width 7 height 7
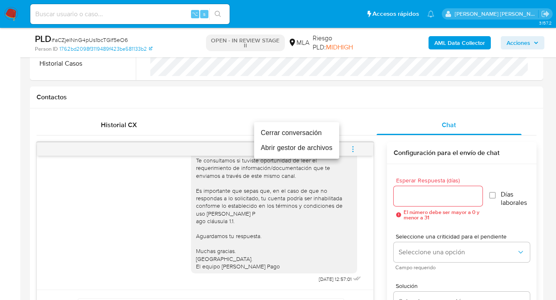
click at [283, 133] on li "Cerrar conversación" at bounding box center [296, 132] width 85 height 15
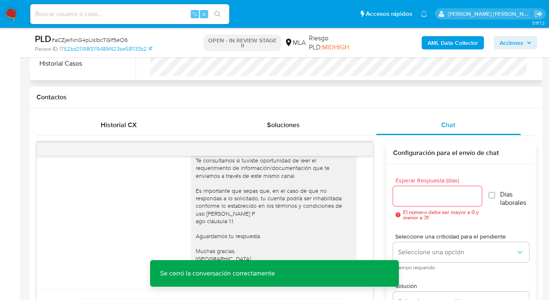
scroll to position [171, 0]
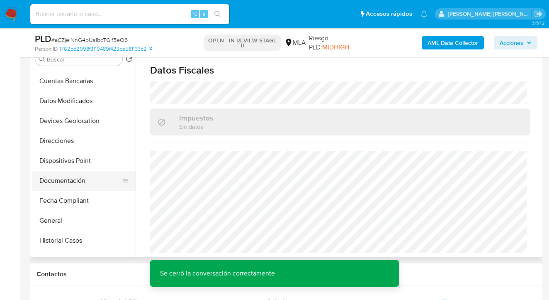
click at [87, 178] on button "Documentación" at bounding box center [80, 181] width 97 height 20
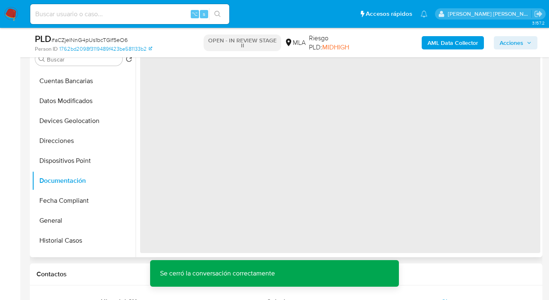
scroll to position [0, 0]
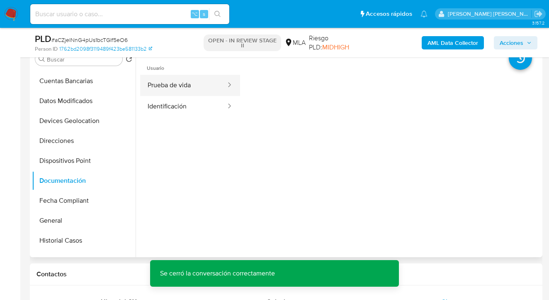
click at [185, 85] on button "Prueba de vida" at bounding box center [183, 85] width 87 height 21
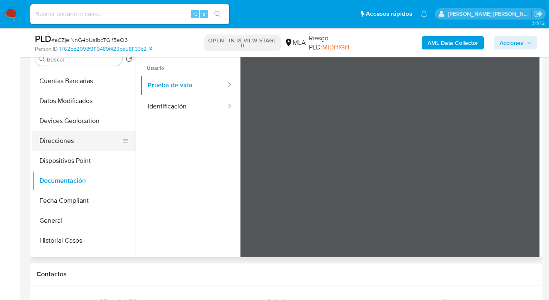
click at [66, 140] on button "Direcciones" at bounding box center [80, 141] width 97 height 20
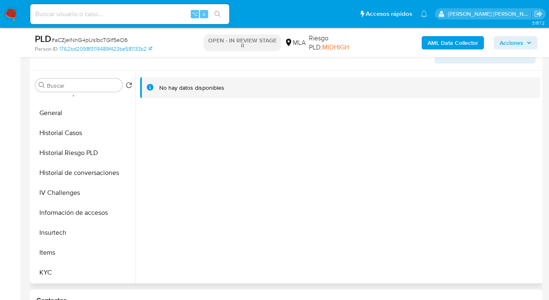
scroll to position [244, 0]
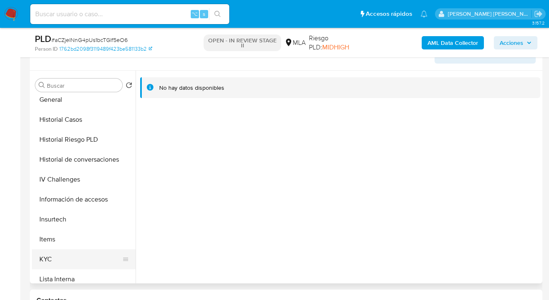
click at [66, 254] on button "KYC" at bounding box center [80, 259] width 97 height 20
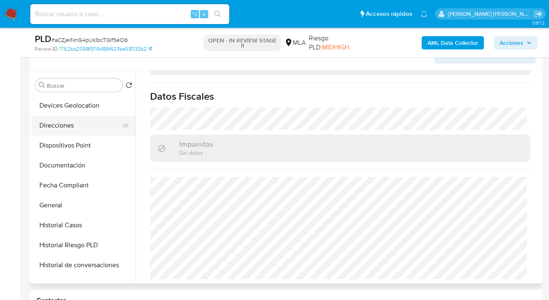
scroll to position [136, 0]
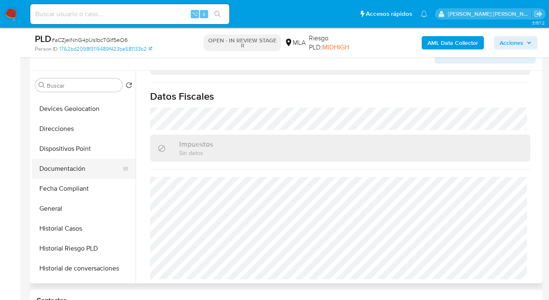
click at [85, 169] on button "Documentación" at bounding box center [80, 169] width 97 height 20
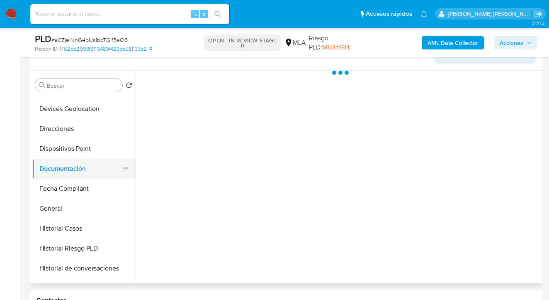
scroll to position [0, 0]
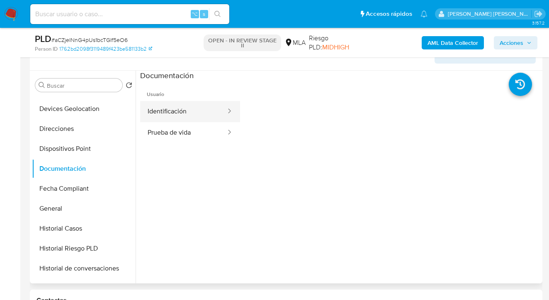
click at [180, 113] on button "Identificación" at bounding box center [183, 111] width 87 height 21
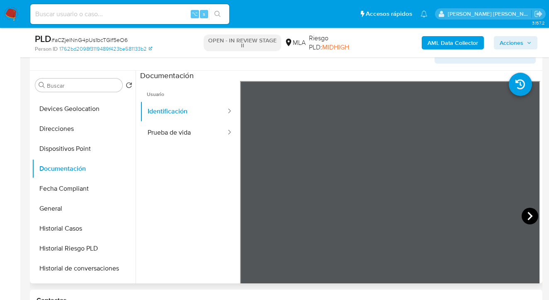
click at [528, 219] on icon at bounding box center [530, 216] width 17 height 17
click at [60, 129] on button "Direcciones" at bounding box center [80, 129] width 97 height 20
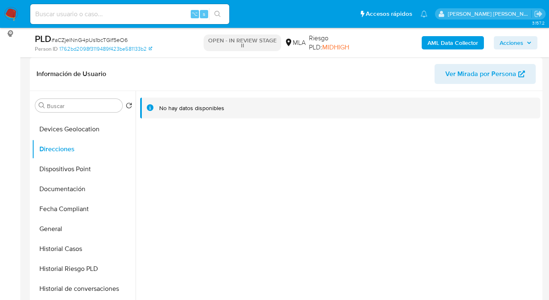
scroll to position [164, 0]
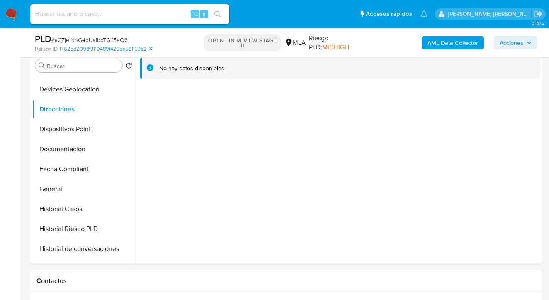
click at [456, 46] on b "AML Data Collector" at bounding box center [453, 42] width 51 height 13
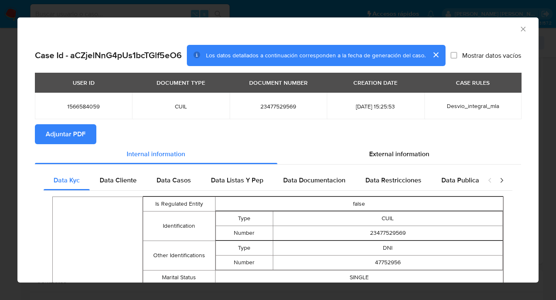
click at [63, 135] on span "Adjuntar PDF" at bounding box center [66, 134] width 40 height 18
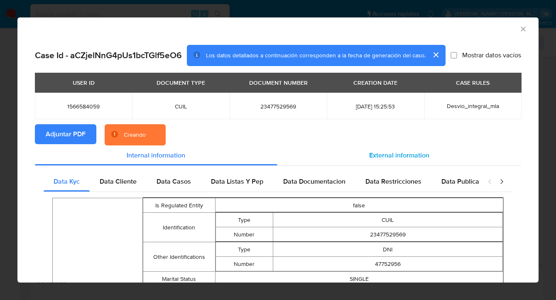
click at [386, 158] on span "External information" at bounding box center [399, 155] width 60 height 10
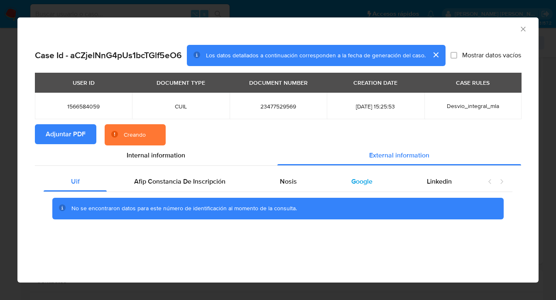
click at [362, 179] on span "Google" at bounding box center [361, 181] width 21 height 10
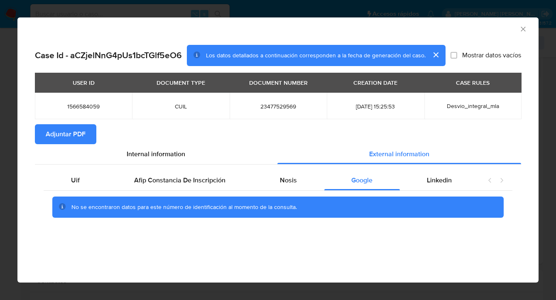
click at [524, 31] on icon "Cerrar ventana" at bounding box center [523, 29] width 8 height 8
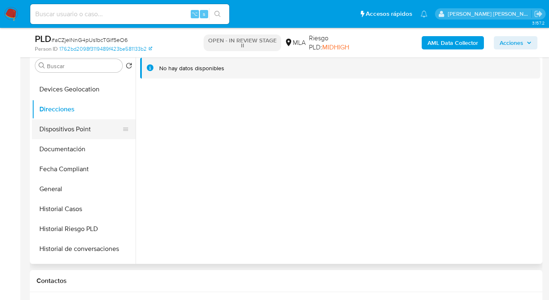
drag, startPoint x: 75, startPoint y: 128, endPoint x: 73, endPoint y: 119, distance: 9.2
click at [75, 128] on button "Dispositivos Point" at bounding box center [80, 129] width 97 height 20
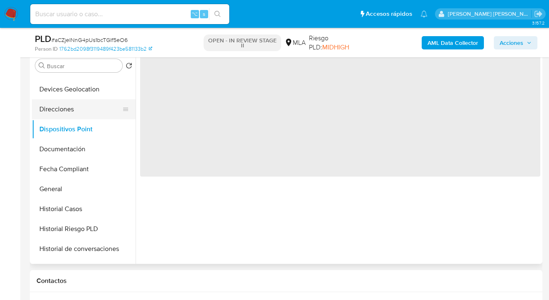
click at [72, 112] on button "Direcciones" at bounding box center [80, 109] width 97 height 20
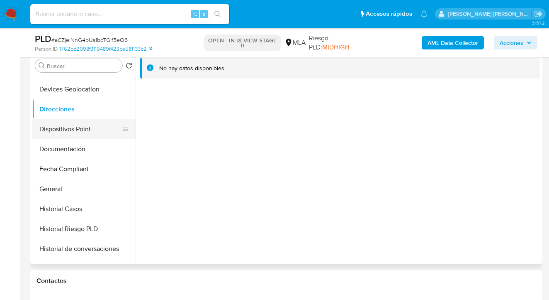
click at [61, 129] on button "Dispositivos Point" at bounding box center [80, 129] width 97 height 20
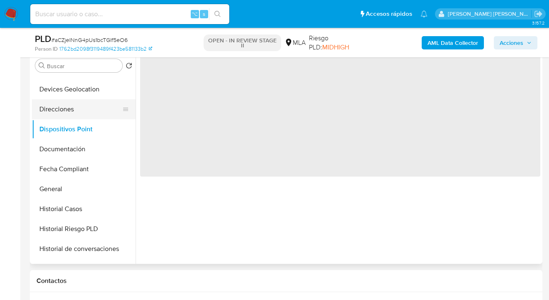
click at [68, 107] on button "Direcciones" at bounding box center [80, 109] width 97 height 20
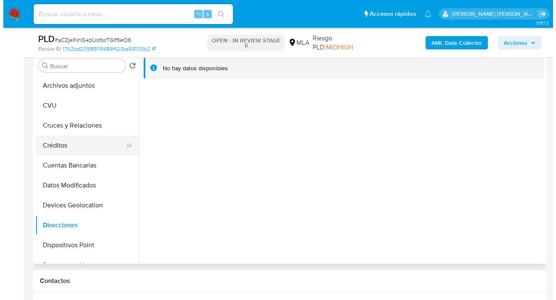
scroll to position [0, 0]
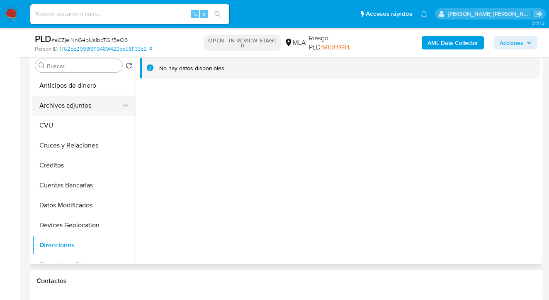
click at [82, 105] on button "Archivos adjuntos" at bounding box center [80, 105] width 97 height 20
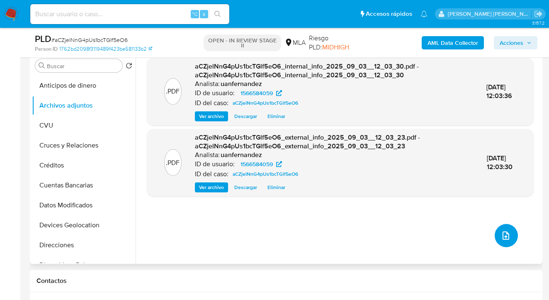
click at [508, 233] on icon "upload-file" at bounding box center [506, 235] width 10 height 10
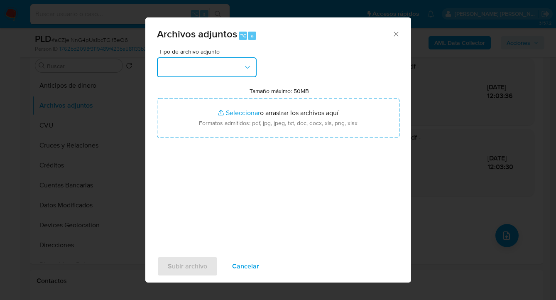
click at [238, 71] on button "button" at bounding box center [207, 67] width 100 height 20
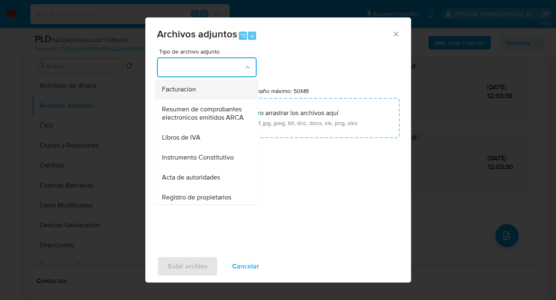
scroll to position [317, 0]
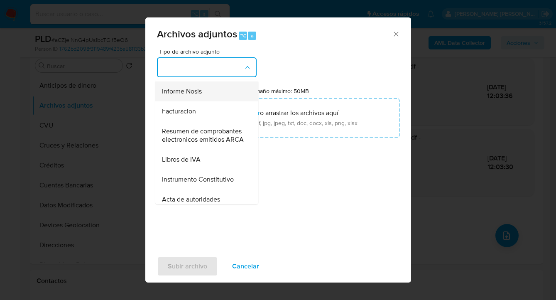
click at [205, 101] on div "Informe Nosis" at bounding box center [204, 91] width 85 height 20
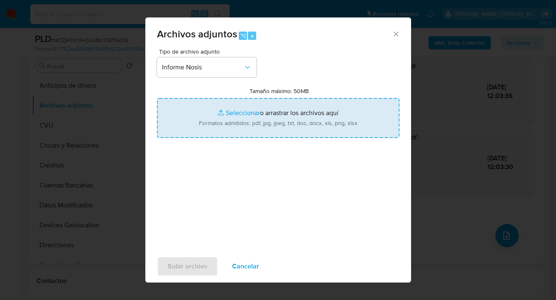
click at [269, 122] on input "Tamaño máximo: 50MB Seleccionar archivos" at bounding box center [278, 118] width 242 height 40
type input "C:\fakepath\1566584059-NOSIS_Manager_InformeIndividual_23477529569_620658_20250…"
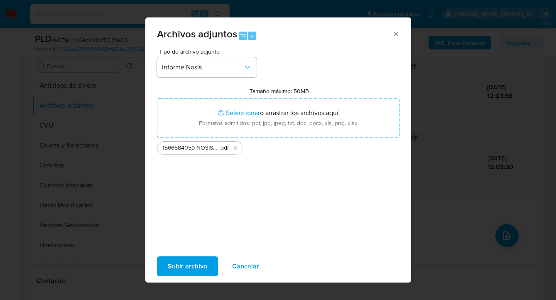
click at [196, 271] on span "Subir archivo" at bounding box center [187, 266] width 39 height 18
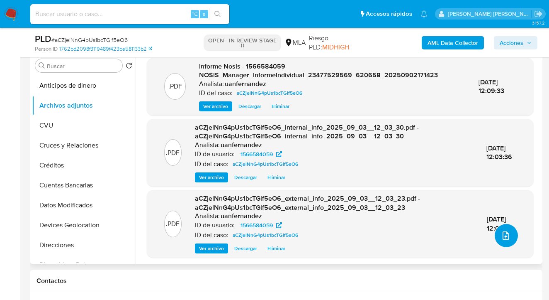
click at [505, 237] on icon "upload-file" at bounding box center [506, 235] width 10 height 10
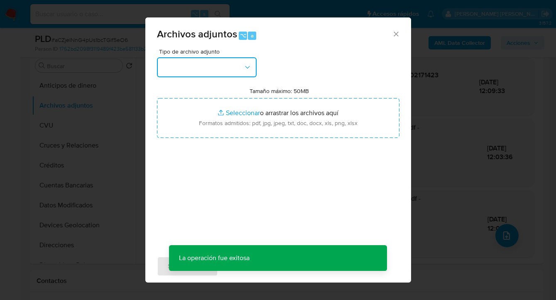
click at [249, 70] on icon "button" at bounding box center [247, 67] width 8 height 8
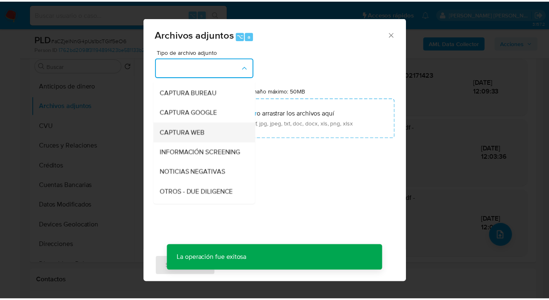
scroll to position [73, 0]
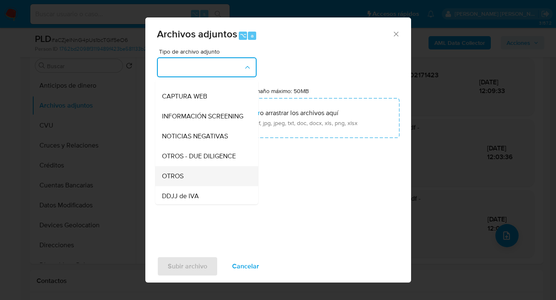
click at [197, 185] on div "OTROS" at bounding box center [204, 176] width 85 height 20
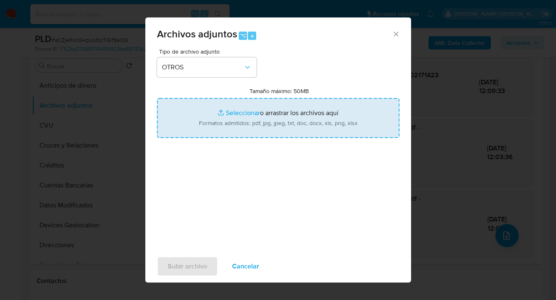
click at [263, 122] on input "Tamaño máximo: 50MB Seleccionar archivos" at bounding box center [278, 118] width 242 height 40
type input "C:\fakepath\1566584059 Movimientos.xlsx"
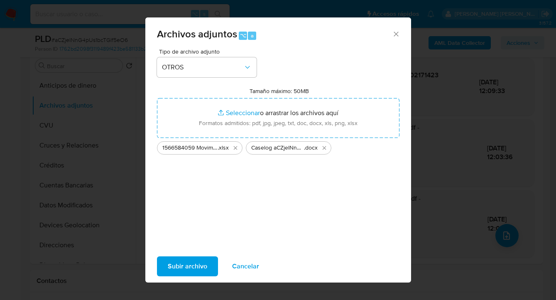
click at [183, 267] on span "Subir archivo" at bounding box center [187, 266] width 39 height 18
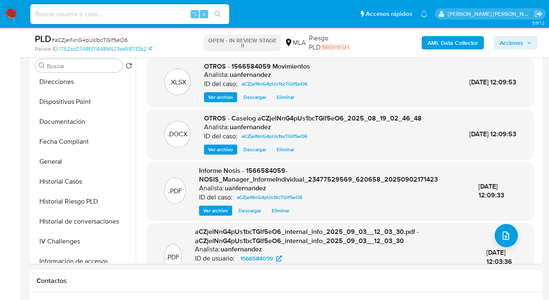
scroll to position [374, 0]
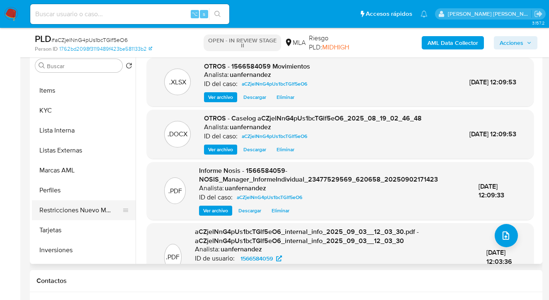
click at [92, 208] on button "Restricciones Nuevo Mundo" at bounding box center [80, 210] width 97 height 20
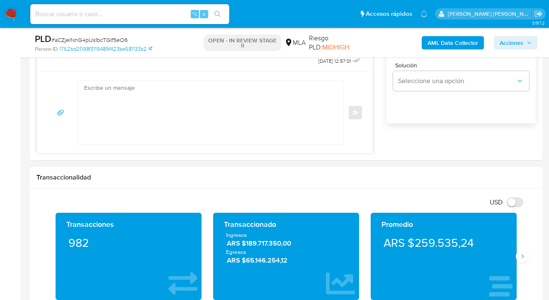
scroll to position [640, 0]
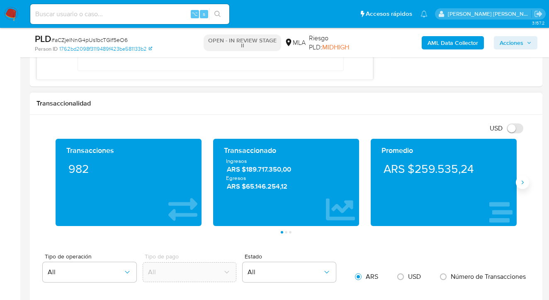
click at [520, 186] on button "Siguiente" at bounding box center [522, 182] width 13 height 13
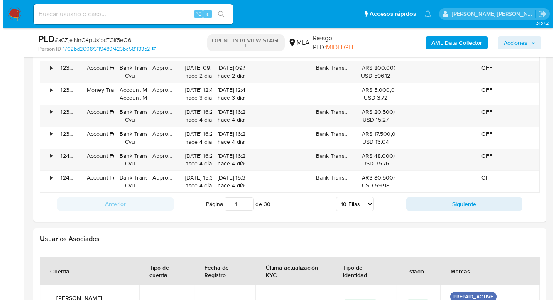
scroll to position [1479, 0]
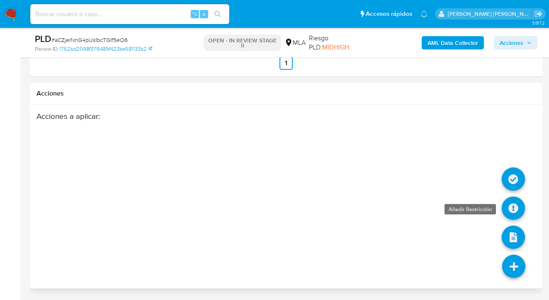
click at [509, 209] on icon at bounding box center [513, 207] width 23 height 23
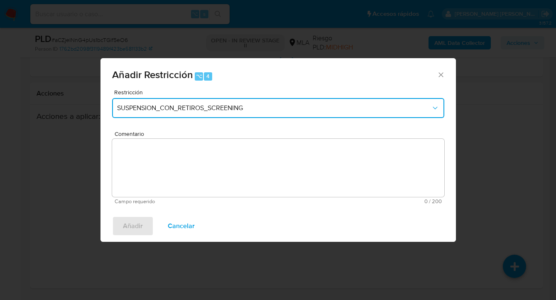
click at [211, 112] on button "SUSPENSION_CON_RETIROS_SCREENING" at bounding box center [278, 108] width 332 height 20
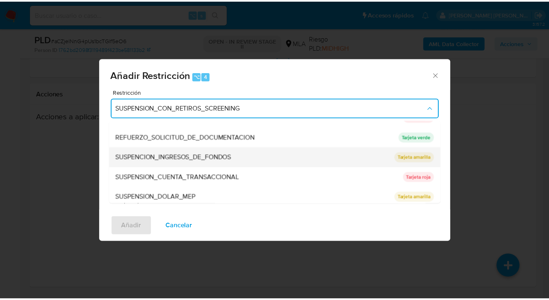
scroll to position [176, 0]
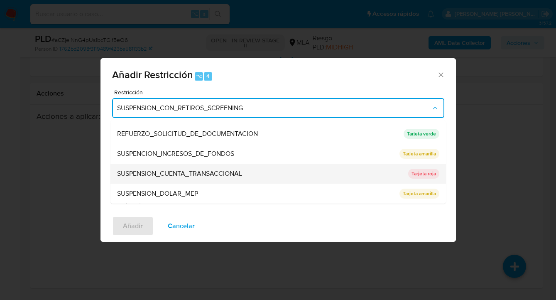
click at [175, 168] on div "SUSPENSION_CUENTA_TRANSACCIONAL" at bounding box center [260, 174] width 286 height 20
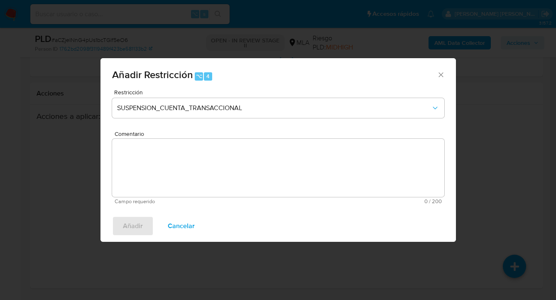
click at [176, 169] on textarea "Comentario" at bounding box center [278, 168] width 332 height 58
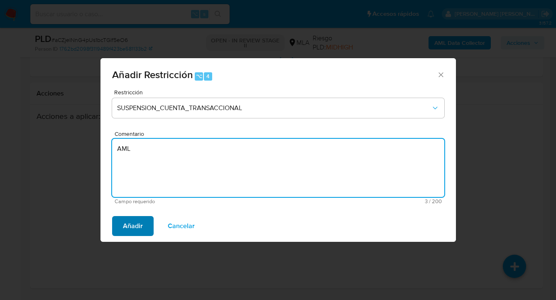
type textarea "AML"
click at [138, 224] on span "Añadir" at bounding box center [133, 226] width 20 height 18
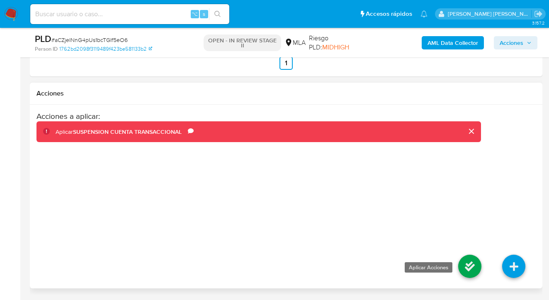
click at [460, 265] on icon at bounding box center [470, 265] width 23 height 23
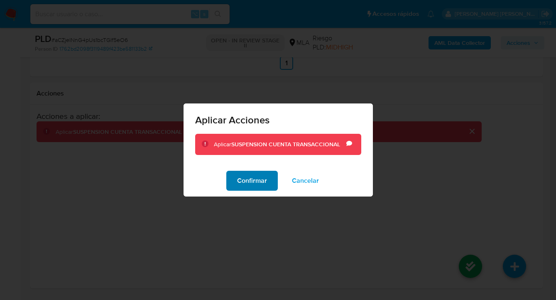
click at [267, 184] on span "Confirmar" at bounding box center [252, 180] width 30 height 18
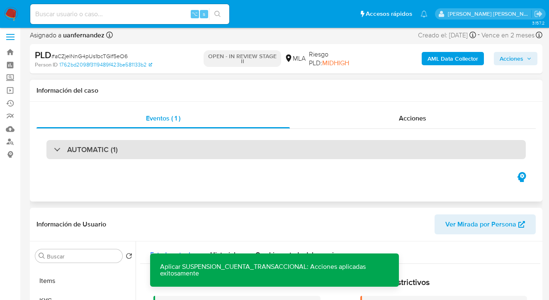
scroll to position [0, 0]
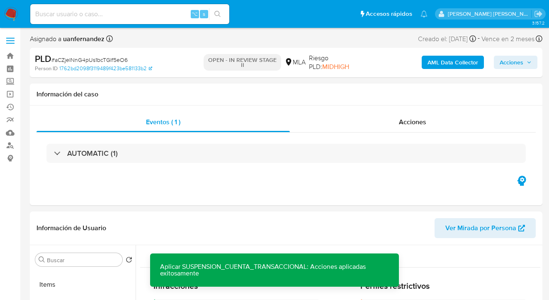
drag, startPoint x: 517, startPoint y: 63, endPoint x: 505, endPoint y: 66, distance: 12.3
click at [515, 63] on span "Acciones" at bounding box center [512, 62] width 24 height 13
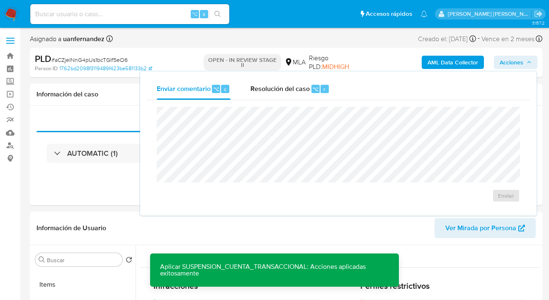
drag, startPoint x: 259, startPoint y: 90, endPoint x: 254, endPoint y: 106, distance: 16.5
click at [259, 90] on span "Resolución del caso" at bounding box center [280, 89] width 59 height 10
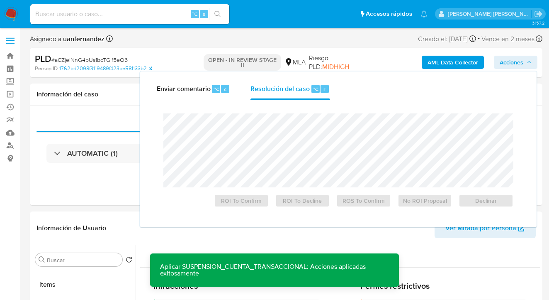
click at [229, 198] on div "ROI To Confirm" at bounding box center [241, 198] width 61 height 17
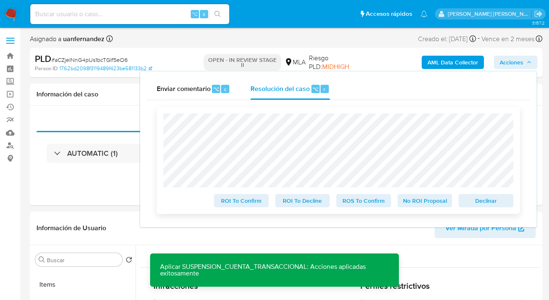
click at [478, 206] on span "Declinar" at bounding box center [486, 201] width 43 height 12
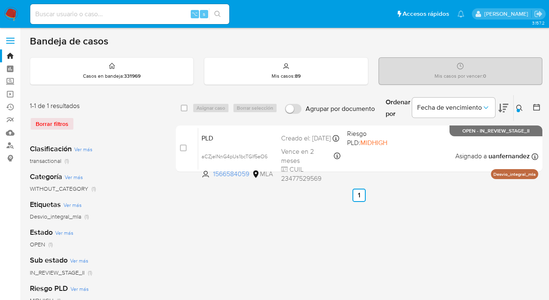
click at [520, 107] on icon at bounding box center [520, 108] width 7 height 7
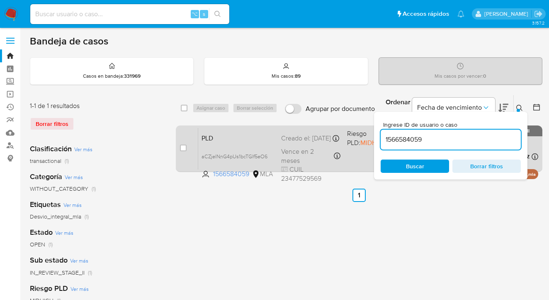
drag, startPoint x: 466, startPoint y: 137, endPoint x: 454, endPoint y: 125, distance: 17.0
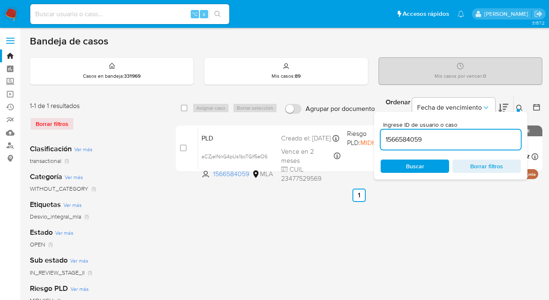
click at [371, 131] on div "select-all-cases-checkbox Asignar caso Borrar selección Agrupar por documento O…" at bounding box center [359, 135] width 367 height 81
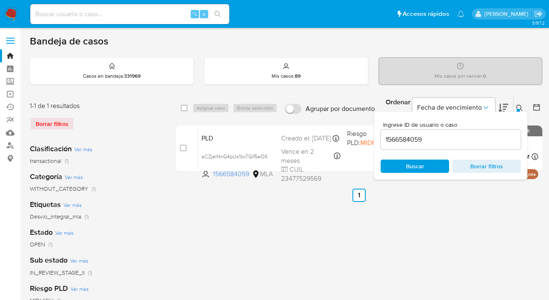
drag, startPoint x: 526, startPoint y: 90, endPoint x: 522, endPoint y: 97, distance: 8.2
click at [526, 90] on div "Bandeja de casos Casos en bandeja : 331969 Mis casos : 89 Mis casos por vencer …" at bounding box center [286, 247] width 513 height 424
click at [518, 107] on icon at bounding box center [520, 108] width 7 height 7
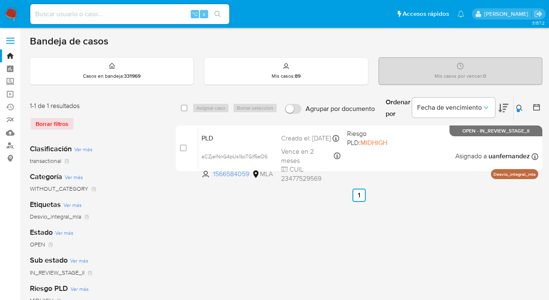
click at [518, 106] on icon at bounding box center [520, 108] width 7 height 7
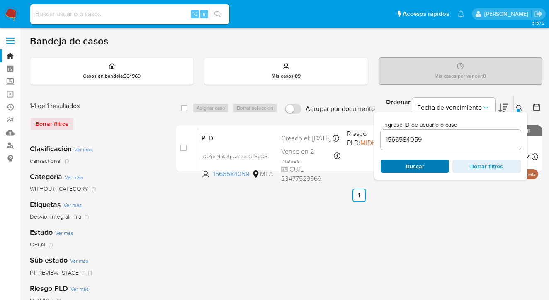
click at [432, 164] on span "Buscar" at bounding box center [415, 166] width 57 height 12
click at [519, 108] on icon at bounding box center [520, 108] width 7 height 7
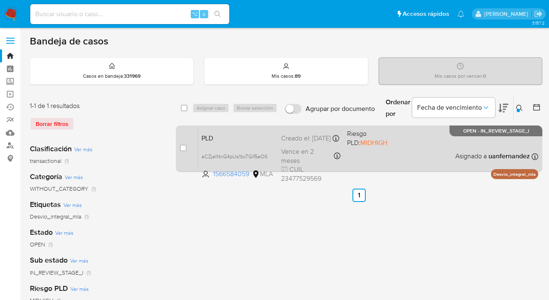
click at [405, 156] on div "PLD aCZjelNnG4pUs1bcTGlf5eO6 1566584059 MLA Riesgo PLD: MIDHIGH Creado el: [DAT…" at bounding box center [368, 148] width 340 height 42
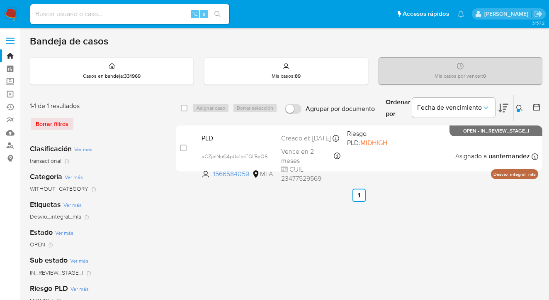
click at [521, 105] on icon at bounding box center [520, 108] width 7 height 7
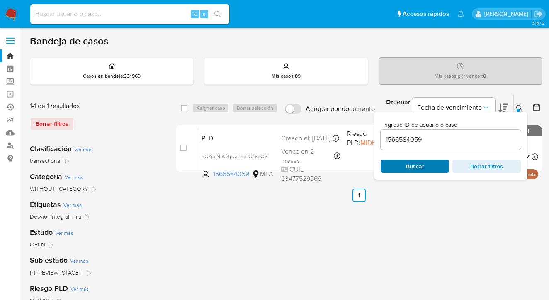
click at [429, 166] on span "Buscar" at bounding box center [415, 166] width 57 height 12
click at [520, 105] on icon at bounding box center [520, 108] width 6 height 6
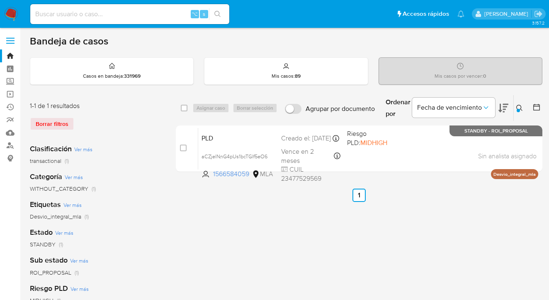
click at [522, 103] on button at bounding box center [521, 108] width 14 height 10
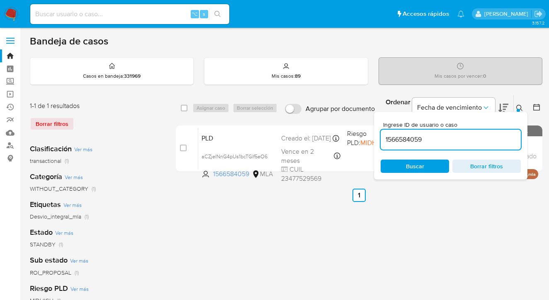
drag, startPoint x: 428, startPoint y: 141, endPoint x: 381, endPoint y: 131, distance: 48.3
click at [377, 131] on div "Ingrese ID de usuario o caso 1566584059 Buscar Borrar filtros" at bounding box center [451, 146] width 154 height 68
drag, startPoint x: 520, startPoint y: 108, endPoint x: 493, endPoint y: 108, distance: 27.0
click at [520, 108] on icon at bounding box center [520, 108] width 7 height 7
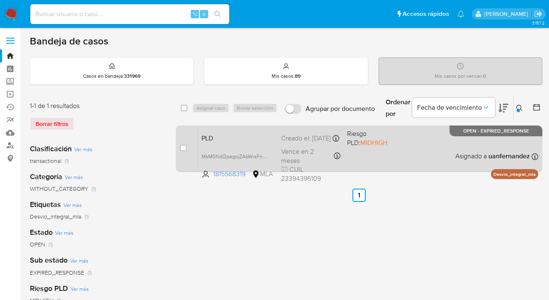
click at [438, 151] on div "PLD MsM0NdQpegojZAbWrsFnRYln 1815568319 MLA Riesgo PLD: MIDHIGH Creado el: 12/0…" at bounding box center [368, 148] width 340 height 42
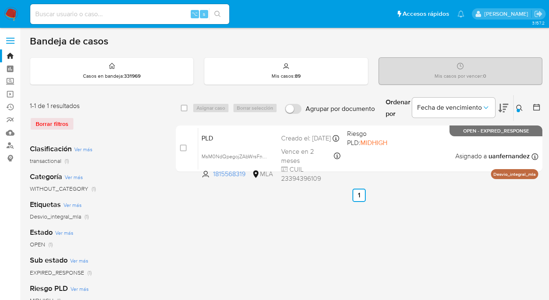
click at [521, 107] on icon at bounding box center [520, 108] width 6 height 6
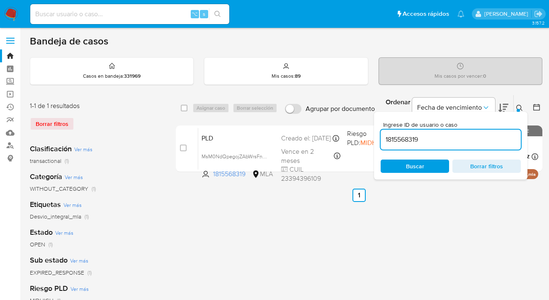
drag, startPoint x: 445, startPoint y: 142, endPoint x: 378, endPoint y: 129, distance: 68.8
click at [378, 129] on div "Ingrese ID de usuario o caso 1815568319 Buscar Borrar filtros" at bounding box center [451, 146] width 154 height 68
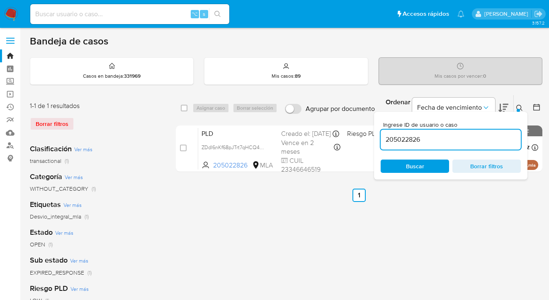
click at [520, 107] on icon at bounding box center [520, 108] width 7 height 7
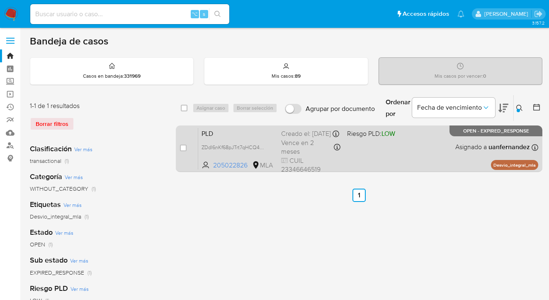
click at [440, 155] on div "PLD ZDdl6nKf68pJTrt7qHCQ4OA7 205022826 MLA Riesgo PLD: LOW Creado el: 12/08/202…" at bounding box center [368, 148] width 340 height 42
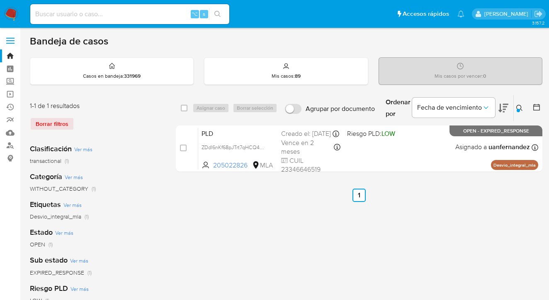
drag, startPoint x: 521, startPoint y: 106, endPoint x: 500, endPoint y: 119, distance: 23.8
click at [521, 106] on icon at bounding box center [520, 108] width 7 height 7
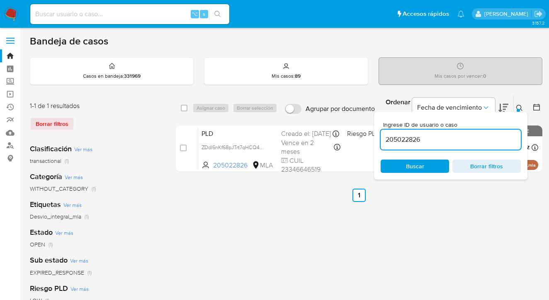
drag, startPoint x: 446, startPoint y: 141, endPoint x: 381, endPoint y: 133, distance: 65.2
click at [381, 133] on div "205022826" at bounding box center [451, 139] width 140 height 20
click at [520, 106] on icon at bounding box center [520, 108] width 7 height 7
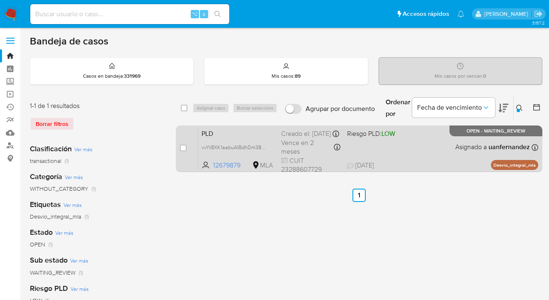
click at [431, 139] on div "PLD vvYt8XK1aabuAIBdhDm38sxL 12679879 MLA Riesgo PLD: LOW Creado el: 12/08/2025…" at bounding box center [368, 148] width 340 height 42
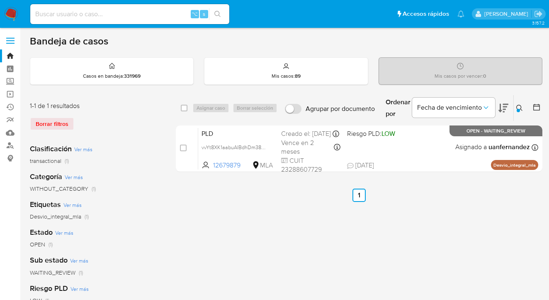
click at [520, 107] on icon at bounding box center [520, 108] width 7 height 7
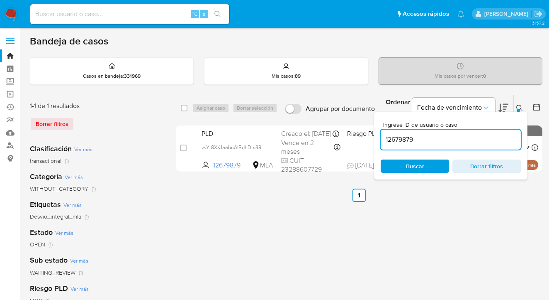
drag, startPoint x: 440, startPoint y: 137, endPoint x: 400, endPoint y: 132, distance: 40.6
click at [377, 138] on div "Ingrese ID de usuario o caso 12679879 Buscar Borrar filtros" at bounding box center [451, 146] width 154 height 68
click at [517, 105] on button at bounding box center [521, 108] width 14 height 10
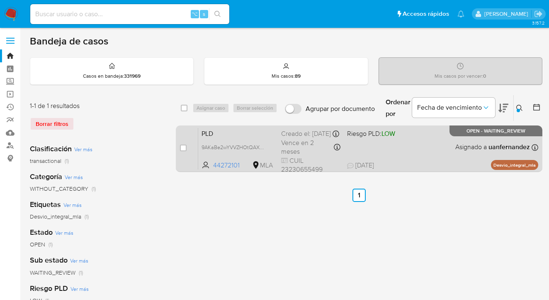
click at [405, 143] on div "PLD 9AKaBe2wYVVZHOtQAXWQY9ki 44272101 MLA Riesgo PLD: LOW Creado el: 12/08/2025…" at bounding box center [368, 148] width 340 height 42
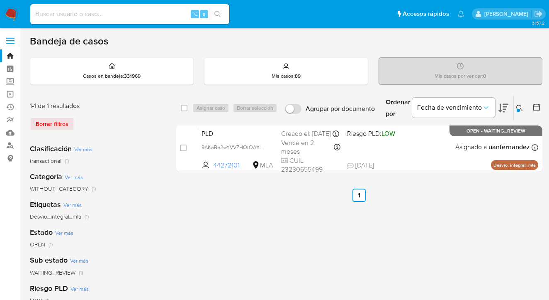
click at [519, 106] on icon at bounding box center [520, 108] width 7 height 7
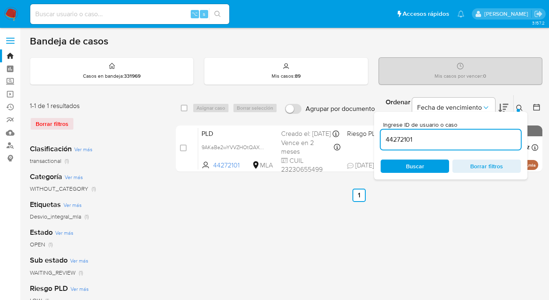
drag, startPoint x: 451, startPoint y: 139, endPoint x: 382, endPoint y: 133, distance: 68.7
click at [382, 134] on input "44272101" at bounding box center [451, 139] width 140 height 11
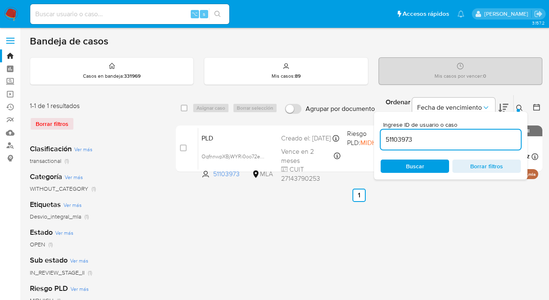
click at [518, 106] on icon at bounding box center [520, 108] width 7 height 7
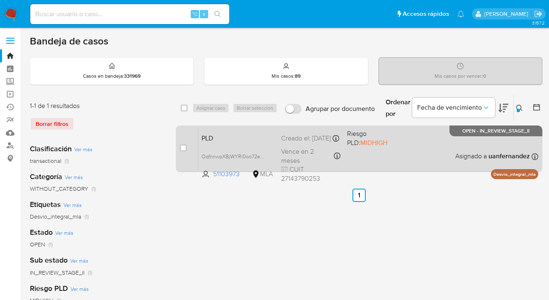
click at [427, 151] on div "PLD OqfnnwpXBjWYRi0oo72eC7Li 51103973 MLA Riesgo PLD: MIDHIGH Creado el: 12/08/…" at bounding box center [368, 148] width 340 height 42
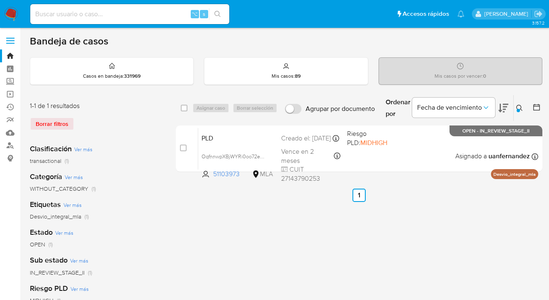
click at [518, 109] on div at bounding box center [518, 110] width 3 height 3
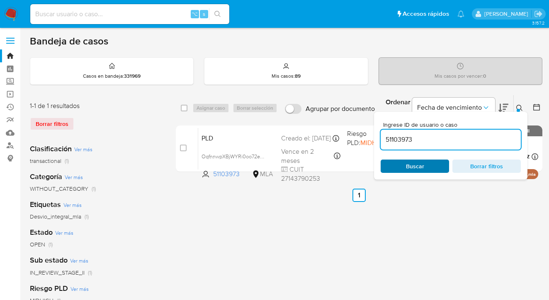
click at [437, 164] on span "Buscar" at bounding box center [415, 166] width 57 height 12
click at [520, 105] on icon at bounding box center [520, 108] width 7 height 7
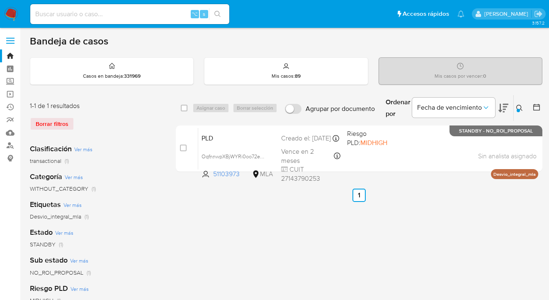
click at [517, 104] on button at bounding box center [521, 108] width 14 height 10
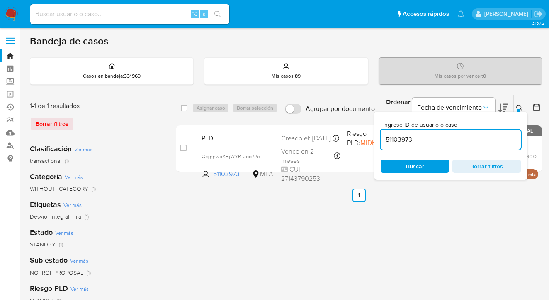
drag, startPoint x: 419, startPoint y: 142, endPoint x: 381, endPoint y: 136, distance: 37.9
click at [381, 136] on input "51103973" at bounding box center [451, 139] width 140 height 11
click at [519, 106] on icon at bounding box center [520, 108] width 7 height 7
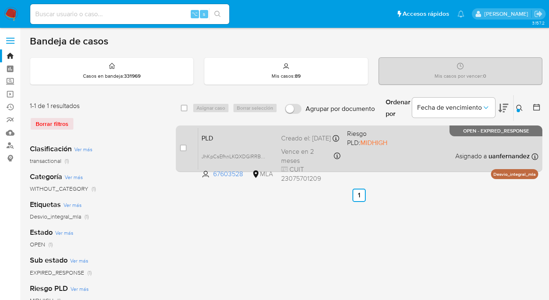
click at [429, 149] on div "PLD JhKpCsEfhnLKQXDGlRRBRas8 67603528 MLA Riesgo PLD: MIDHIGH Creado el: 12/08/…" at bounding box center [368, 148] width 340 height 42
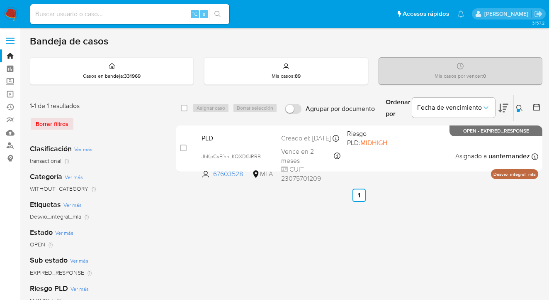
drag, startPoint x: 520, startPoint y: 107, endPoint x: 457, endPoint y: 141, distance: 71.5
click at [519, 107] on icon at bounding box center [520, 108] width 7 height 7
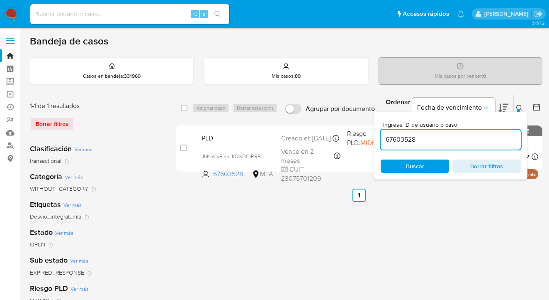
drag, startPoint x: 445, startPoint y: 144, endPoint x: 432, endPoint y: 136, distance: 15.4
click at [432, 137] on div "67603528" at bounding box center [451, 139] width 140 height 20
drag, startPoint x: 412, startPoint y: 139, endPoint x: 386, endPoint y: 140, distance: 26.1
click at [386, 140] on input "67603528" at bounding box center [451, 139] width 140 height 11
paste input "192381456"
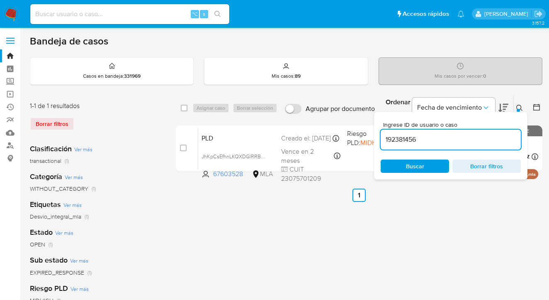
type input "192381456"
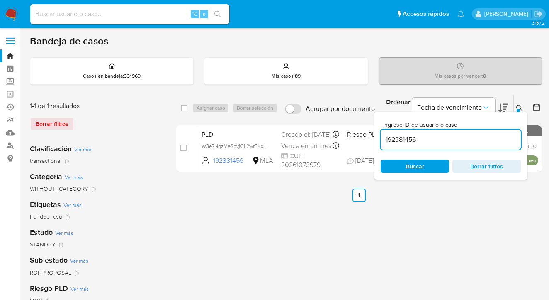
click at [521, 105] on icon at bounding box center [520, 108] width 6 height 6
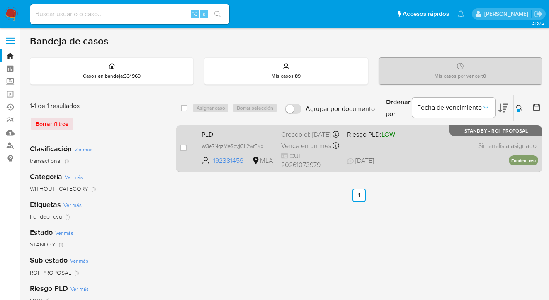
click at [441, 150] on div "PLD W3e7NqzMeSbvjCL2wrEKxP3e 192381456 MLA Riesgo PLD: LOW Creado el: 12/07/202…" at bounding box center [368, 148] width 340 height 42
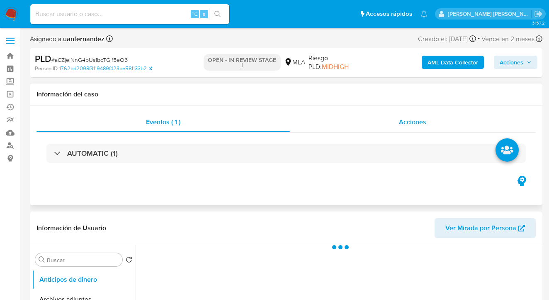
scroll to position [171, 0]
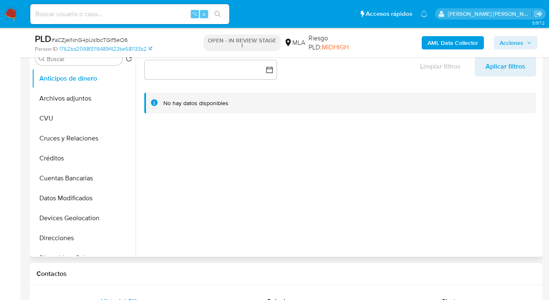
select select "10"
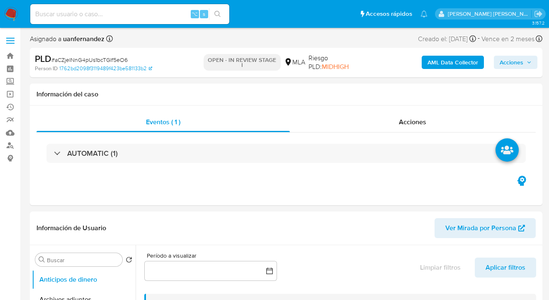
click at [509, 64] on span "Acciones" at bounding box center [512, 62] width 24 height 13
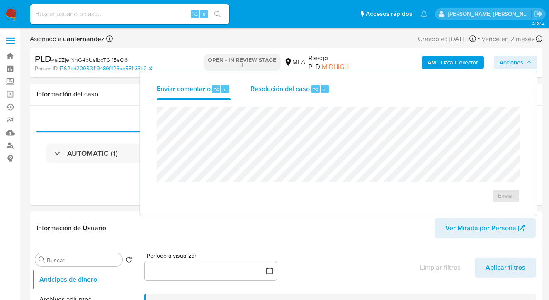
click at [292, 88] on span "Resolución del caso" at bounding box center [280, 89] width 59 height 10
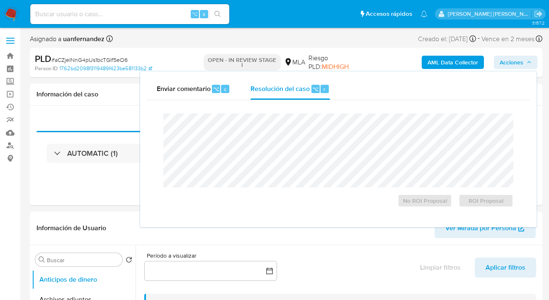
drag, startPoint x: 101, startPoint y: 218, endPoint x: 102, endPoint y: 209, distance: 9.2
click at [101, 218] on header "Información de Usuario Ver Mirada por Persona" at bounding box center [287, 228] width 500 height 20
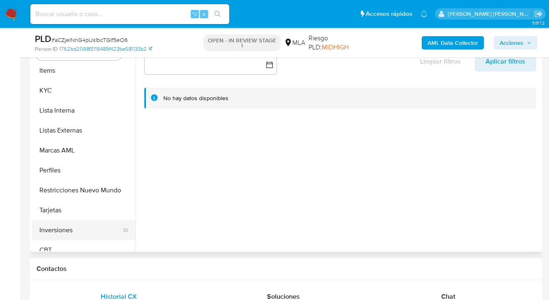
scroll to position [386, 0]
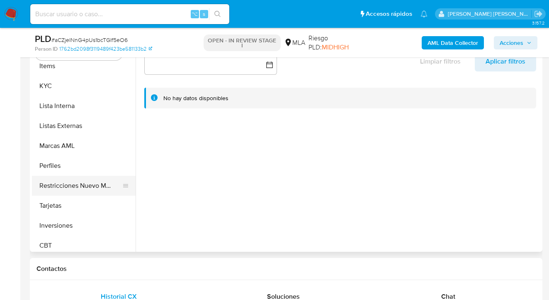
click at [108, 177] on button "Restricciones Nuevo Mundo" at bounding box center [80, 186] width 97 height 20
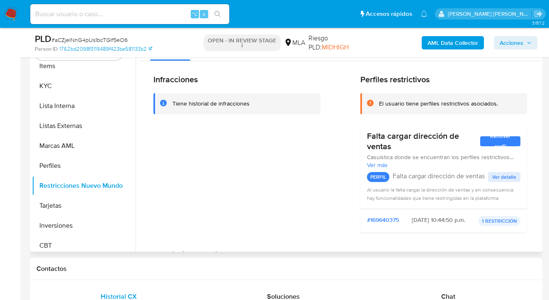
drag, startPoint x: 136, startPoint y: 197, endPoint x: 134, endPoint y: 147, distance: 49.8
click at [134, 147] on div "Buscar Volver al orden por defecto Anticipos de dinero Archivos adjuntos CVU Cr…" at bounding box center [286, 145] width 509 height 212
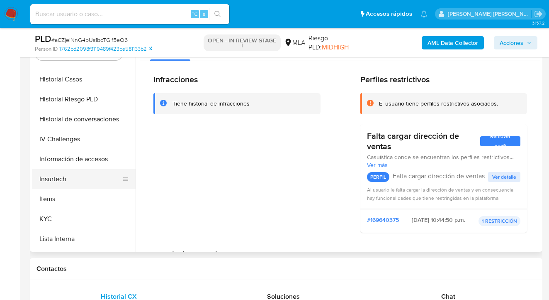
scroll to position [254, 0]
drag, startPoint x: 93, startPoint y: 209, endPoint x: 123, endPoint y: 181, distance: 40.5
click at [93, 209] on button "KYC" at bounding box center [84, 218] width 104 height 20
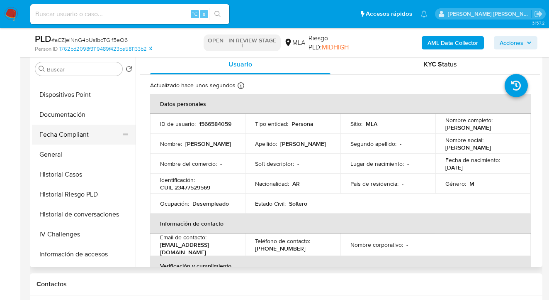
scroll to position [168, 0]
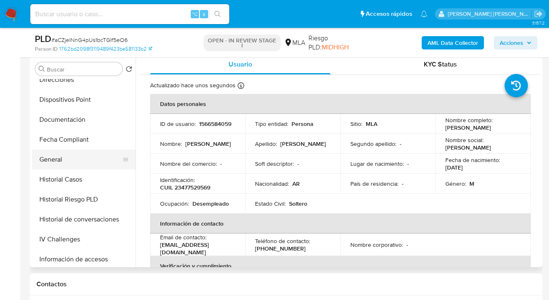
click at [96, 159] on button "General" at bounding box center [80, 159] width 97 height 20
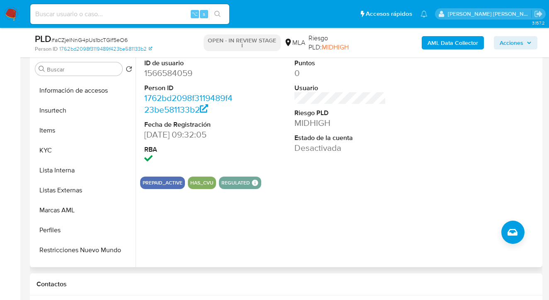
scroll to position [340, 0]
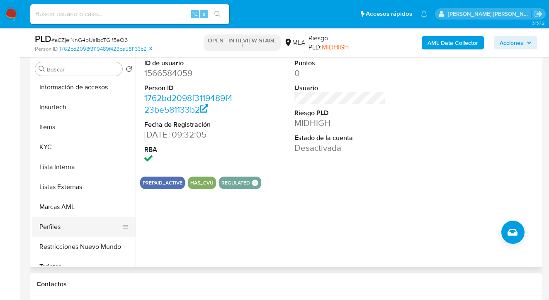
click at [95, 225] on button "Perfiles" at bounding box center [80, 227] width 97 height 20
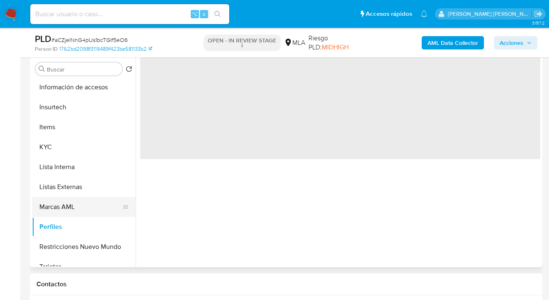
scroll to position [391, 0]
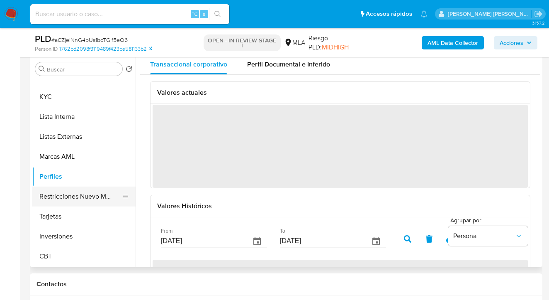
click at [80, 189] on button "Restricciones Nuevo Mundo" at bounding box center [80, 196] width 97 height 20
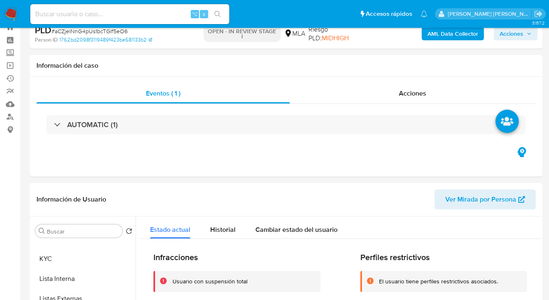
scroll to position [0, 0]
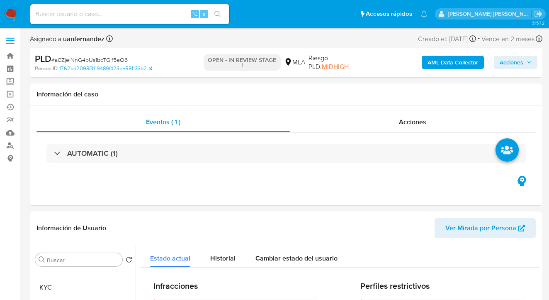
click at [511, 65] on span "Acciones" at bounding box center [512, 62] width 24 height 13
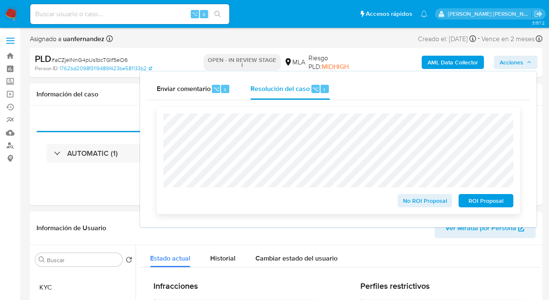
click at [475, 201] on span "ROI Proposal" at bounding box center [486, 201] width 43 height 12
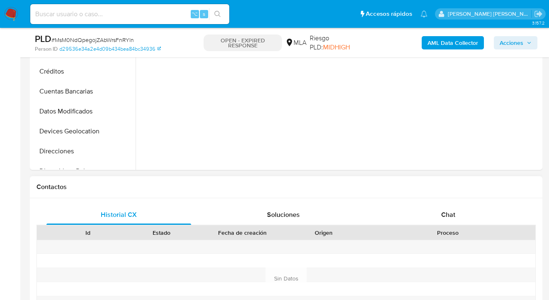
scroll to position [325, 0]
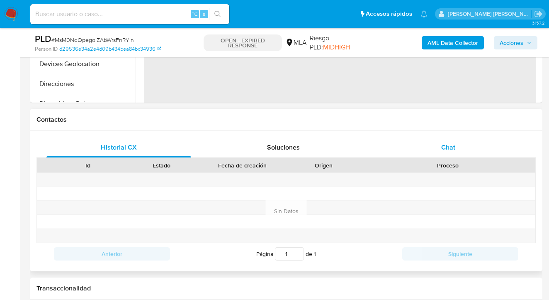
click at [443, 151] on span "Chat" at bounding box center [449, 147] width 14 height 10
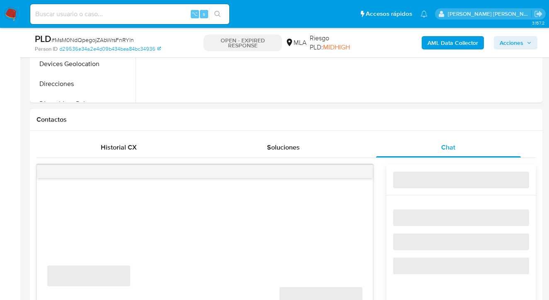
select select "10"
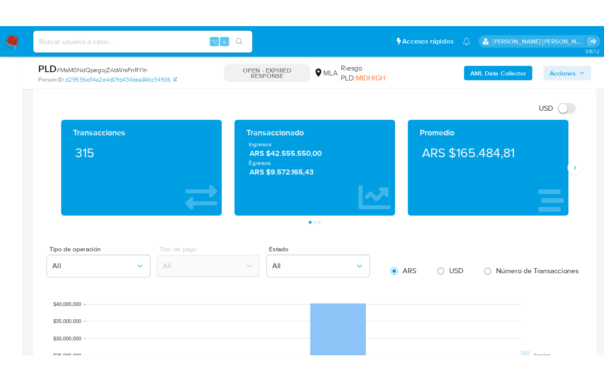
scroll to position [618, 0]
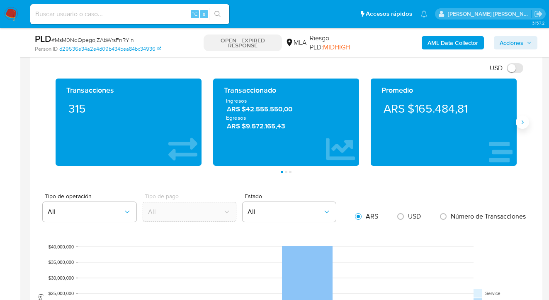
click at [522, 124] on icon "Siguiente" at bounding box center [523, 122] width 7 height 7
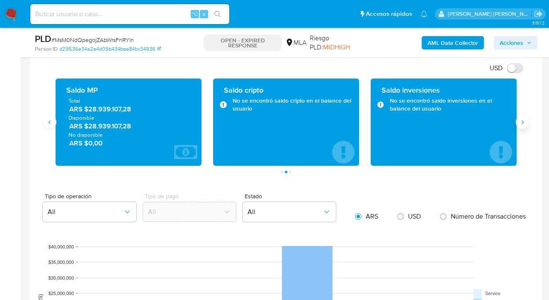
click at [522, 124] on icon "Siguiente" at bounding box center [523, 122] width 7 height 7
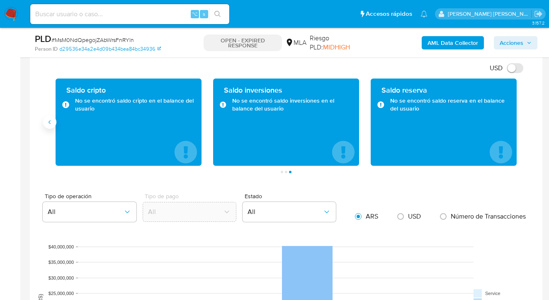
click at [50, 122] on icon "Anterior" at bounding box center [49, 122] width 7 height 7
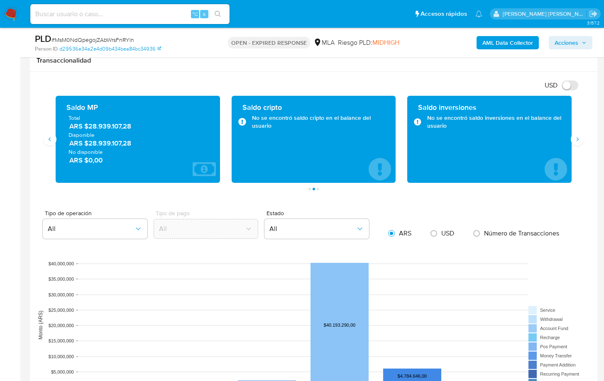
scroll to position [683, 0]
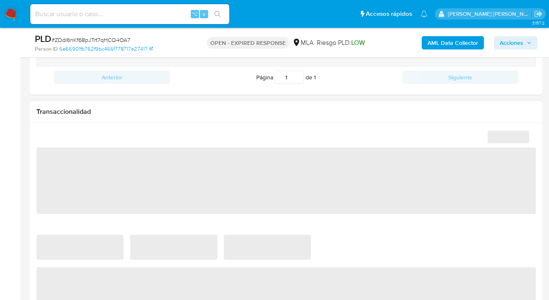
select select "10"
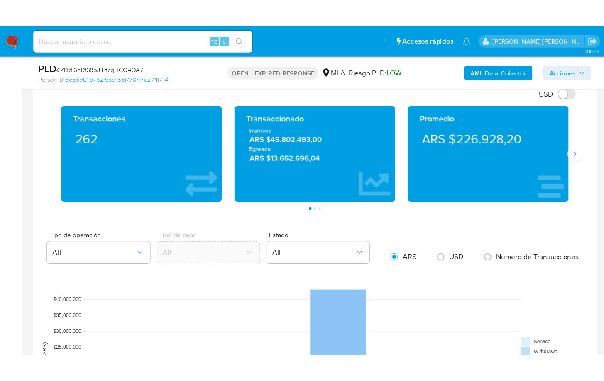
scroll to position [567, 0]
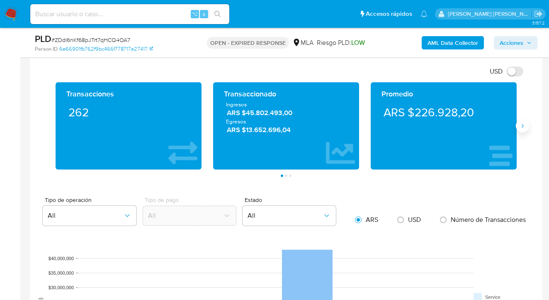
click at [523, 129] on icon "Siguiente" at bounding box center [523, 125] width 7 height 7
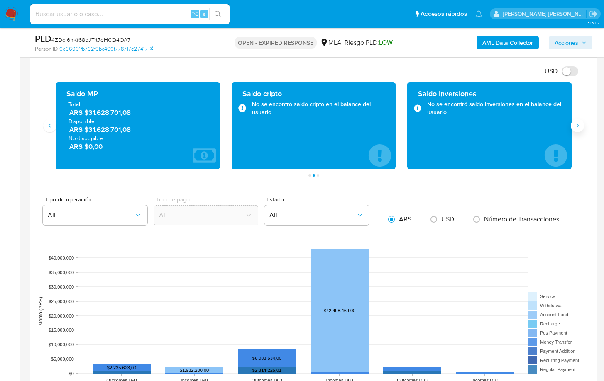
click at [555, 129] on icon "Siguiente" at bounding box center [577, 125] width 7 height 7
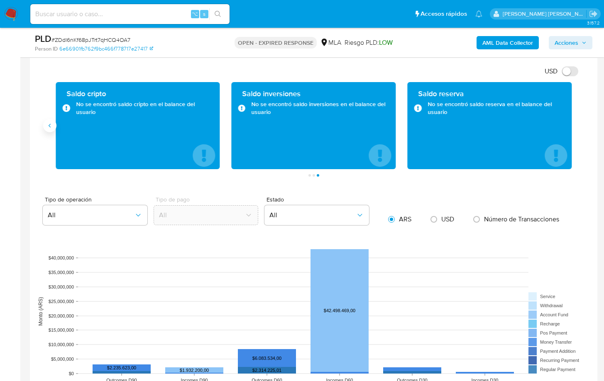
click at [52, 130] on button "Anterior" at bounding box center [49, 125] width 13 height 13
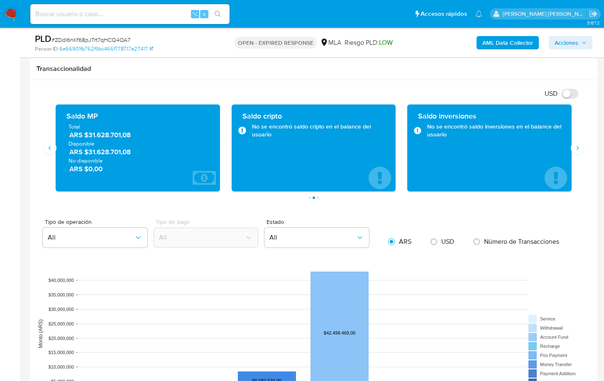
scroll to position [534, 0]
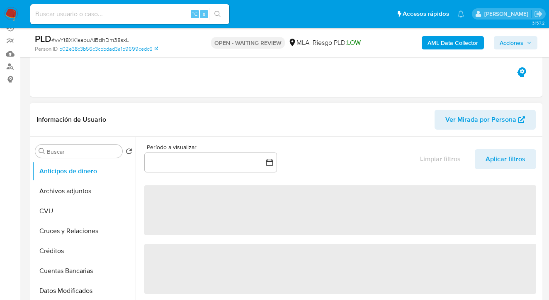
select select "10"
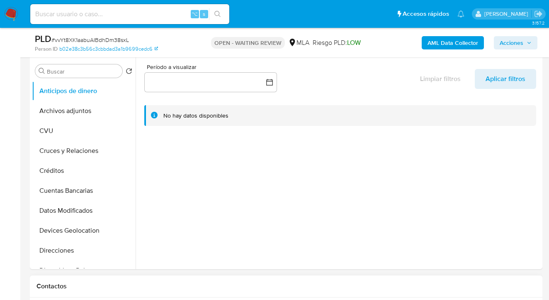
scroll to position [316, 0]
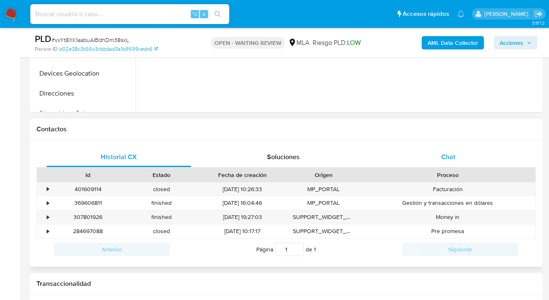
click at [455, 159] on span "Chat" at bounding box center [449, 157] width 14 height 10
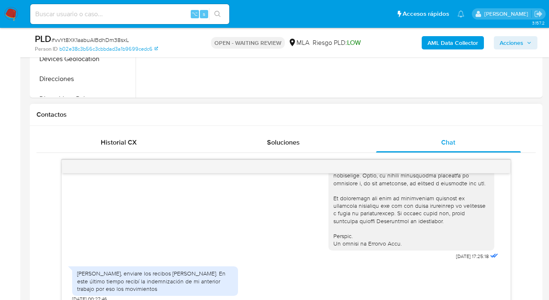
scroll to position [398, 0]
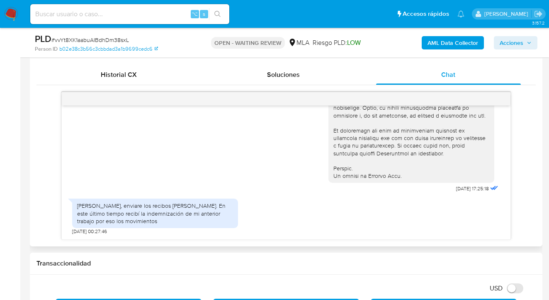
click at [503, 220] on div "[DATE] 17:25:18 Hola, enviare los recibos [PERSON_NAME]. En este último tiempo …" at bounding box center [286, 172] width 449 height 134
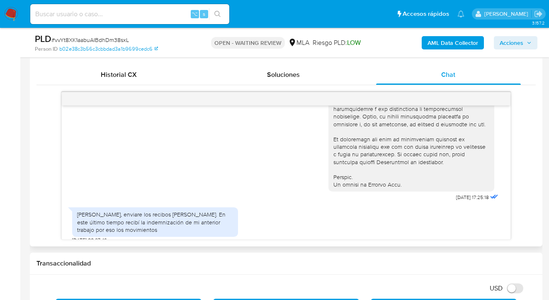
scroll to position [384, 0]
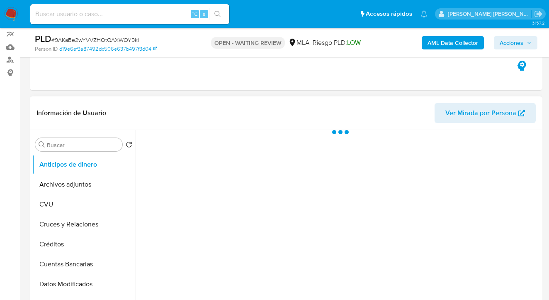
scroll to position [265, 0]
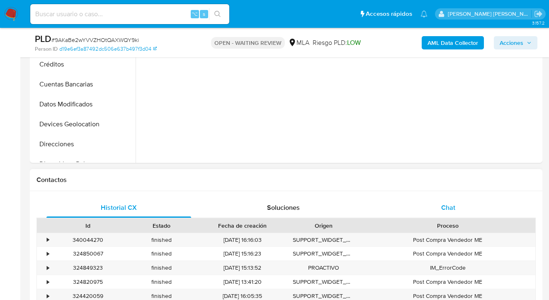
click at [444, 203] on span "Chat" at bounding box center [449, 208] width 14 height 10
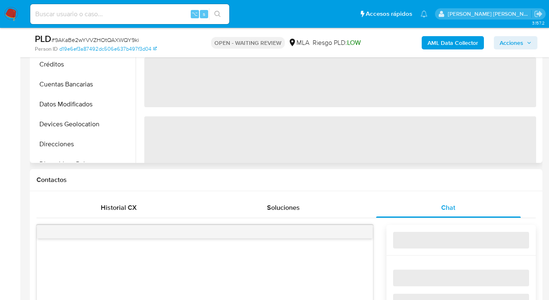
select select "10"
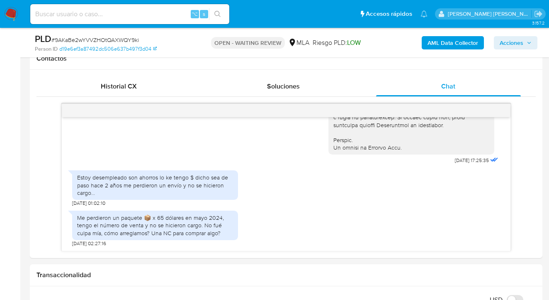
scroll to position [338, 0]
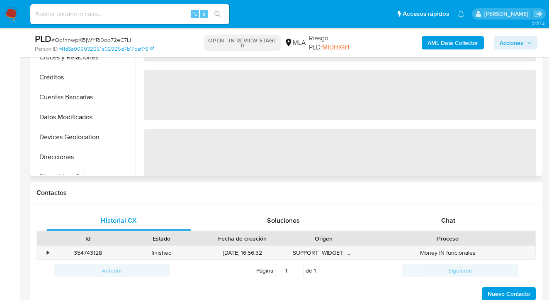
scroll to position [335, 0]
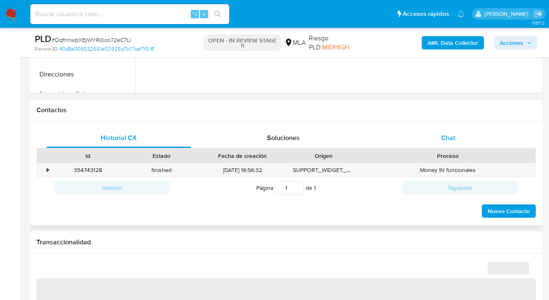
select select "10"
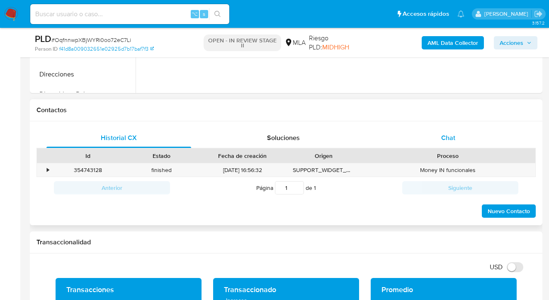
click at [452, 143] on div "Chat" at bounding box center [448, 138] width 145 height 20
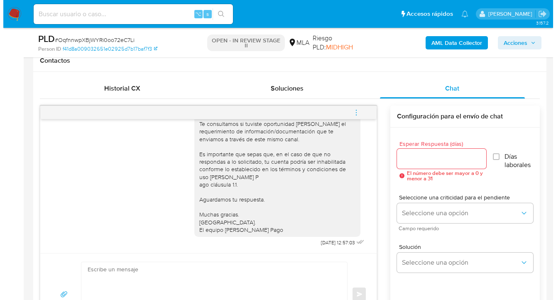
scroll to position [443, 0]
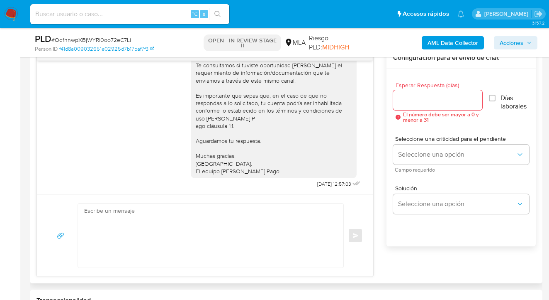
click at [409, 100] on input "Esperar Respuesta (días)" at bounding box center [438, 100] width 90 height 11
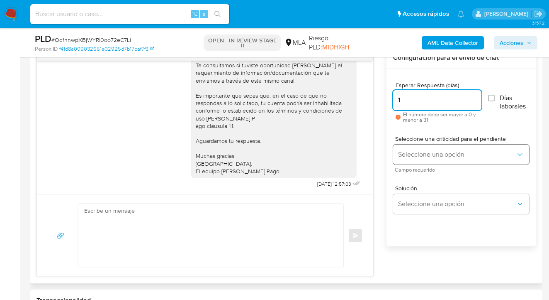
type input "1"
click at [396, 151] on button "Seleccione una opción" at bounding box center [461, 154] width 136 height 20
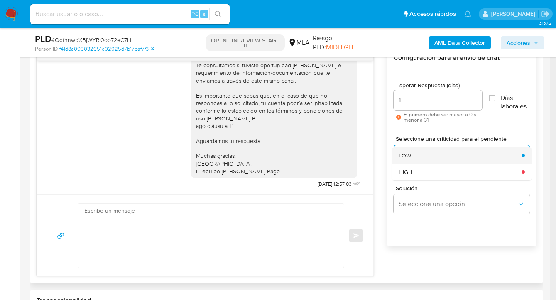
click at [410, 159] on span "LOW" at bounding box center [404, 154] width 12 height 7
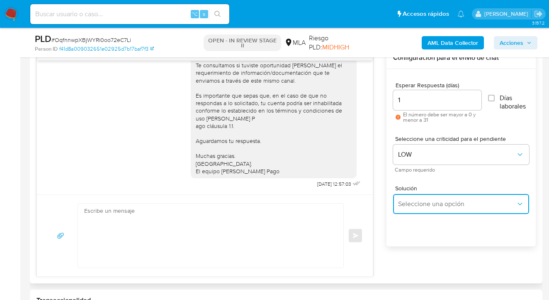
click at [415, 199] on button "Seleccione una opción" at bounding box center [461, 204] width 136 height 20
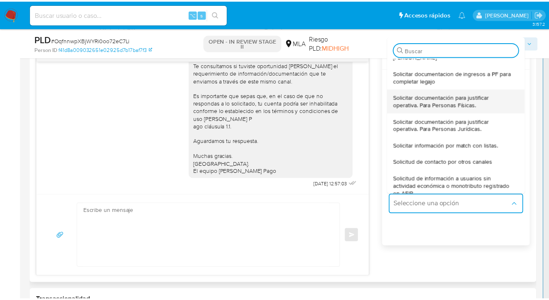
scroll to position [101, 0]
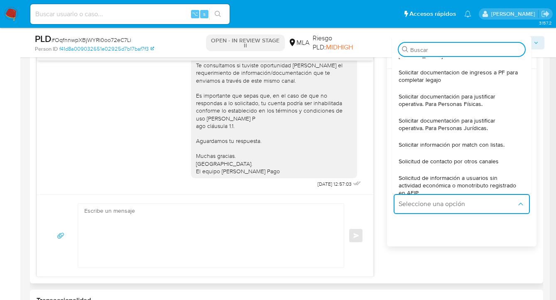
drag, startPoint x: 450, startPoint y: 95, endPoint x: 427, endPoint y: 112, distance: 28.5
click at [450, 96] on span "Solicitar documentación para justificar operativa. Para Personas Físicas." at bounding box center [458, 100] width 121 height 15
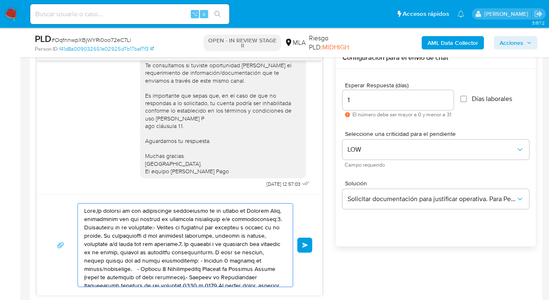
drag, startPoint x: 233, startPoint y: 268, endPoint x: 62, endPoint y: 192, distance: 187.6
click at [49, 181] on div "18/08/2025 17:23:58 Hola, Esperamos que te encuentres muy bien. Te consultamos …" at bounding box center [180, 171] width 286 height 249
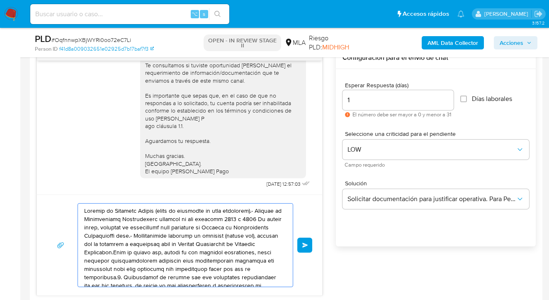
drag, startPoint x: 171, startPoint y: 247, endPoint x: 68, endPoint y: 200, distance: 112.9
click at [66, 201] on div "Enviar" at bounding box center [180, 244] width 286 height 101
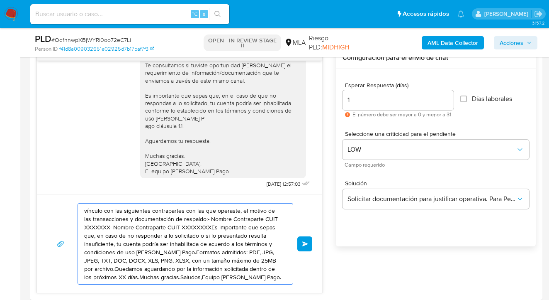
drag, startPoint x: 210, startPoint y: 253, endPoint x: 143, endPoint y: 228, distance: 72.1
click at [63, 201] on div "vínculo con las siguientes contrapartes con las que operaste, el motivo de las …" at bounding box center [180, 243] width 286 height 98
type textarea "mitidos: PDF, JPG, JPEG, TXT, DOC, DOCX, XLS, PNG, XLSX, con un tamaño máximo d…"
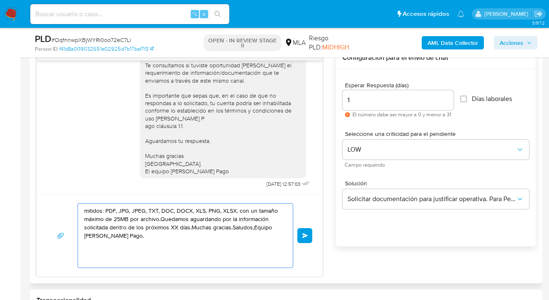
drag, startPoint x: 144, startPoint y: 232, endPoint x: 59, endPoint y: 205, distance: 89.4
click at [59, 205] on div "mitidos: PDF, JPG, JPEG, TXT, DOC, DOCX, XLS, PNG, XLSX, con un tamaño máximo d…" at bounding box center [180, 235] width 266 height 65
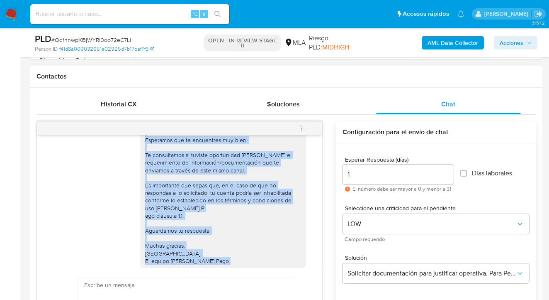
scroll to position [519, 0]
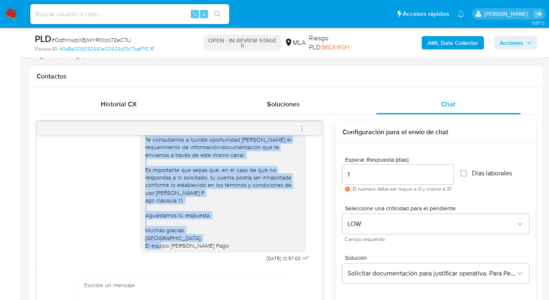
drag, startPoint x: 139, startPoint y: 163, endPoint x: 251, endPoint y: 237, distance: 133.9
click at [251, 237] on div "Hola, Esperamos que te encuentres muy bien. Te consultamos si tuviste oportunid…" at bounding box center [223, 177] width 156 height 144
copy div "Hola, Esperamos que te encuentres muy bien. Te consultamos si tuviste oportunid…"
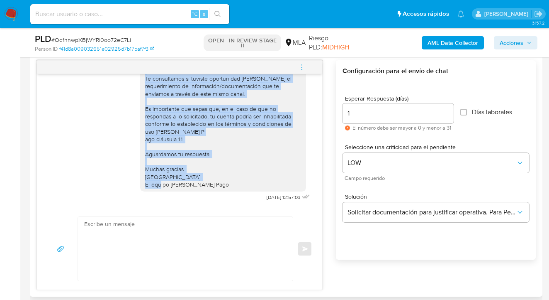
scroll to position [452, 0]
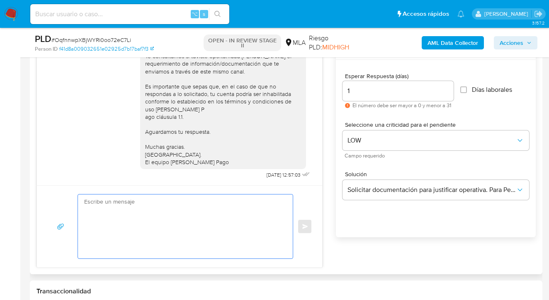
click at [109, 215] on textarea at bounding box center [183, 226] width 198 height 64
paste textarea "Hola, Esperamos que te encuentres muy bien. Te consultamos si tuviste oportunid…"
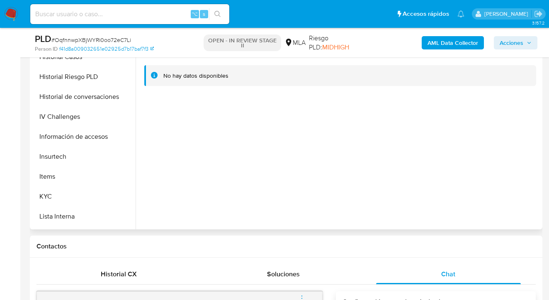
scroll to position [269, 0]
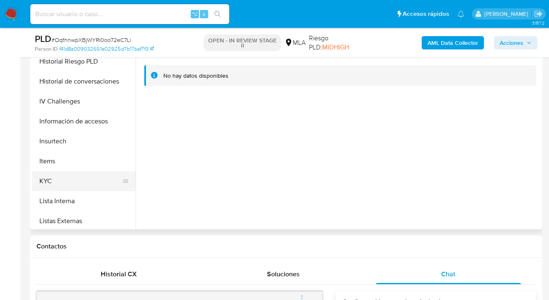
click at [96, 178] on button "KYC" at bounding box center [80, 181] width 97 height 20
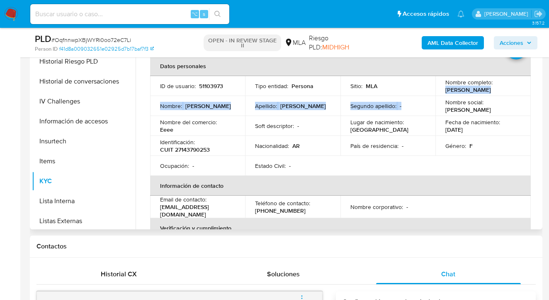
drag, startPoint x: 452, startPoint y: 93, endPoint x: 502, endPoint y: 96, distance: 50.3
click at [502, 96] on tbody "ID de usuario : 51103973 Tipo entidad : Persona Sitio : MLA Nombre completo : O…" at bounding box center [340, 126] width 381 height 100
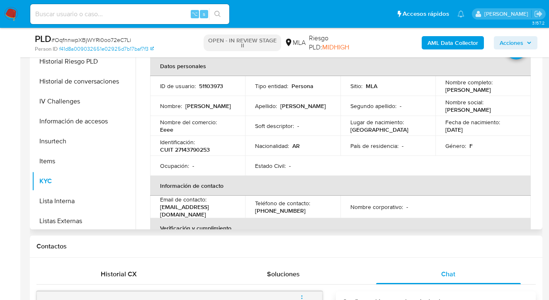
drag, startPoint x: 482, startPoint y: 99, endPoint x: 464, endPoint y: 98, distance: 17.9
click at [481, 99] on td "Nombre social : OLGA" at bounding box center [483, 106] width 95 height 20
drag, startPoint x: 444, startPoint y: 90, endPoint x: 496, endPoint y: 86, distance: 52.5
click at [491, 86] on p "Olga Martha Cisnero" at bounding box center [469, 89] width 46 height 7
copy p "Olga Martha Cisnero"
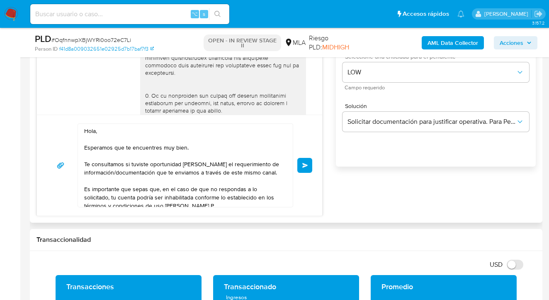
scroll to position [492, 0]
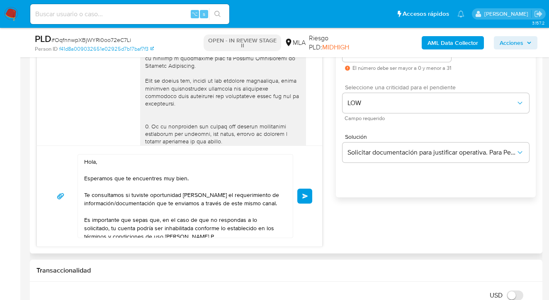
drag, startPoint x: 97, startPoint y: 161, endPoint x: 103, endPoint y: 194, distance: 33.0
click at [97, 161] on textarea "Hola, Esperamos que te encuentres muy bien. Te consultamos si tuviste oportunid…" at bounding box center [183, 195] width 198 height 83
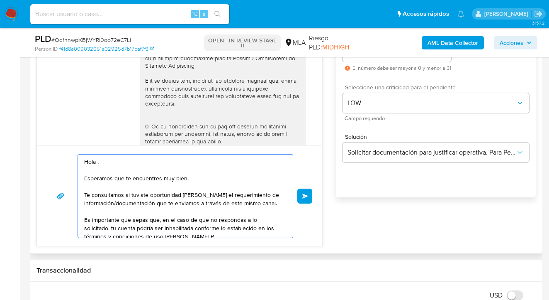
paste textarea "Olga Martha Cisnero"
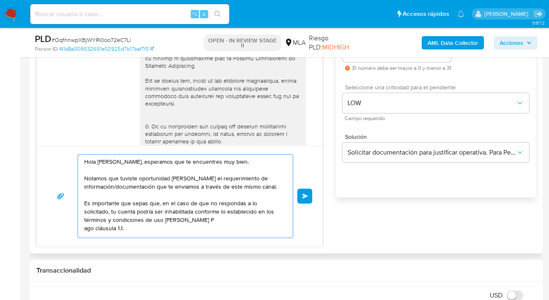
click at [276, 187] on textarea "Hola Olga Martha Cisnero, esperamos que te encuentres muy bien. Notamos que tuv…" at bounding box center [183, 195] width 198 height 83
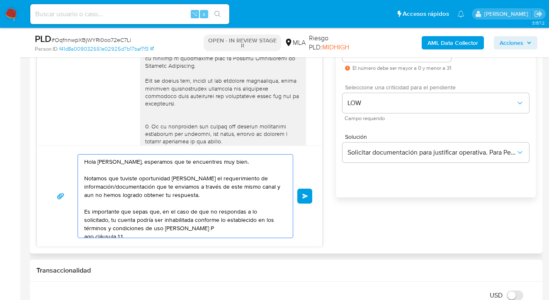
scroll to position [3, 0]
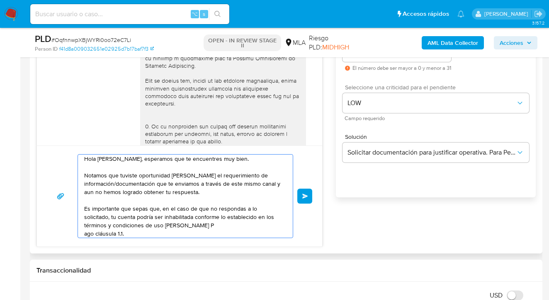
type textarea "Hola Olga Martha Cisnero, esperamos que te encuentres muy bien. Notamos que tuv…"
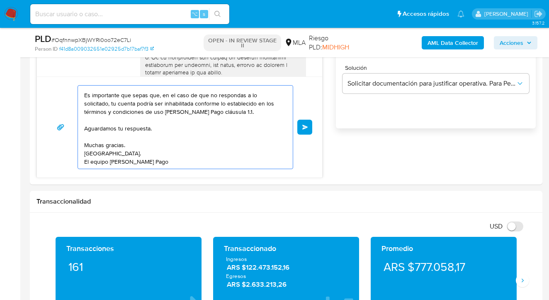
scroll to position [0, 0]
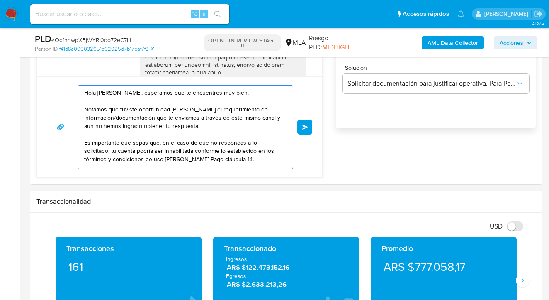
drag, startPoint x: 155, startPoint y: 159, endPoint x: -16, endPoint y: 36, distance: 211.0
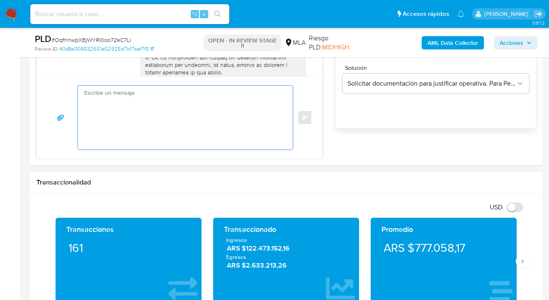
click at [312, 171] on div "Transaccionalidad" at bounding box center [286, 182] width 513 height 22
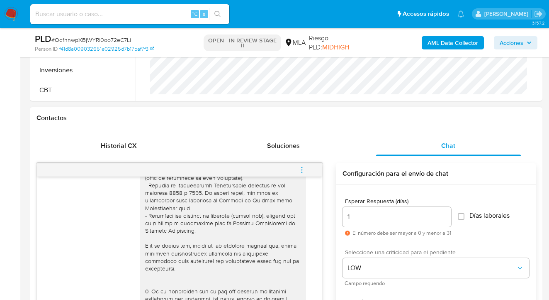
scroll to position [346, 0]
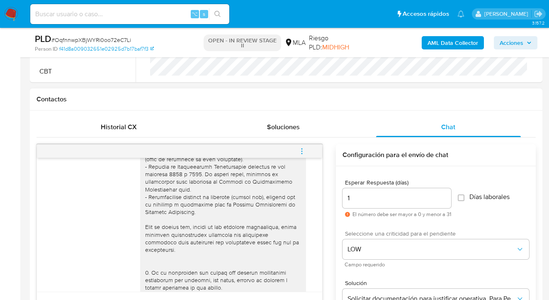
click at [304, 150] on icon "menu-action" at bounding box center [301, 150] width 7 height 7
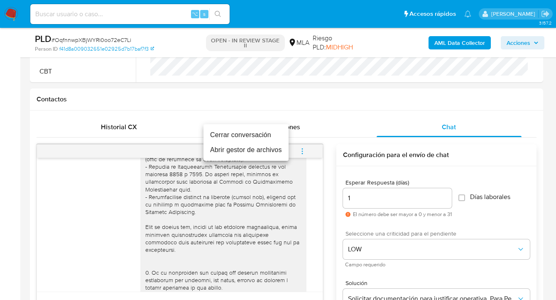
drag, startPoint x: 252, startPoint y: 135, endPoint x: 262, endPoint y: 133, distance: 10.2
click at [252, 135] on li "Cerrar conversación" at bounding box center [245, 134] width 85 height 15
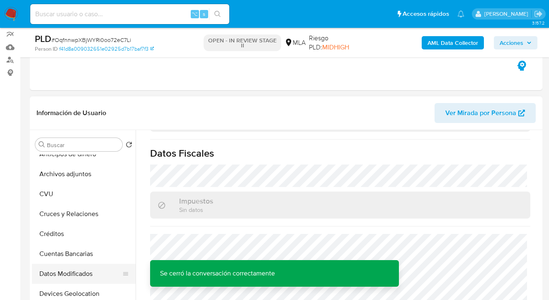
scroll to position [0, 0]
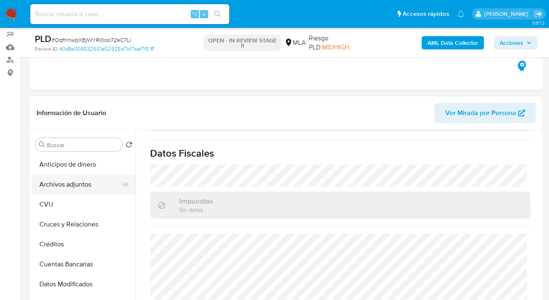
click at [85, 186] on button "Archivos adjuntos" at bounding box center [80, 184] width 97 height 20
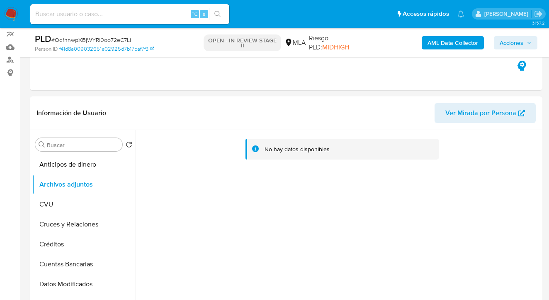
click at [446, 44] on b "AML Data Collector" at bounding box center [453, 42] width 51 height 13
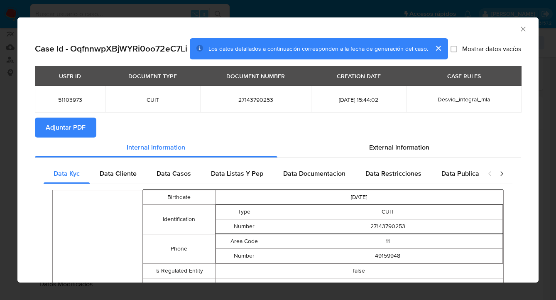
click at [69, 137] on span "Adjuntar PDF" at bounding box center [66, 127] width 40 height 18
drag, startPoint x: 515, startPoint y: 30, endPoint x: 500, endPoint y: 36, distance: 16.2
click at [519, 30] on icon "Cerrar ventana" at bounding box center [523, 29] width 8 height 8
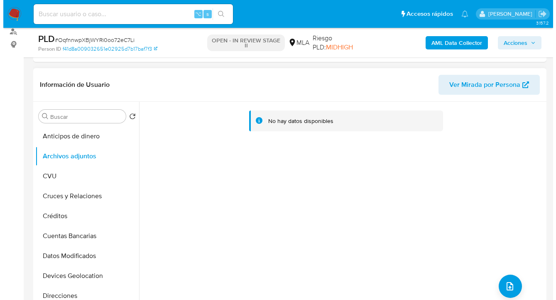
scroll to position [120, 0]
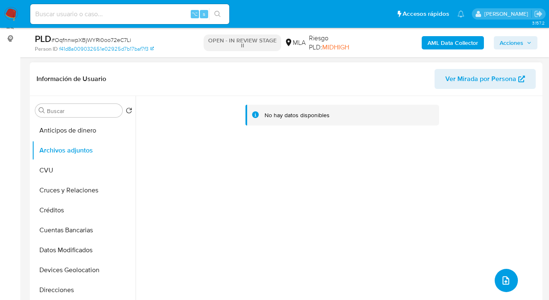
click at [503, 278] on icon "upload-file" at bounding box center [506, 280] width 10 height 10
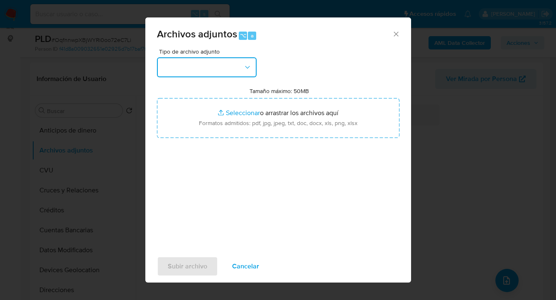
drag, startPoint x: 251, startPoint y: 66, endPoint x: 247, endPoint y: 74, distance: 9.0
click at [250, 67] on button "button" at bounding box center [207, 67] width 100 height 20
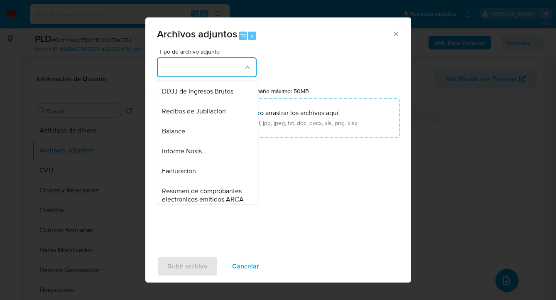
scroll to position [259, 0]
click at [212, 159] on div "Informe Nosis" at bounding box center [204, 149] width 85 height 20
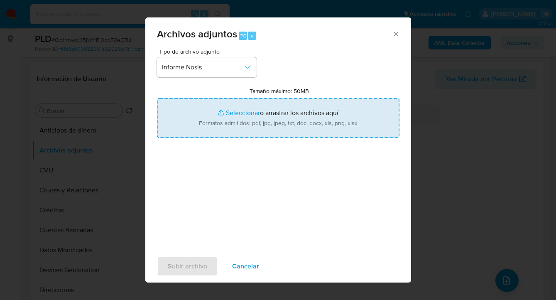
click at [282, 129] on input "Tamaño máximo: 50MB Seleccionar archivos" at bounding box center [278, 118] width 242 height 40
type input "C:\fakepath\51103973-NOSIS_Manager_InformeIndividual_27143790253_620658_2025090…"
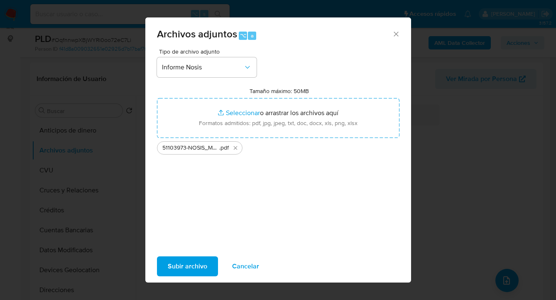
drag, startPoint x: 282, startPoint y: 129, endPoint x: 183, endPoint y: 266, distance: 168.9
click at [183, 266] on span "Subir archivo" at bounding box center [187, 266] width 39 height 18
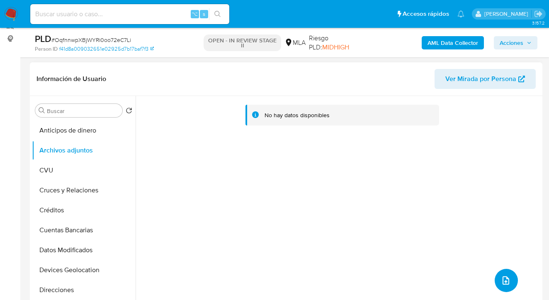
click at [501, 280] on icon "upload-file" at bounding box center [506, 280] width 10 height 10
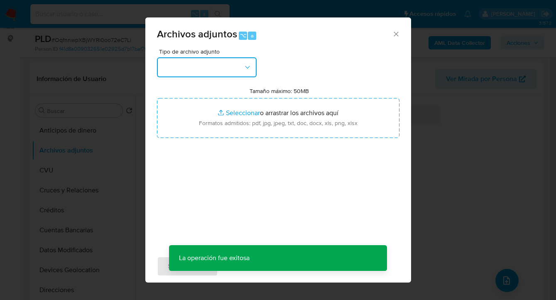
click at [244, 68] on icon "button" at bounding box center [247, 67] width 8 height 8
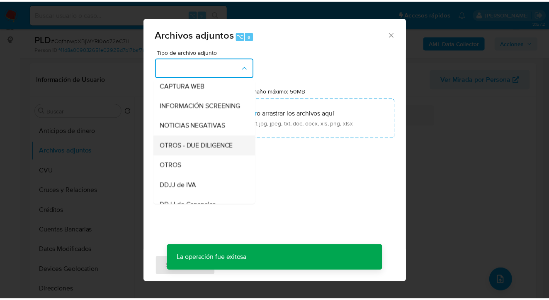
scroll to position [89, 0]
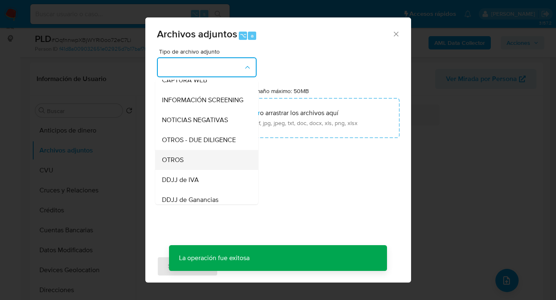
click at [200, 168] on div "OTROS" at bounding box center [204, 160] width 85 height 20
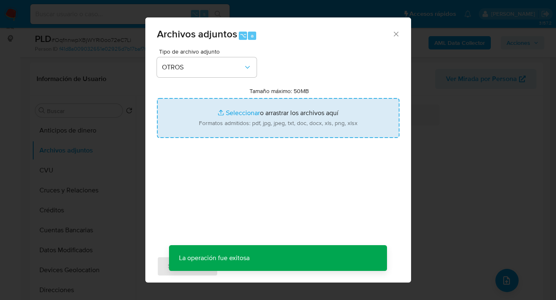
click at [273, 122] on input "Tamaño máximo: 50MB Seleccionar archivos" at bounding box center [278, 118] width 242 height 40
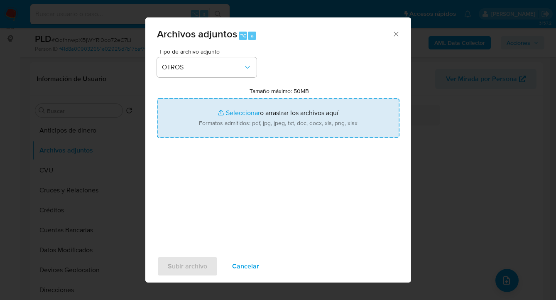
type input "C:\fakepath\51103973 analisis no roi Caselog OqfnnwpXBjWYRi0oo72eC7Li_2025_08_1…"
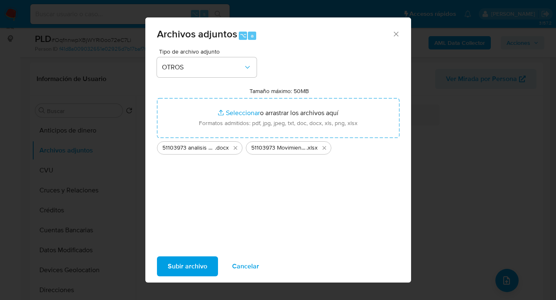
click at [188, 269] on span "Subir archivo" at bounding box center [187, 266] width 39 height 18
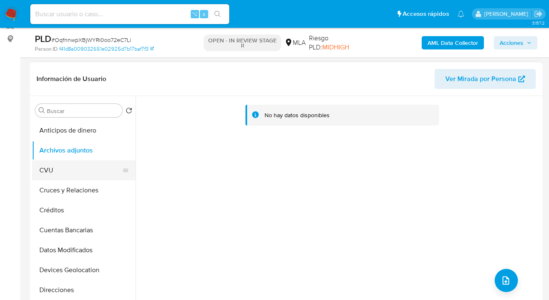
click at [67, 167] on button "CVU" at bounding box center [80, 170] width 97 height 20
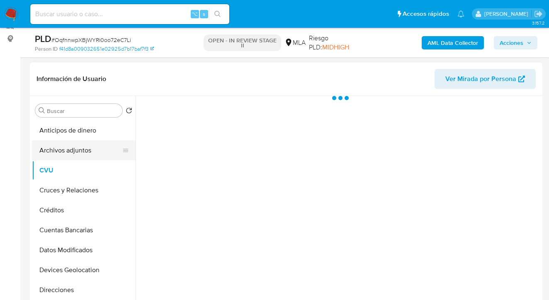
click at [66, 149] on button "Archivos adjuntos" at bounding box center [80, 150] width 97 height 20
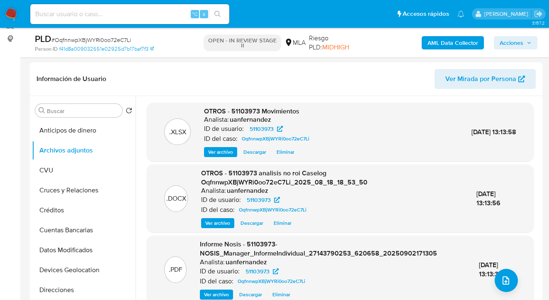
click at [510, 45] on span "Acciones" at bounding box center [512, 42] width 24 height 13
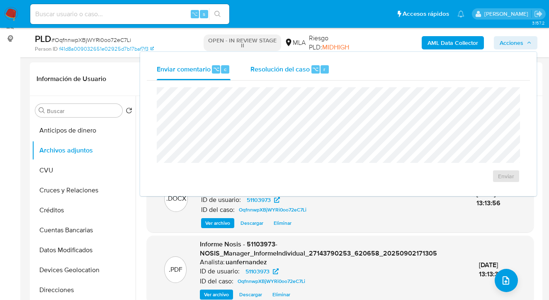
drag, startPoint x: 294, startPoint y: 73, endPoint x: 290, endPoint y: 80, distance: 8.4
click at [293, 73] on span "Resolución del caso" at bounding box center [280, 69] width 59 height 10
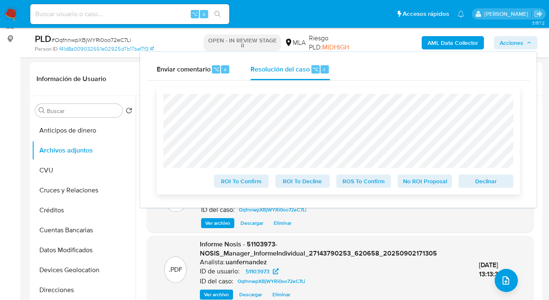
click at [416, 183] on span "No ROI Proposal" at bounding box center [425, 181] width 43 height 12
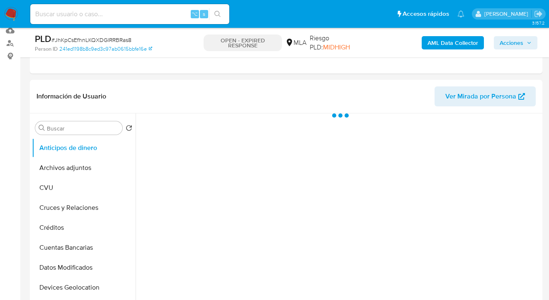
scroll to position [273, 0]
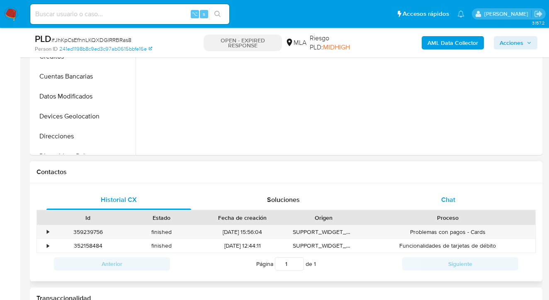
click at [459, 203] on div "Chat" at bounding box center [448, 200] width 145 height 20
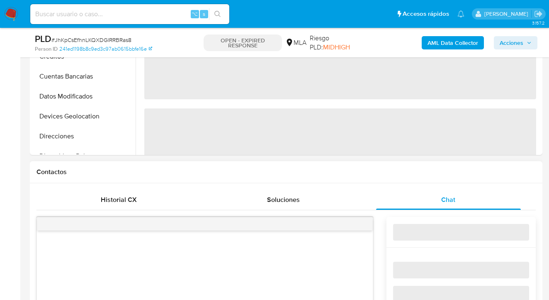
select select "10"
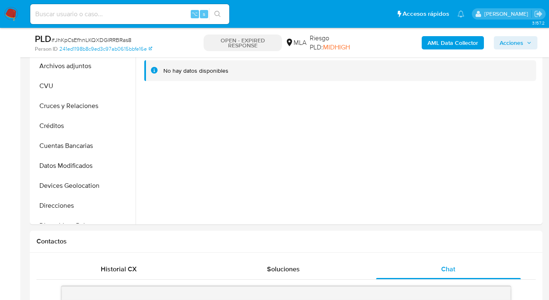
scroll to position [143, 0]
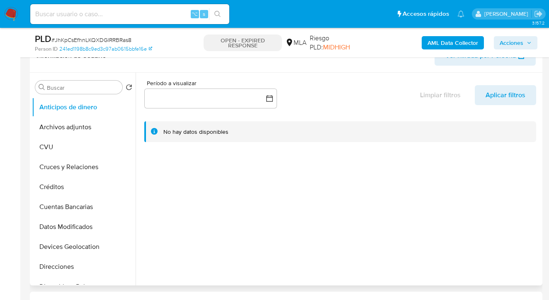
drag, startPoint x: 132, startPoint y: 138, endPoint x: 133, endPoint y: 147, distance: 9.3
click at [133, 147] on ul "Anticipos de dinero Archivos adjuntos CVU Cruces y Relaciones Créditos Cuentas …" at bounding box center [84, 190] width 104 height 187
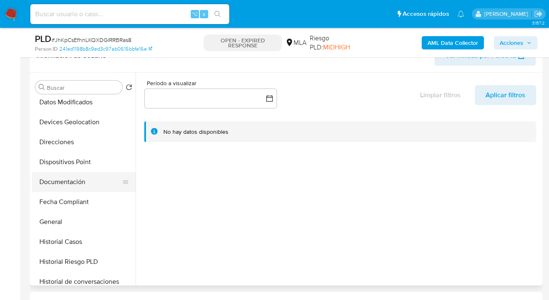
scroll to position [125, 0]
click at [92, 175] on button "Documentación" at bounding box center [80, 181] width 97 height 20
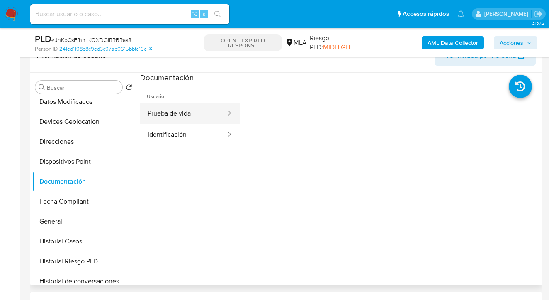
click at [195, 117] on button "Prueba de vida" at bounding box center [183, 113] width 87 height 21
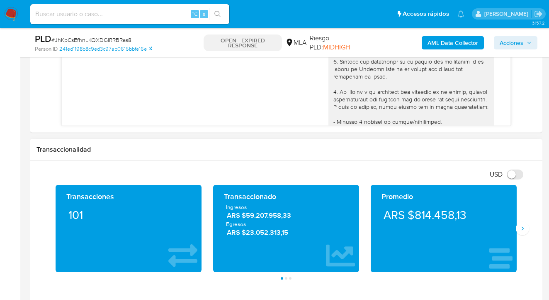
scroll to position [518, 0]
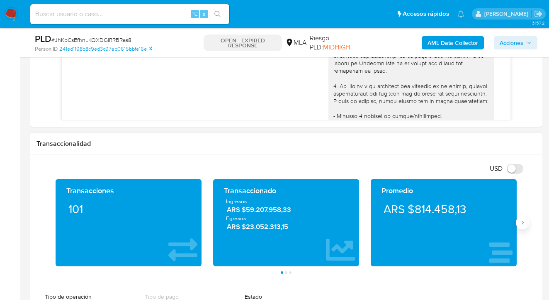
click at [525, 228] on button "Siguiente" at bounding box center [522, 222] width 13 height 13
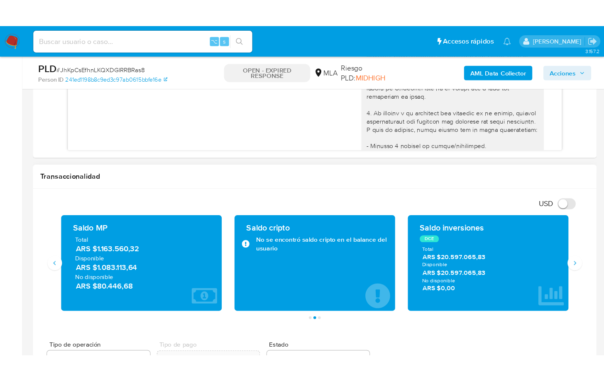
scroll to position [532, 0]
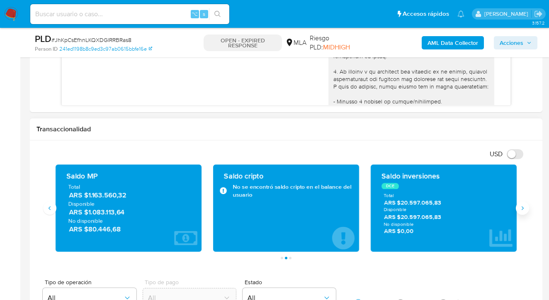
click at [522, 211] on icon "Siguiente" at bounding box center [523, 208] width 7 height 7
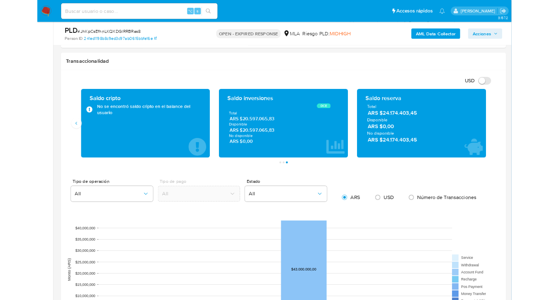
scroll to position [666, 0]
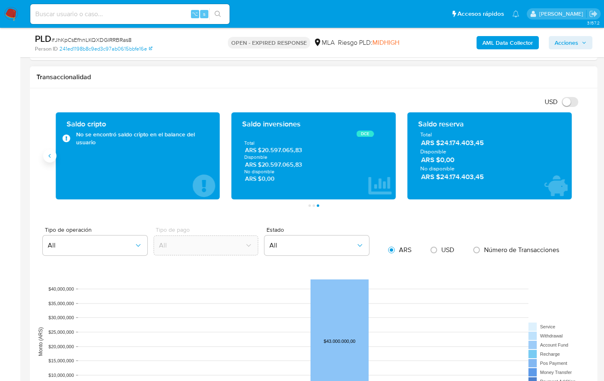
click at [50, 157] on icon "Anterior" at bounding box center [50, 156] width 2 height 4
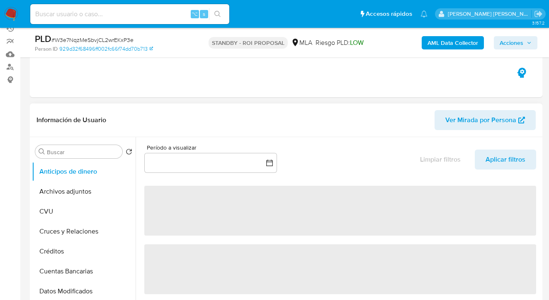
select select "10"
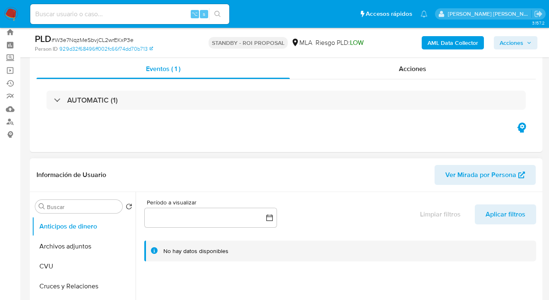
scroll to position [70, 0]
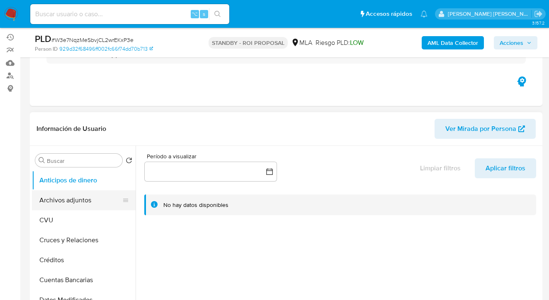
click at [97, 192] on button "Archivos adjuntos" at bounding box center [80, 200] width 97 height 20
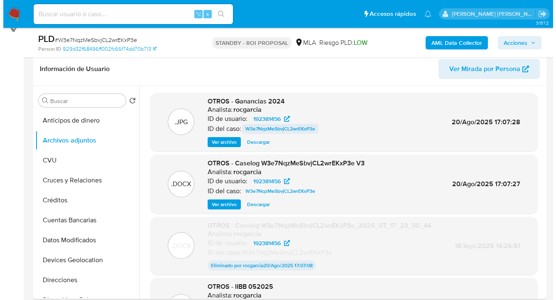
scroll to position [15, 0]
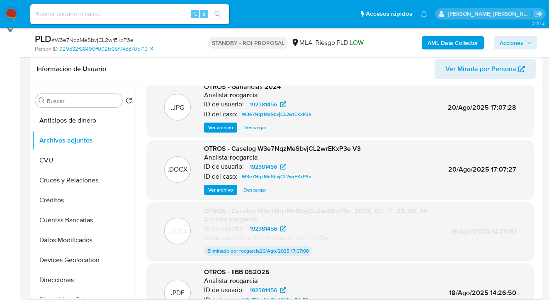
click at [227, 188] on span "Ver archivo" at bounding box center [220, 190] width 25 height 8
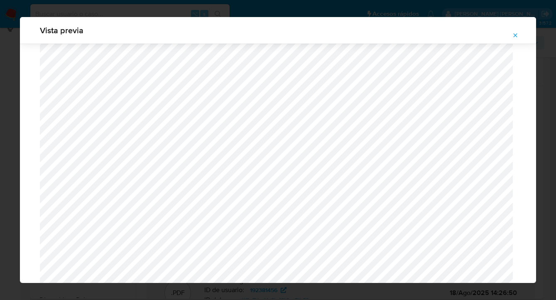
scroll to position [952, 0]
